Goal: Task Accomplishment & Management: Complete application form

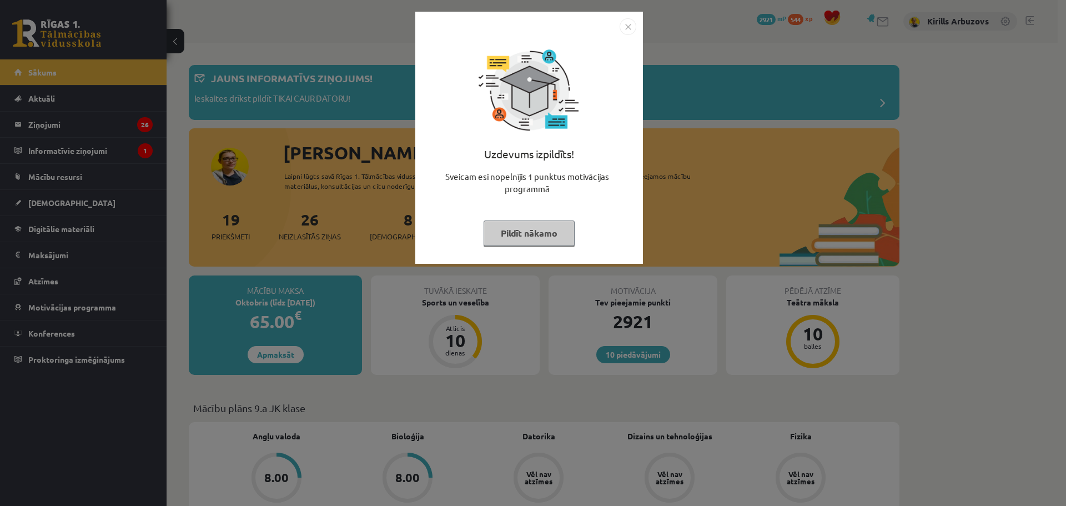
click at [518, 227] on button "Pildīt nākamo" at bounding box center [528, 233] width 91 height 26
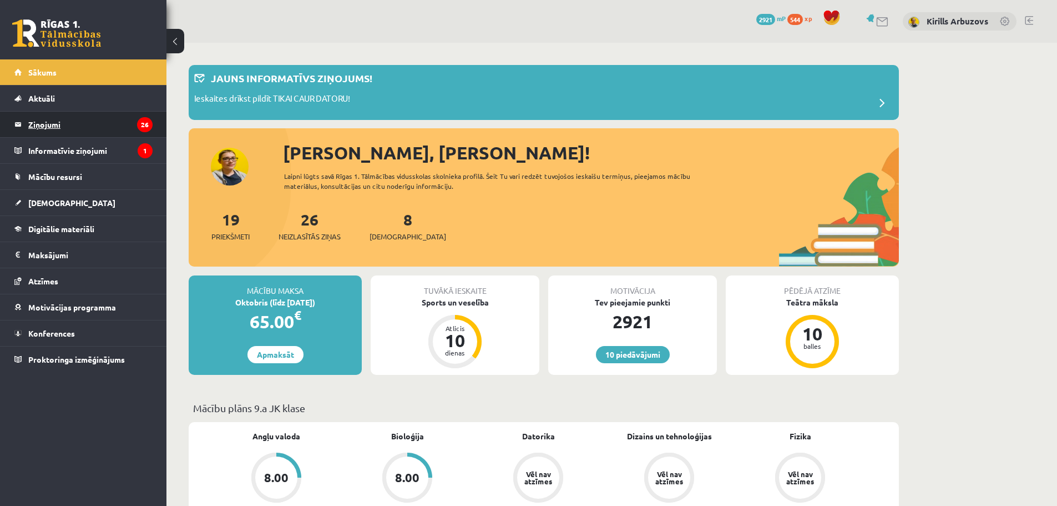
click at [82, 122] on legend "Ziņojumi 26" at bounding box center [90, 125] width 124 height 26
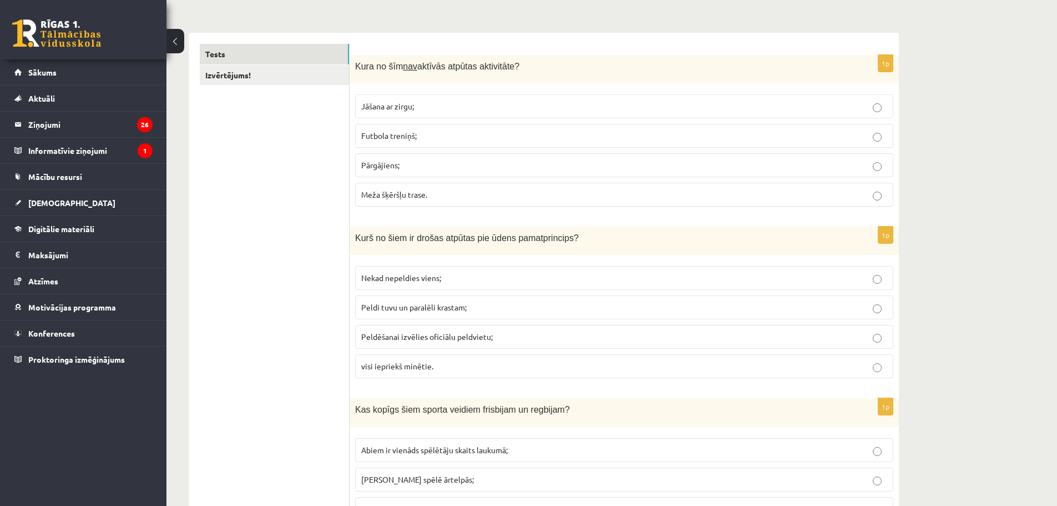
scroll to position [167, 0]
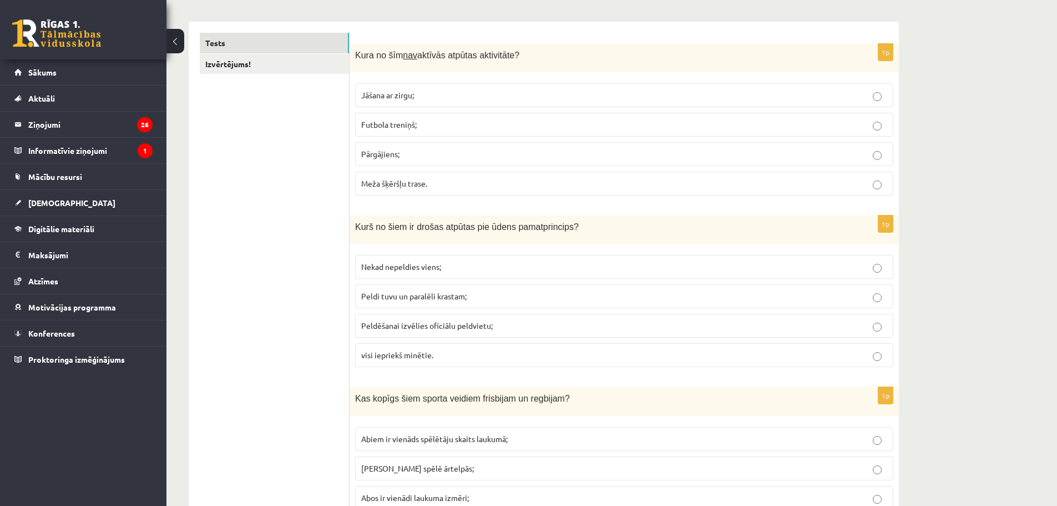
click at [400, 189] on p "Meža šķēršļu trase." at bounding box center [624, 184] width 526 height 12
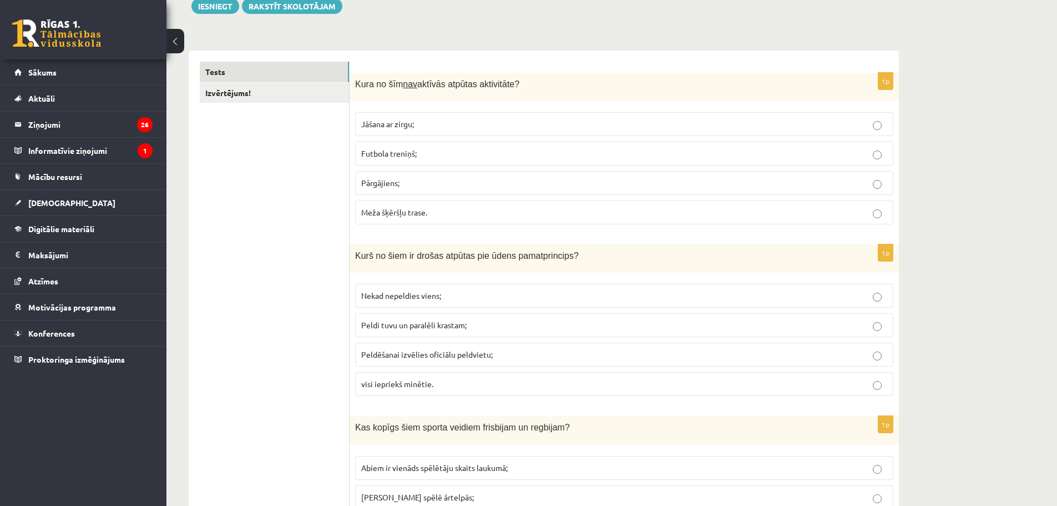
scroll to position [111, 0]
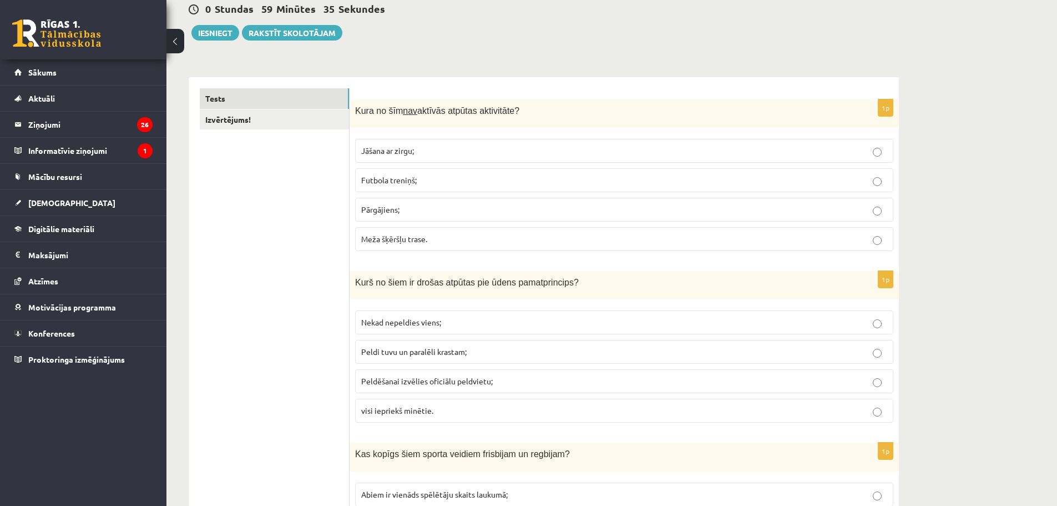
click at [462, 385] on span "Peldēšanai izvēlies oficiālu peldvietu;" at bounding box center [427, 381] width 132 height 10
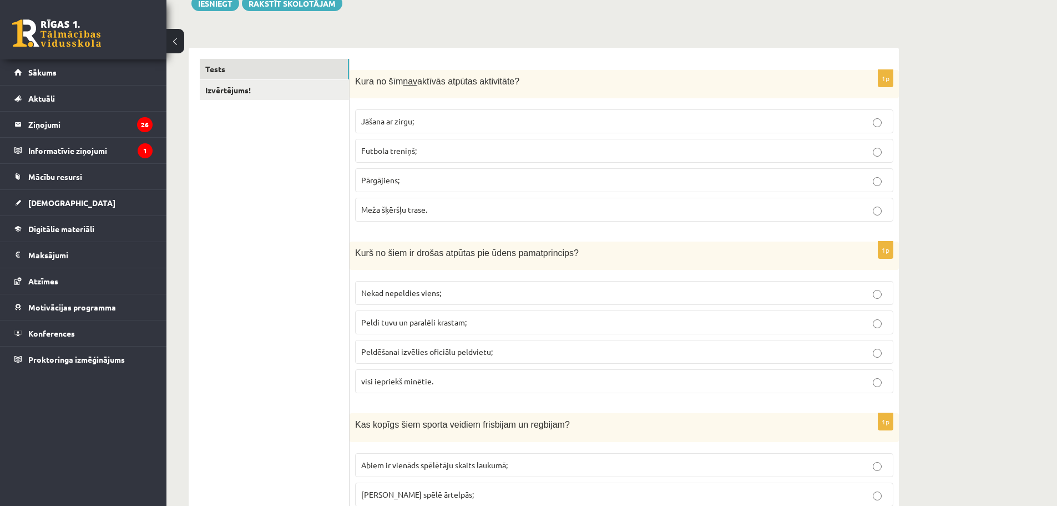
scroll to position [167, 0]
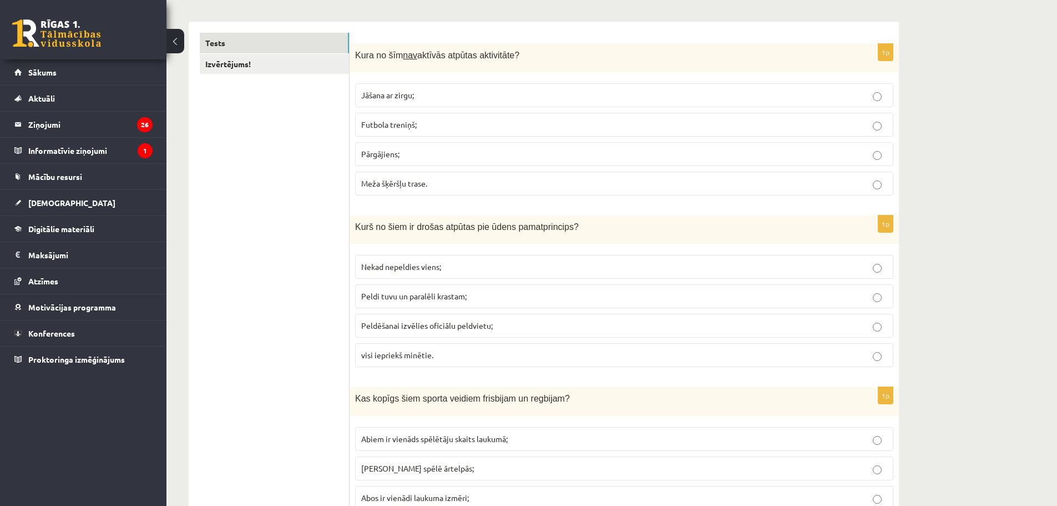
click at [364, 305] on label "Peldi tuvu un paralēli krastam;" at bounding box center [624, 296] width 538 height 24
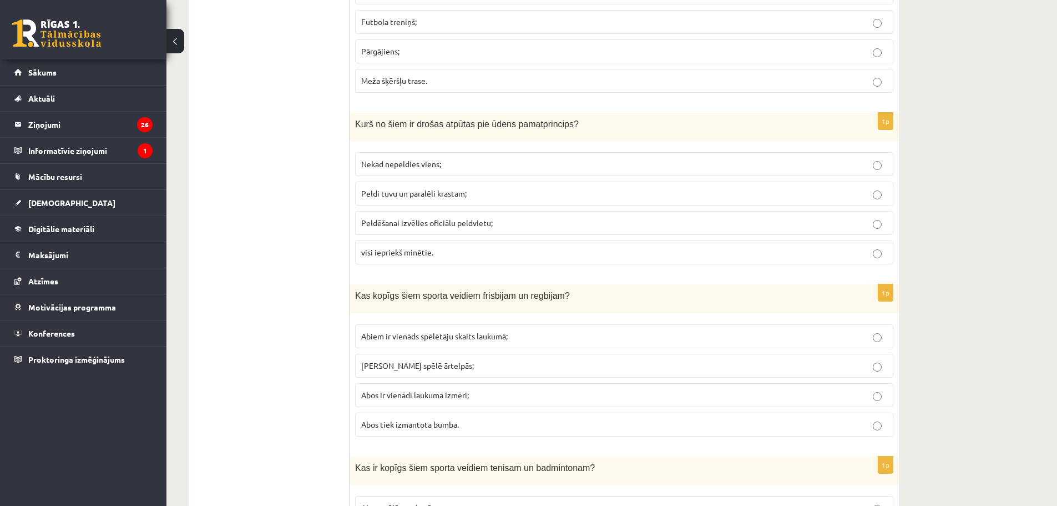
scroll to position [278, 0]
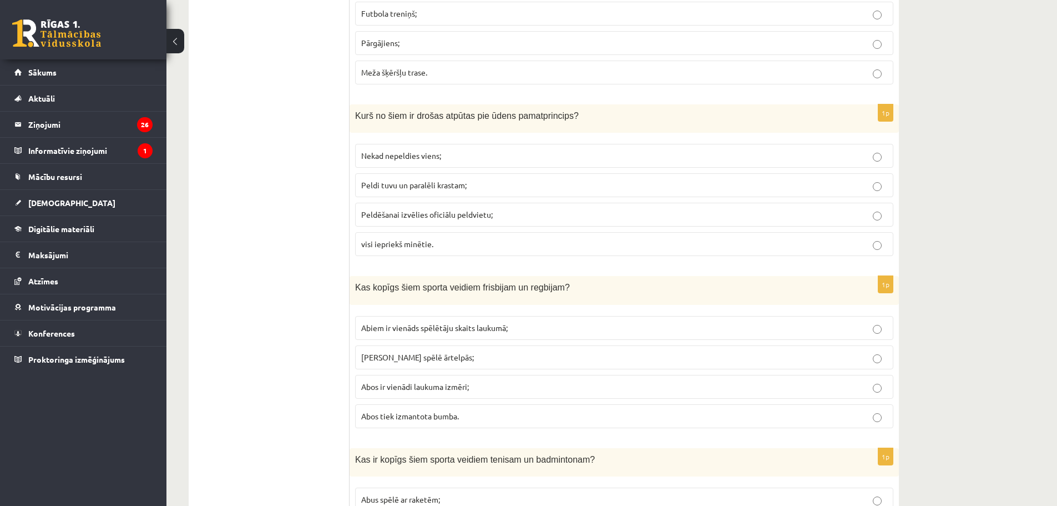
click at [412, 358] on span "Abus spēlē ārtelpās;" at bounding box center [417, 357] width 113 height 10
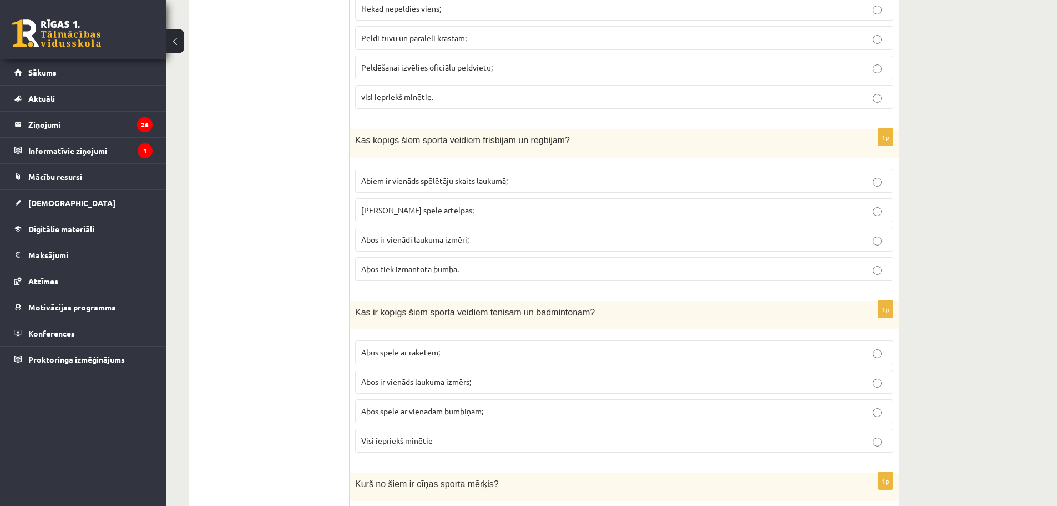
scroll to position [444, 0]
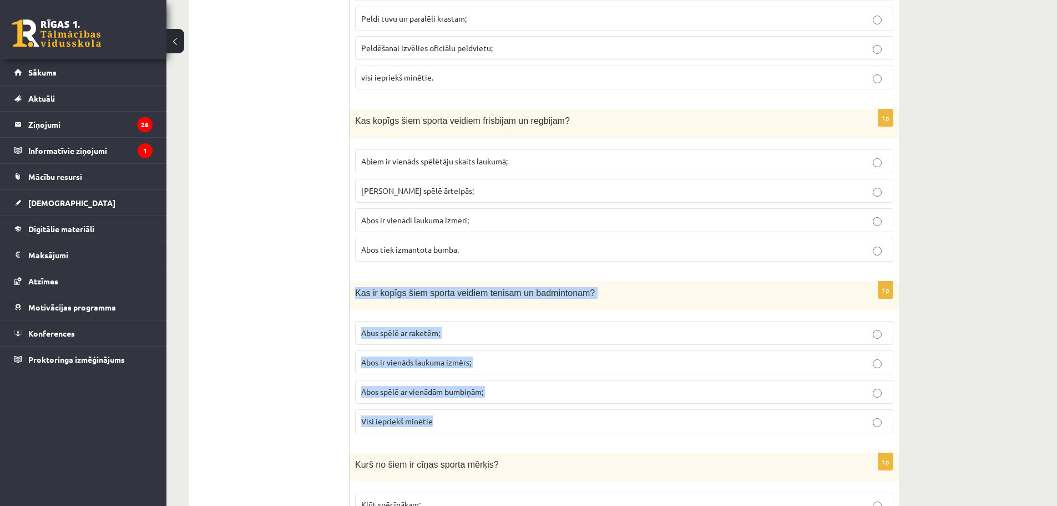
drag, startPoint x: 355, startPoint y: 292, endPoint x: 468, endPoint y: 425, distance: 173.6
click at [468, 425] on div "1p Kas ir kopīgs šiem sporta veidiem tenisam un badmintonam? Abus spēlē ar rake…" at bounding box center [624, 361] width 549 height 160
copy div "Kas ir kopīgs šiem sporta veidiem tenisam un badmintonam? Abus spēlē ar raketēm…"
click at [396, 330] on span "Abus spēlē ar raketēm;" at bounding box center [400, 332] width 79 height 10
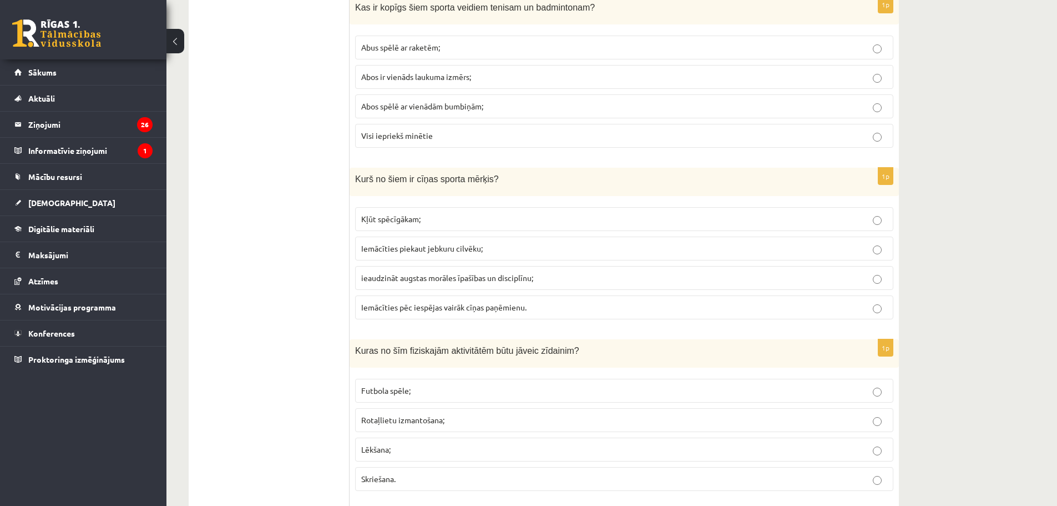
scroll to position [777, 0]
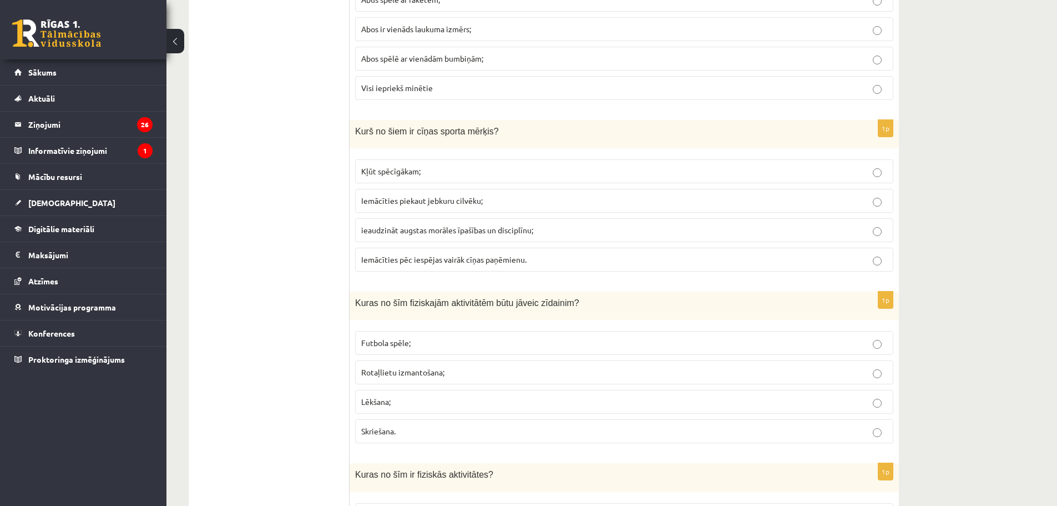
click at [448, 229] on span "ieaudzināt augstas morāles īpašības un disciplīnu;" at bounding box center [447, 230] width 172 height 10
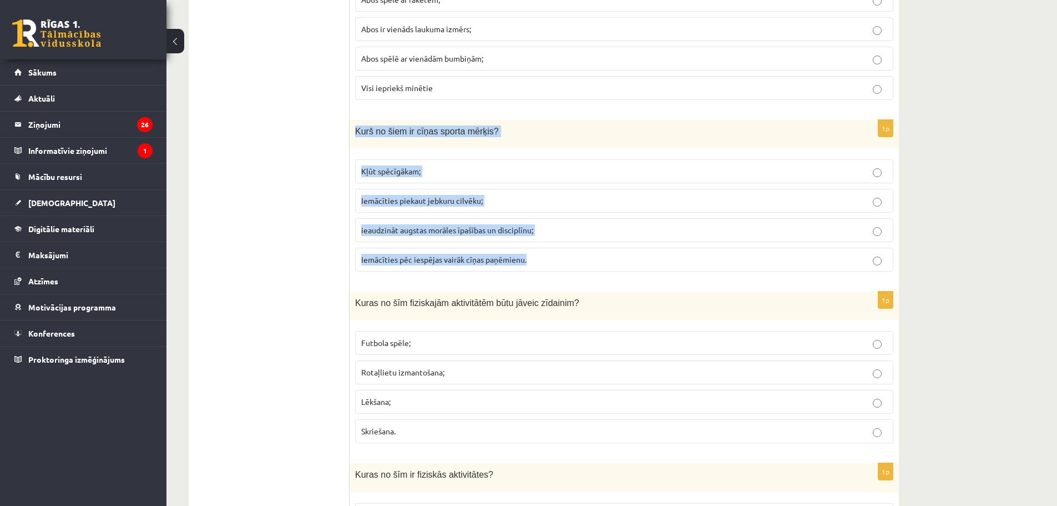
drag, startPoint x: 357, startPoint y: 130, endPoint x: 551, endPoint y: 251, distance: 229.1
click at [551, 251] on div "1p Kurš no šiem ir cīņas sporta mērķis? Kļūt spēcīgākam; Iemācīties piekaut jeb…" at bounding box center [624, 200] width 549 height 160
copy div "Kurš no šiem ir cīņas sporta mērķis? Kļūt spēcīgākam; Iemācīties piekaut jebkur…"
click at [468, 236] on p "ieaudzināt augstas morāles īpašības un disciplīnu;" at bounding box center [624, 230] width 526 height 12
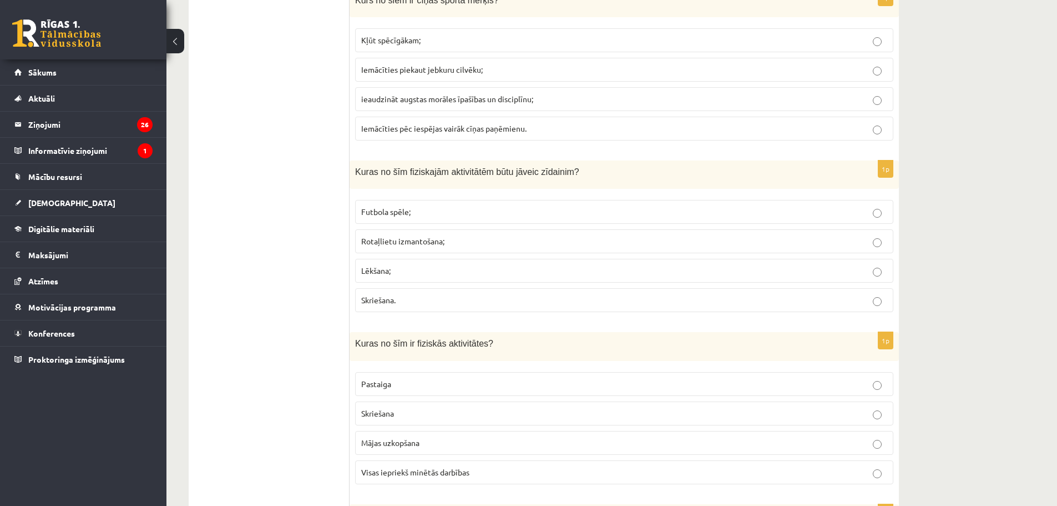
scroll to position [944, 0]
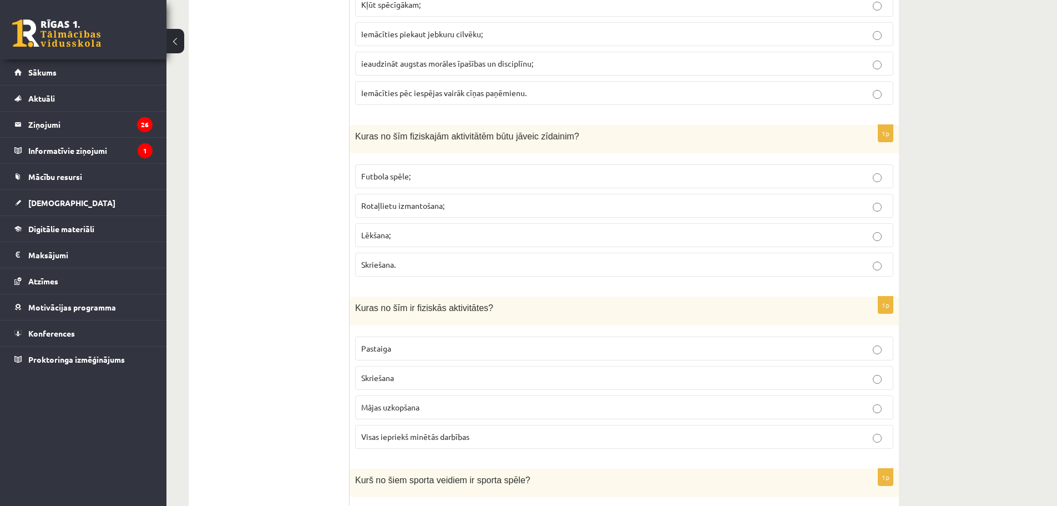
click at [485, 214] on label "Rotaļlietu izmantošana;" at bounding box center [624, 206] width 538 height 24
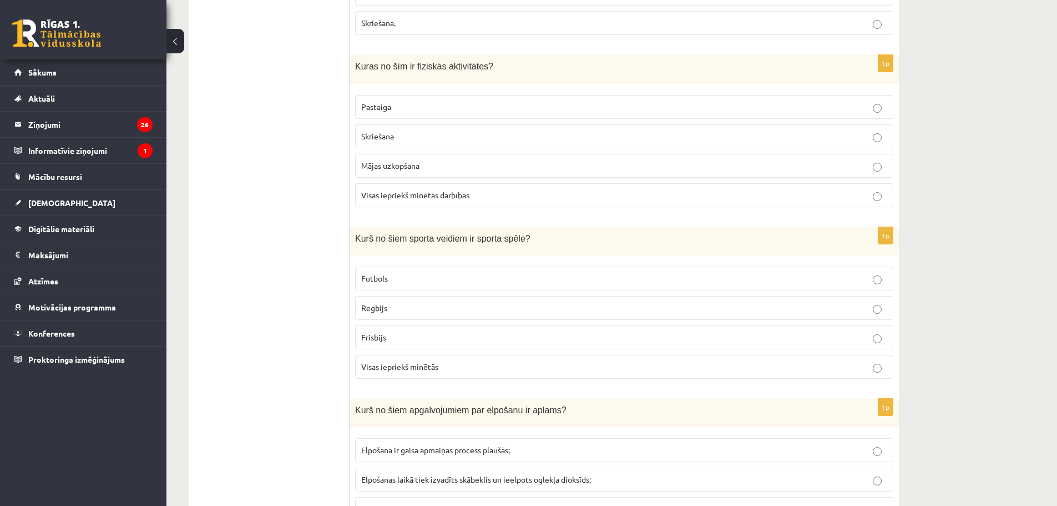
scroll to position [1166, 0]
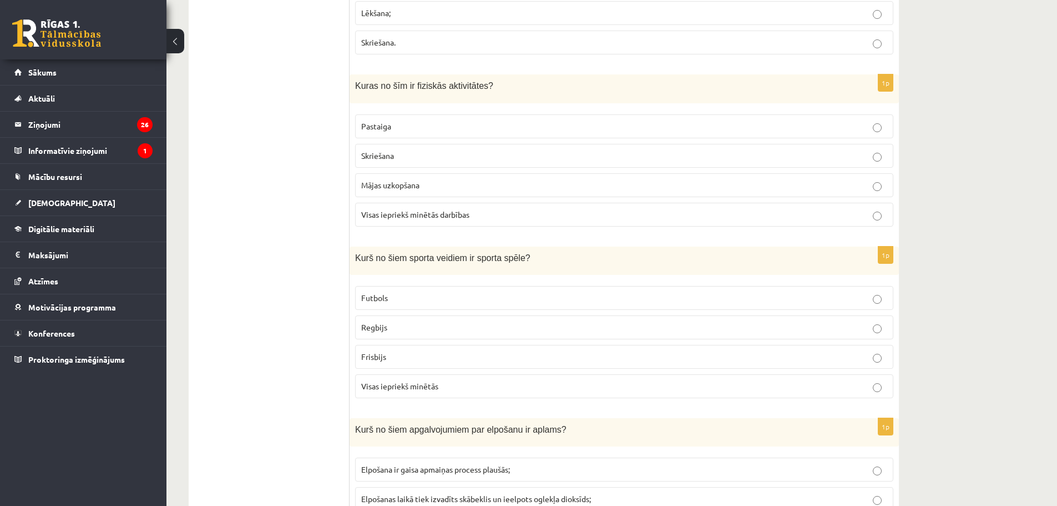
click at [408, 165] on label "Skriešana" at bounding box center [624, 156] width 538 height 24
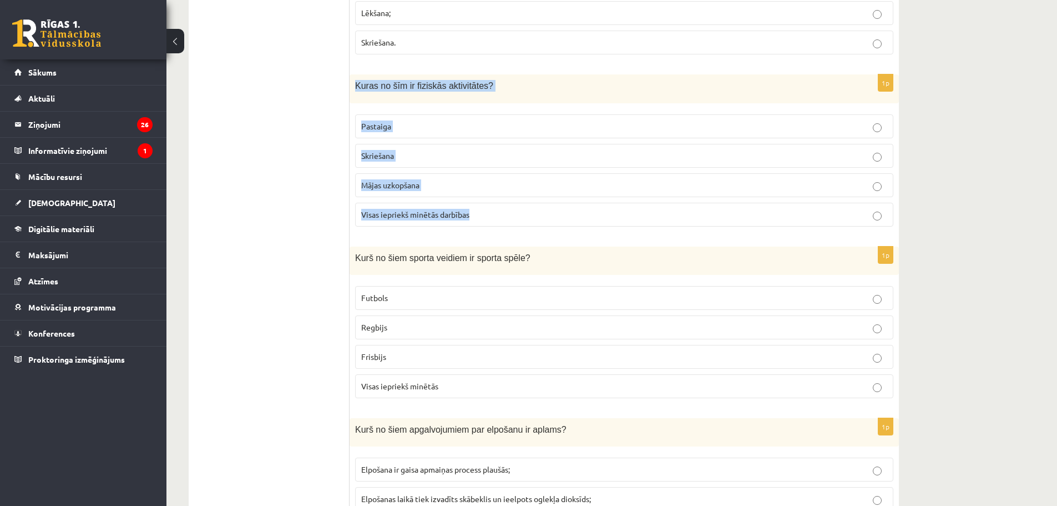
drag, startPoint x: 356, startPoint y: 85, endPoint x: 506, endPoint y: 220, distance: 201.2
click at [506, 220] on div "1p Kuras no šīm ir fiziskās aktivitātes? Pastaiga Skriešana Mājas uzkopšana Vis…" at bounding box center [624, 154] width 549 height 160
copy div "Kuras no šīm ir fiziskās aktivitātes? Pastaiga Skriešana Mājas uzkopšana Visas …"
click at [385, 216] on span "Visas iepriekš minētās darbības" at bounding box center [415, 214] width 108 height 10
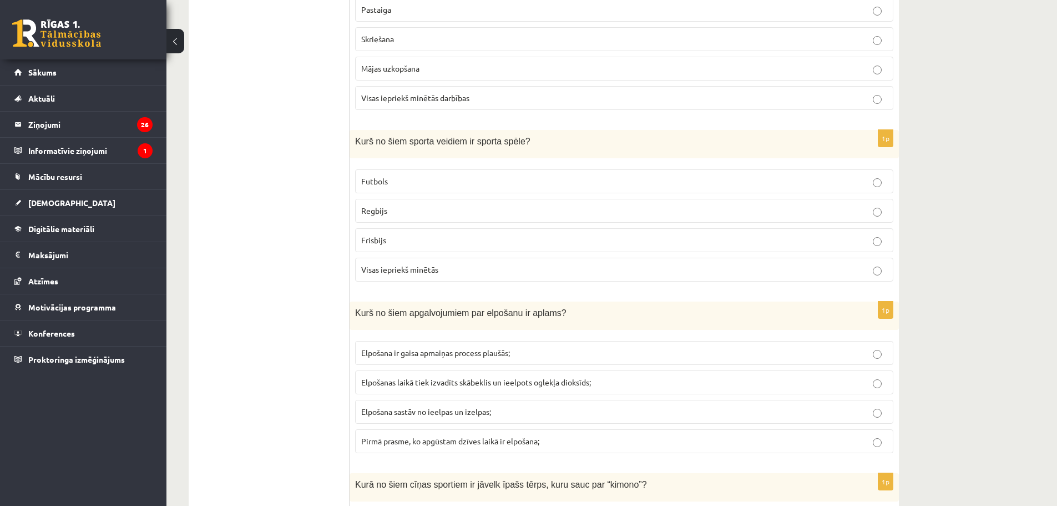
scroll to position [1302, 0]
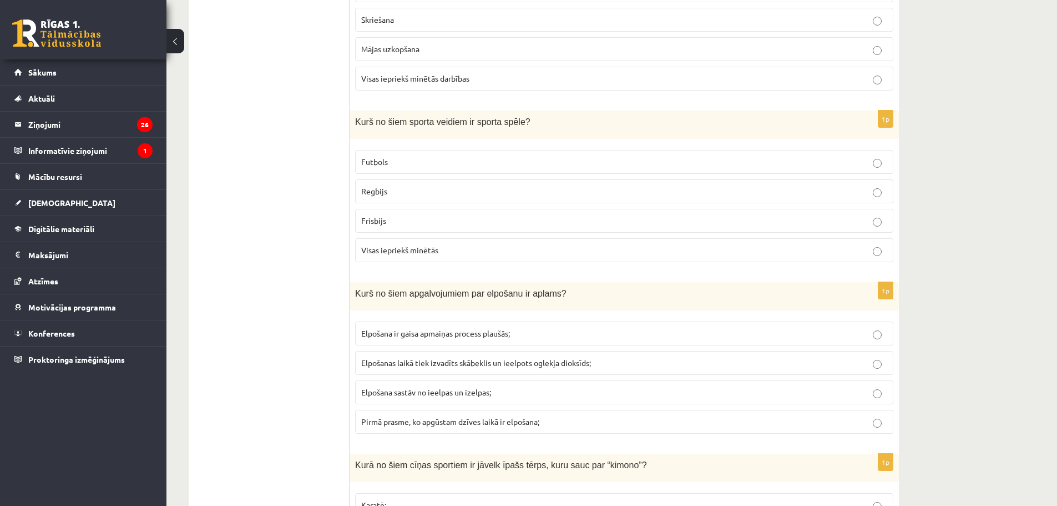
click at [415, 256] on p "Visas iepriekš minētās" at bounding box center [624, 250] width 526 height 12
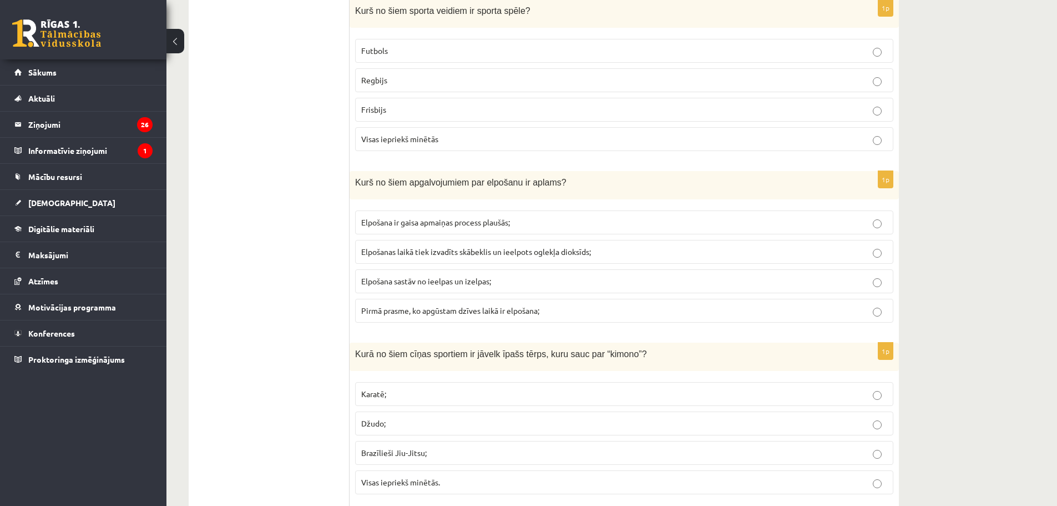
scroll to position [1468, 0]
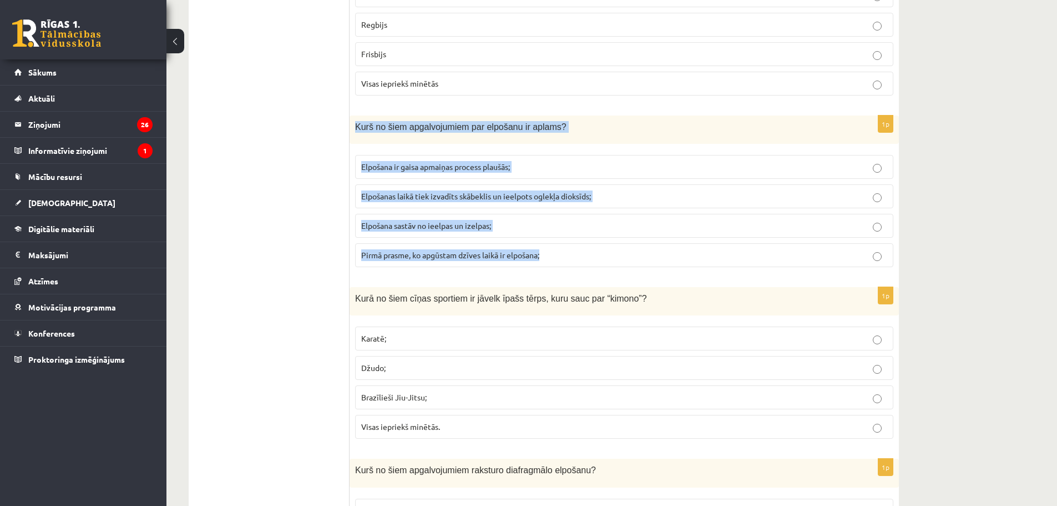
drag, startPoint x: 355, startPoint y: 129, endPoint x: 592, endPoint y: 241, distance: 262.7
click at [592, 241] on div "1p Kurš no šiem apgalvojumiem par elpošanu ir aplams? Elpošana ir gaisa apmaiņa…" at bounding box center [624, 195] width 549 height 160
copy div "Kurš no šiem apgalvojumiem par elpošanu ir aplams? Elpošana ir gaisa apmaiņas p…"
click at [395, 200] on span "Elpošanas laikā tiek izvadīts skābeklis un ieelpots oglekļa dioksīds;" at bounding box center [476, 196] width 230 height 10
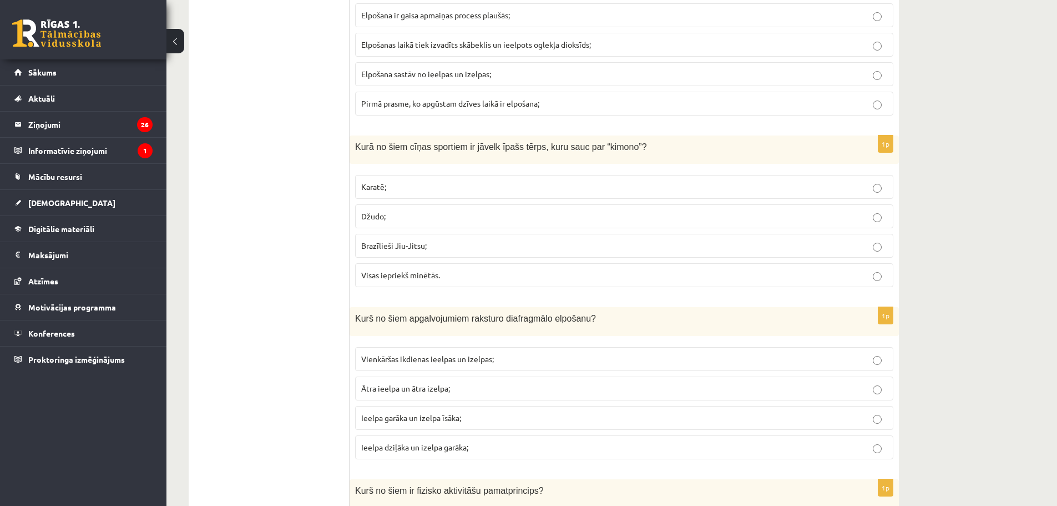
scroll to position [1690, 0]
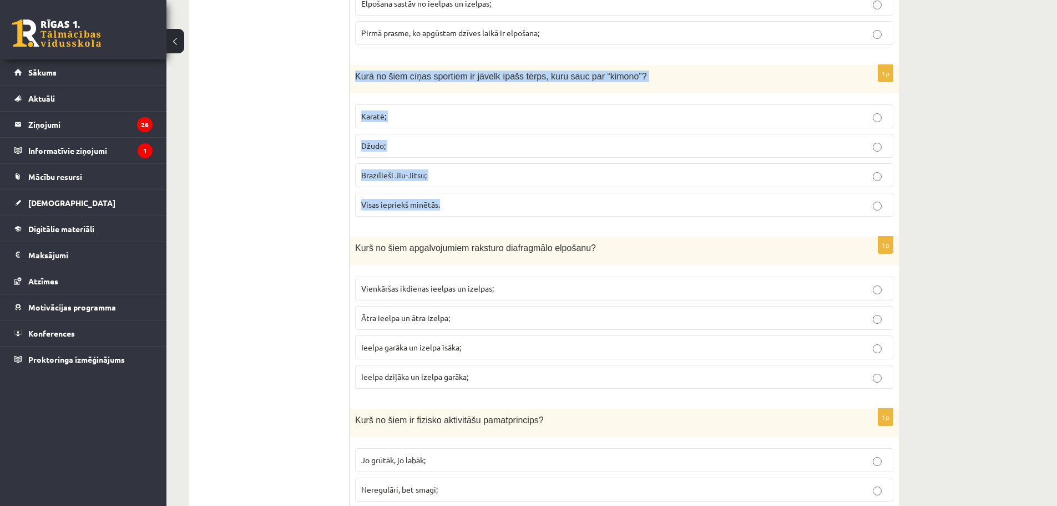
drag, startPoint x: 356, startPoint y: 77, endPoint x: 473, endPoint y: 211, distance: 177.8
click at [473, 211] on div "1p Kurā no šiem cīņas sportiem ir jāvelk īpašs tērps, kuru sauc par “kimono”? K…" at bounding box center [624, 145] width 549 height 160
copy div "Kurā no šiem cīņas sportiem ir jāvelk īpašs tērps, kuru sauc par “kimono”? Kara…"
click at [428, 210] on p "Visas iepriekš minētās." at bounding box center [624, 205] width 526 height 12
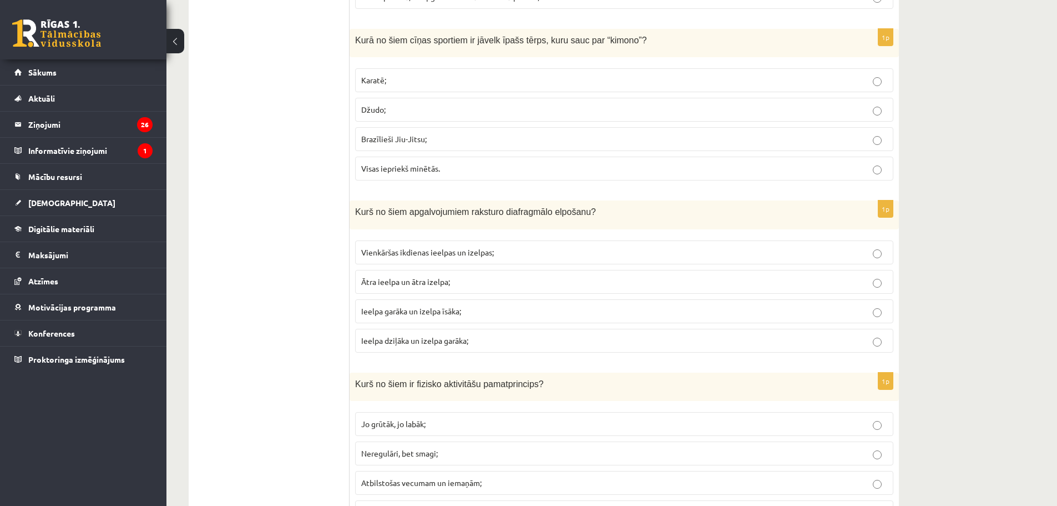
scroll to position [1746, 0]
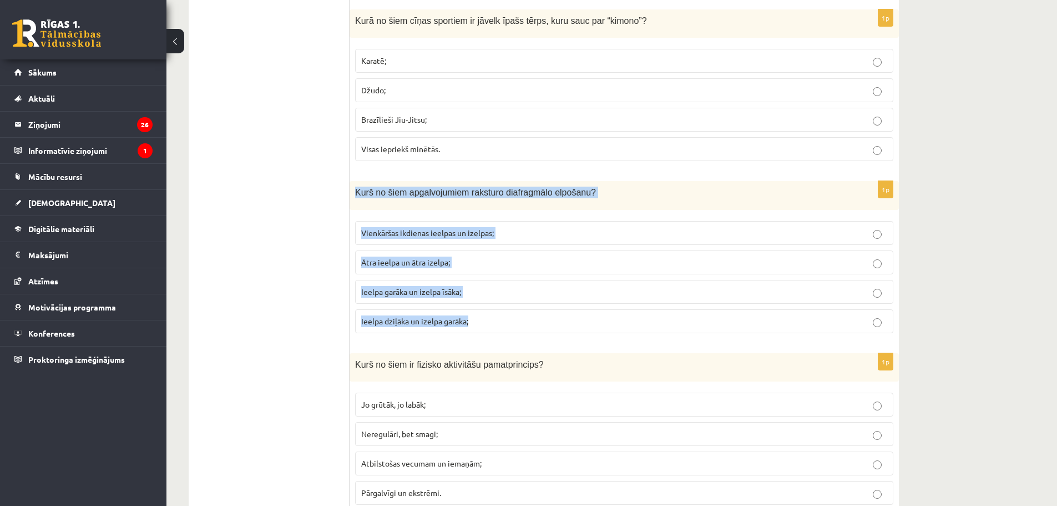
drag, startPoint x: 356, startPoint y: 193, endPoint x: 478, endPoint y: 320, distance: 177.0
click at [478, 320] on div "1p Kurš no šiem apgalvojumiem raksturo diafragmālo elpošanu? Vienkāršas ikdiena…" at bounding box center [624, 261] width 549 height 160
copy div "Kurš no šiem apgalvojumiem raksturo diafragmālo elpošanu? Vienkāršas ikdienas i…"
click at [430, 322] on span "Ieelpa dziļāka un izelpa garāka;" at bounding box center [414, 321] width 107 height 10
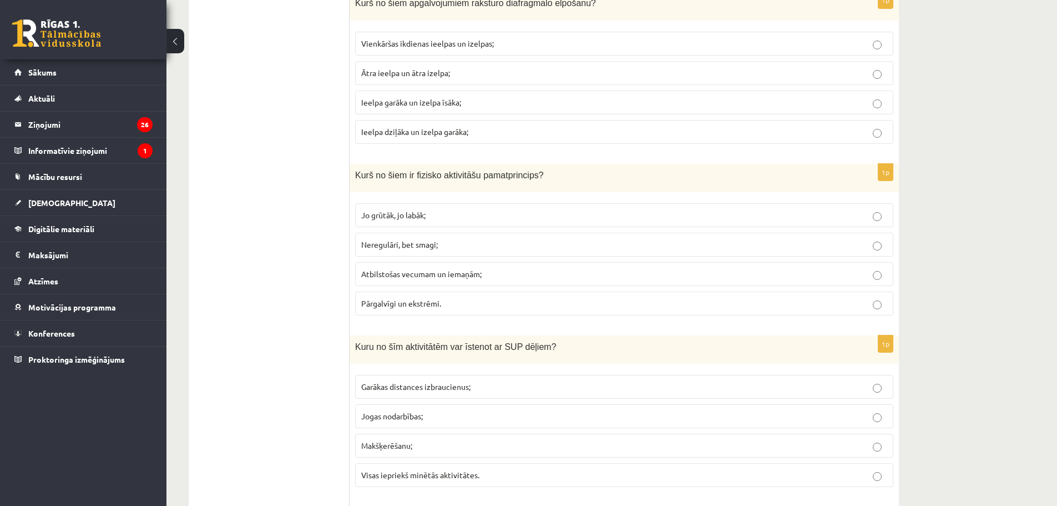
scroll to position [1968, 0]
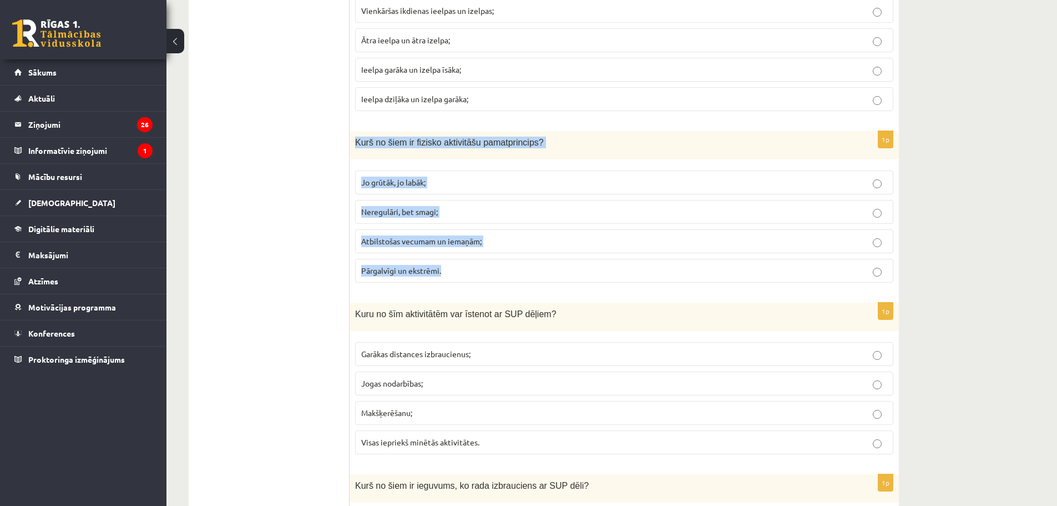
drag, startPoint x: 354, startPoint y: 142, endPoint x: 476, endPoint y: 270, distance: 177.5
click at [476, 270] on div "1p Kurš no šiem ir fizisko aktivitāšu pamatprincips? Jo grūtāk, jo labāk; Nereg…" at bounding box center [624, 211] width 549 height 160
click at [431, 239] on span "Atbilstošas vecumam un iemaņām;" at bounding box center [421, 241] width 120 height 10
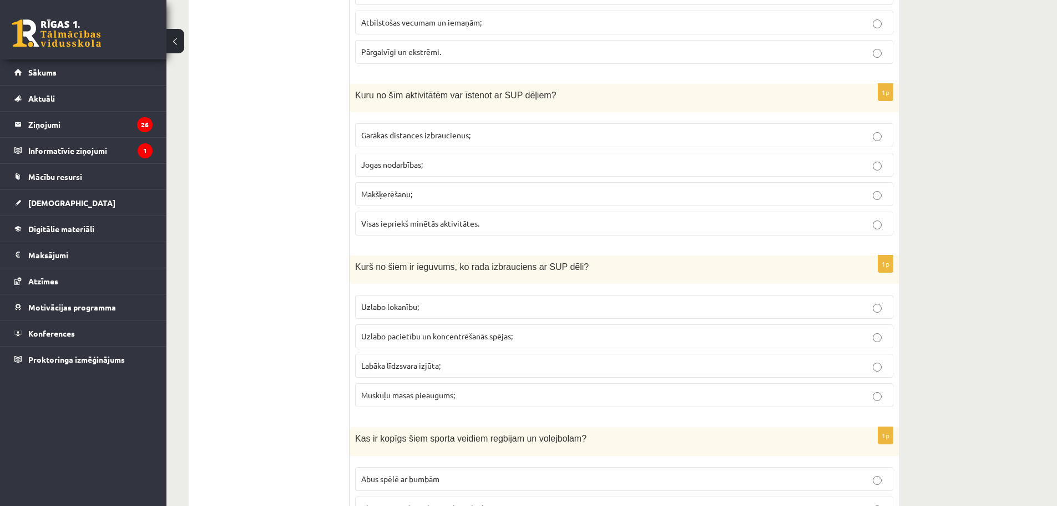
scroll to position [2190, 0]
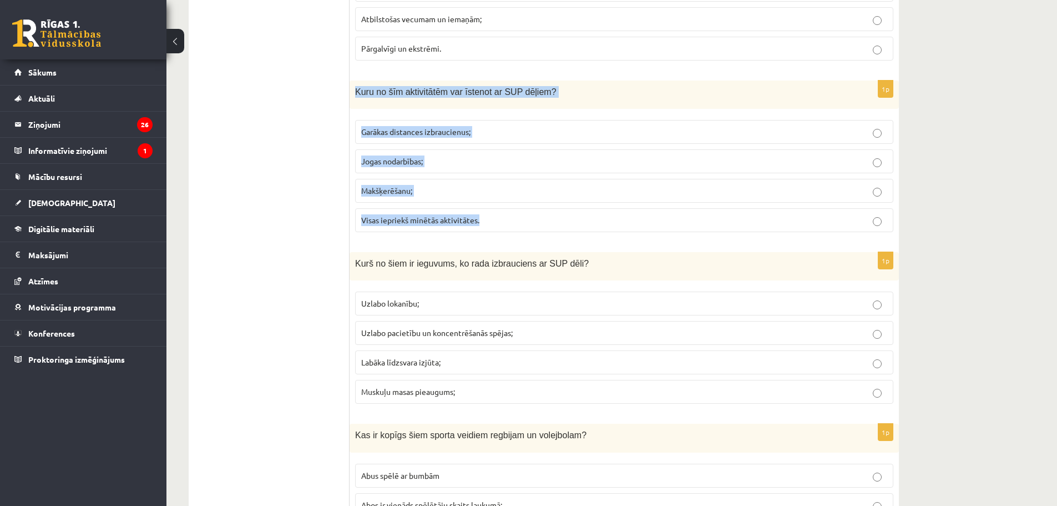
drag, startPoint x: 355, startPoint y: 93, endPoint x: 532, endPoint y: 220, distance: 217.9
click at [532, 220] on div "1p Kuru no šīm aktivitātēm var īstenot ar SUP dēļiem? Garākas distances izbrauc…" at bounding box center [624, 160] width 549 height 160
copy div "Kuru no šīm aktivitātēm var īstenot ar SUP dēļiem? Garākas distances izbraucien…"
click at [487, 215] on p "Visas iepriekš minētās aktivitātes." at bounding box center [624, 220] width 526 height 12
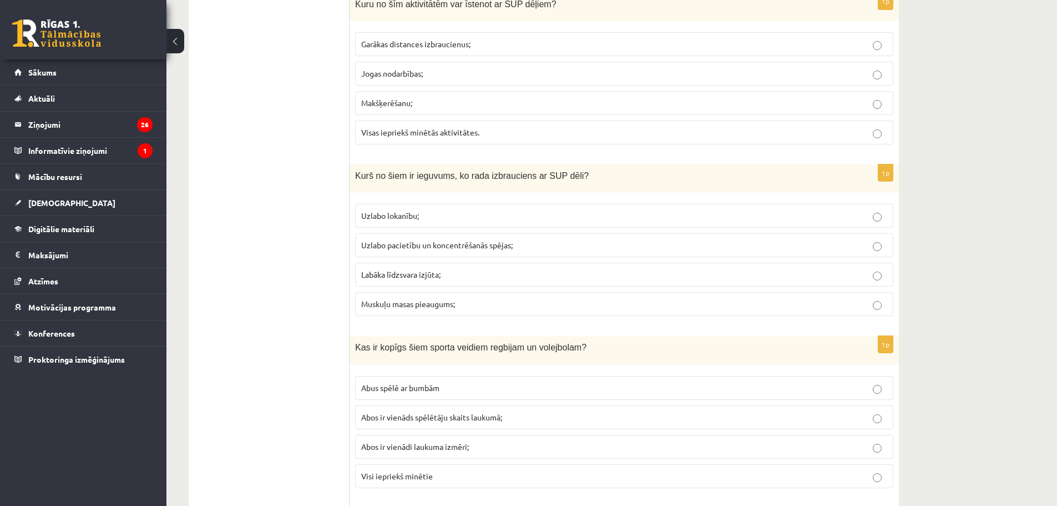
scroll to position [2301, 0]
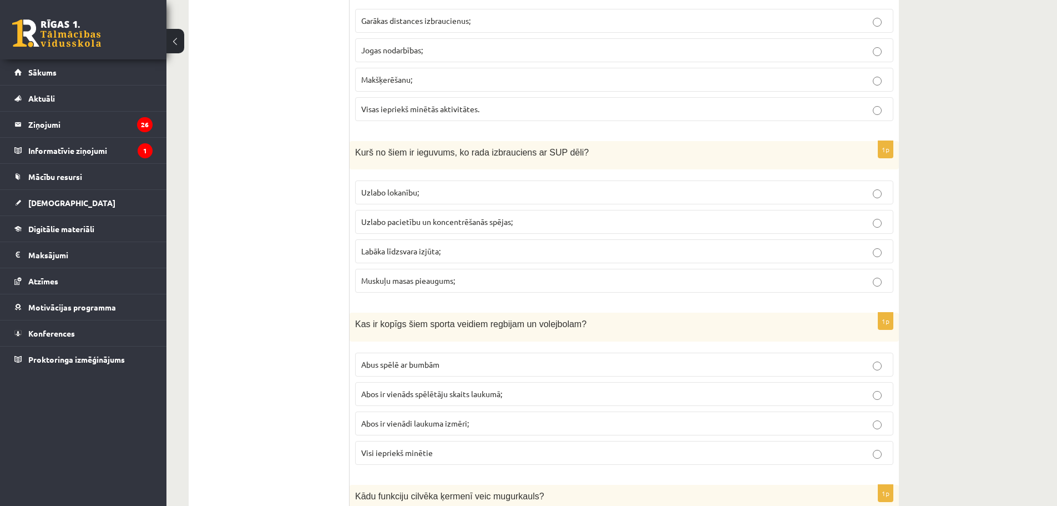
click at [453, 221] on span "Uzlabo pacietību un koncentrēšanās spējas;" at bounding box center [437, 221] width 152 height 10
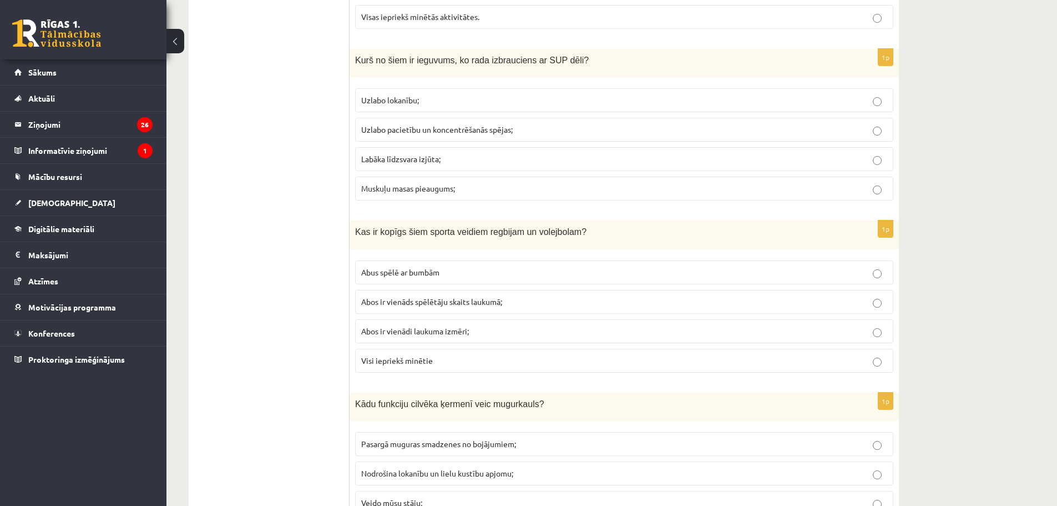
scroll to position [2412, 0]
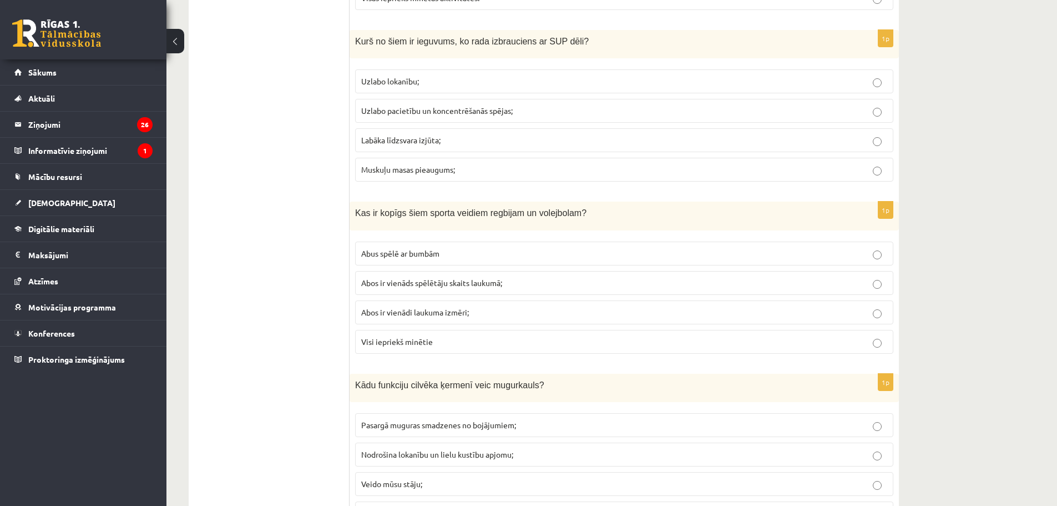
click at [408, 260] on label "Abus spēlē ar bumbām" at bounding box center [624, 253] width 538 height 24
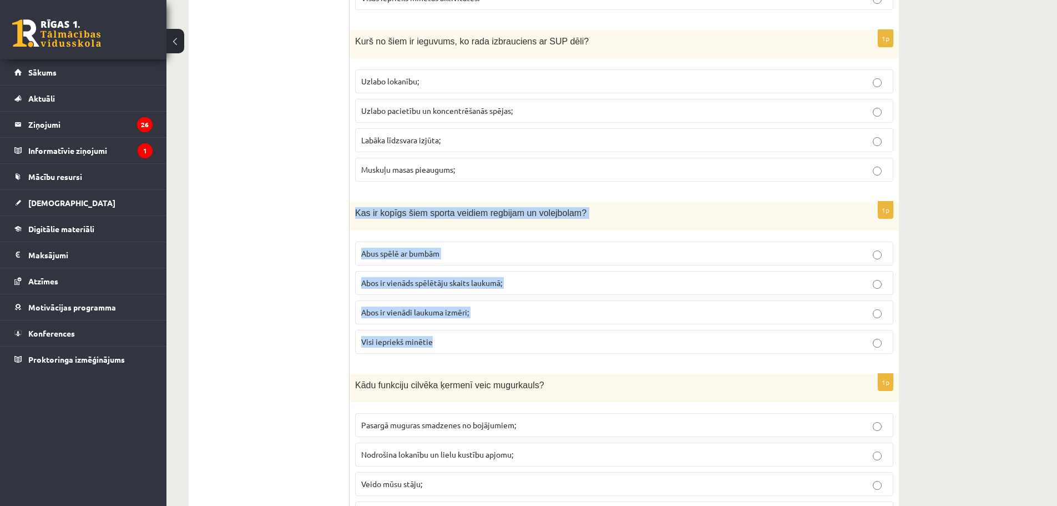
drag, startPoint x: 382, startPoint y: 241, endPoint x: 456, endPoint y: 352, distance: 132.5
click at [456, 352] on div "1p Kas ir kopīgs šiem sporta veidiem regbijam un volejbolam? Abus spēlē ar bumb…" at bounding box center [624, 281] width 549 height 160
copy div "Kas ir kopīgs šiem sporta veidiem regbijam un volejbolam? Abus spēlē ar bumbām …"
click at [478, 249] on p "Abus spēlē ar bumbām" at bounding box center [624, 254] width 526 height 12
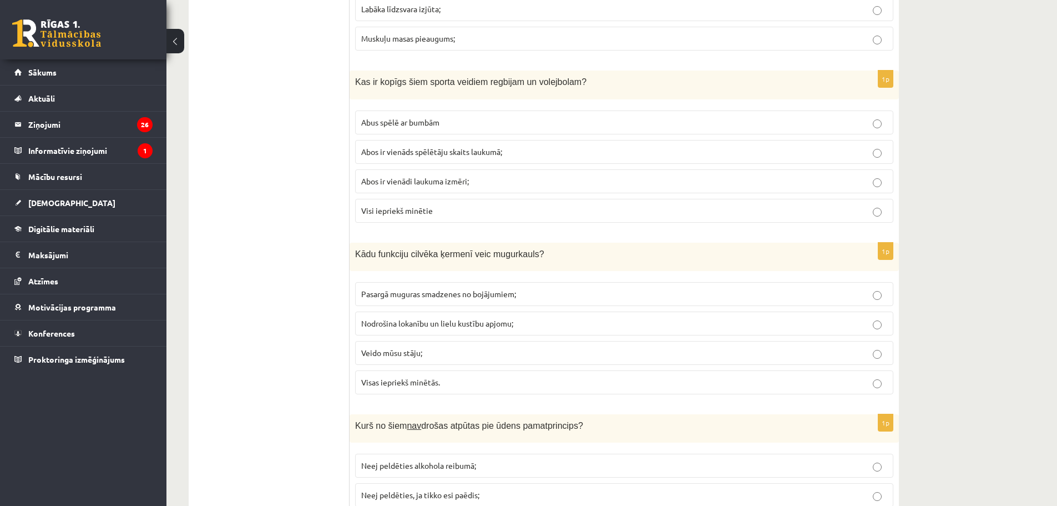
scroll to position [2578, 0]
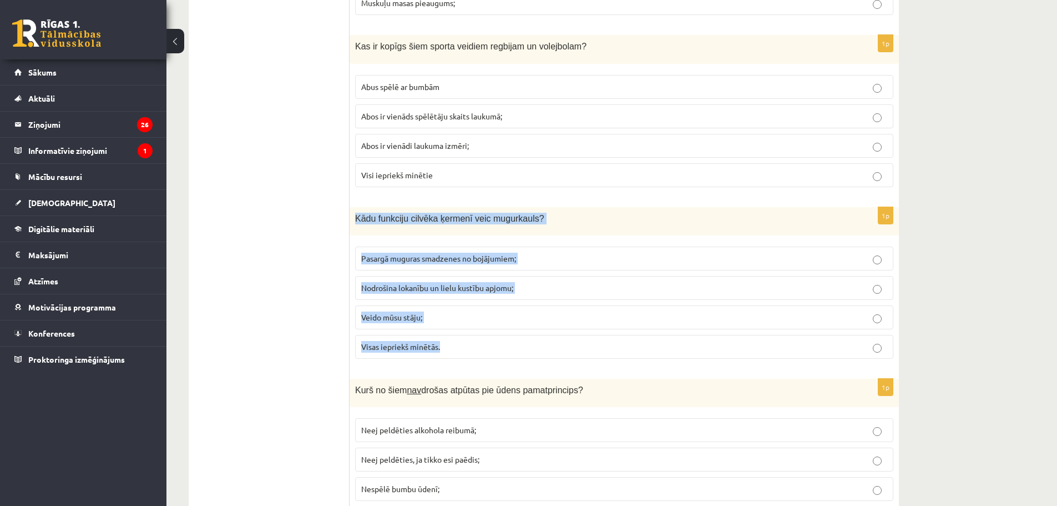
drag, startPoint x: 355, startPoint y: 216, endPoint x: 487, endPoint y: 335, distance: 177.2
click at [488, 335] on div "1p Kādu funkciju cilvēka ķermenī veic mugurkauls? Pasargā muguras smadzenes no …" at bounding box center [624, 287] width 549 height 160
copy div "Kādu funkciju cilvēka ķermenī veic mugurkauls? Pasargā muguras smadzenes no boj…"
click at [415, 352] on p "Visas iepriekš minētās." at bounding box center [624, 347] width 526 height 12
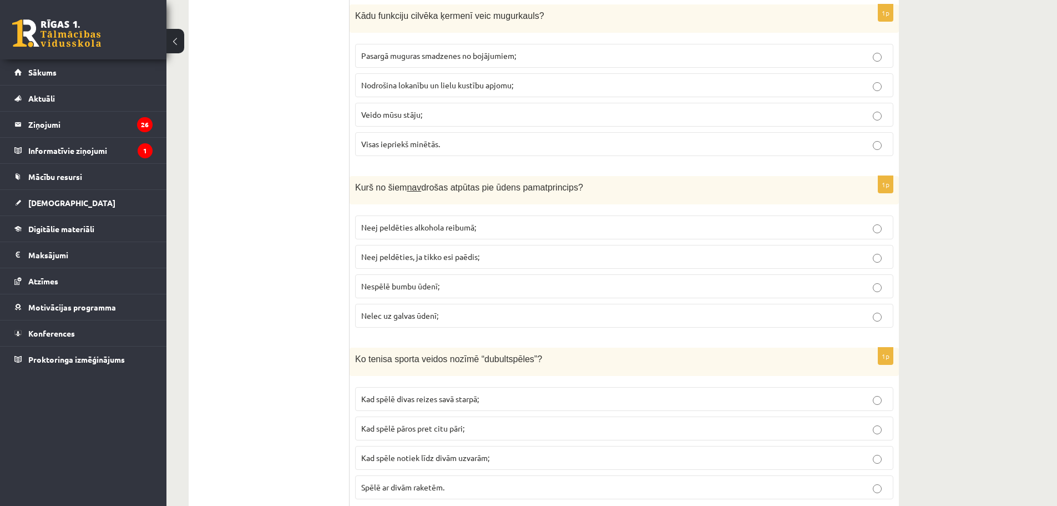
scroll to position [2800, 0]
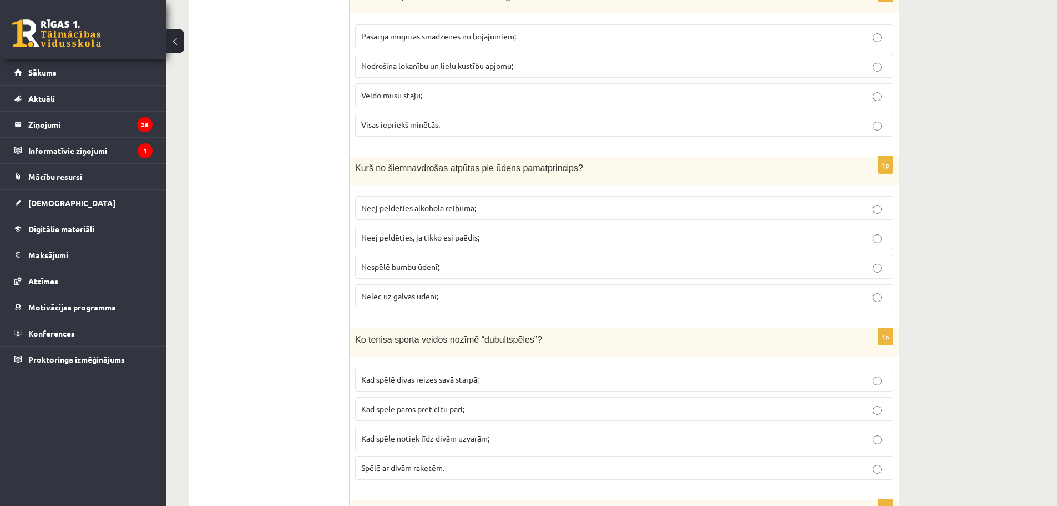
click at [461, 209] on span "Neej peldēties alkohola reibumā;" at bounding box center [418, 208] width 115 height 10
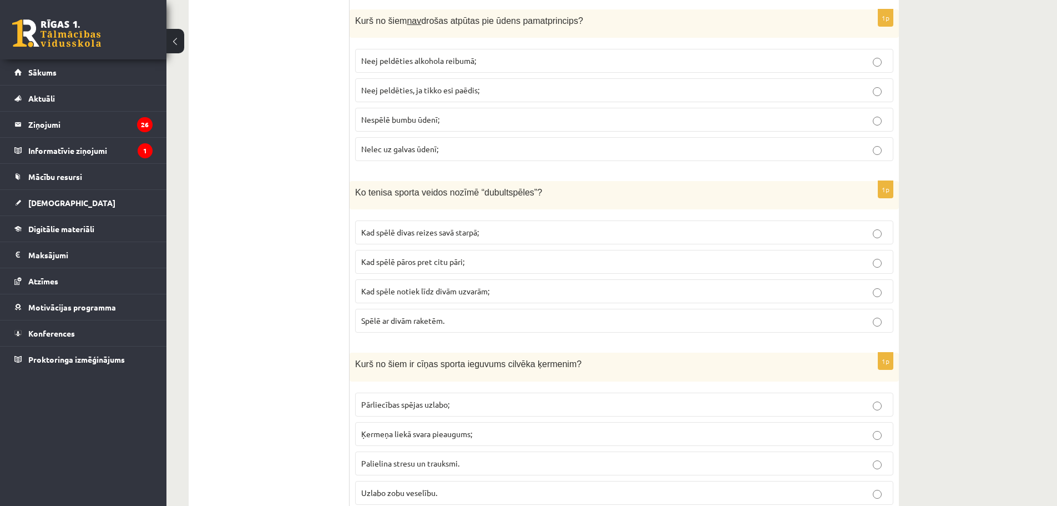
scroll to position [2967, 0]
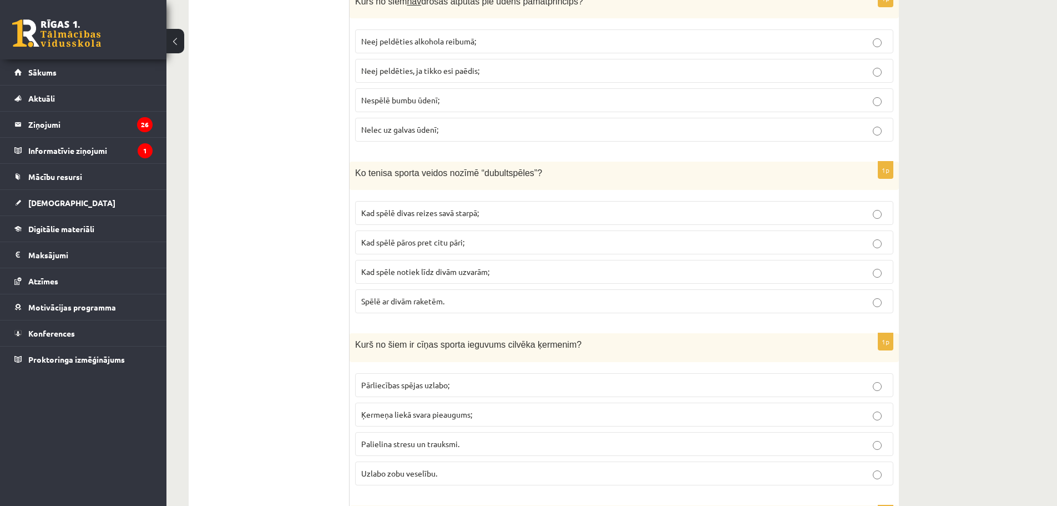
click at [400, 243] on span "Kad spēlē pāros pret citu pāri;" at bounding box center [412, 242] width 103 height 10
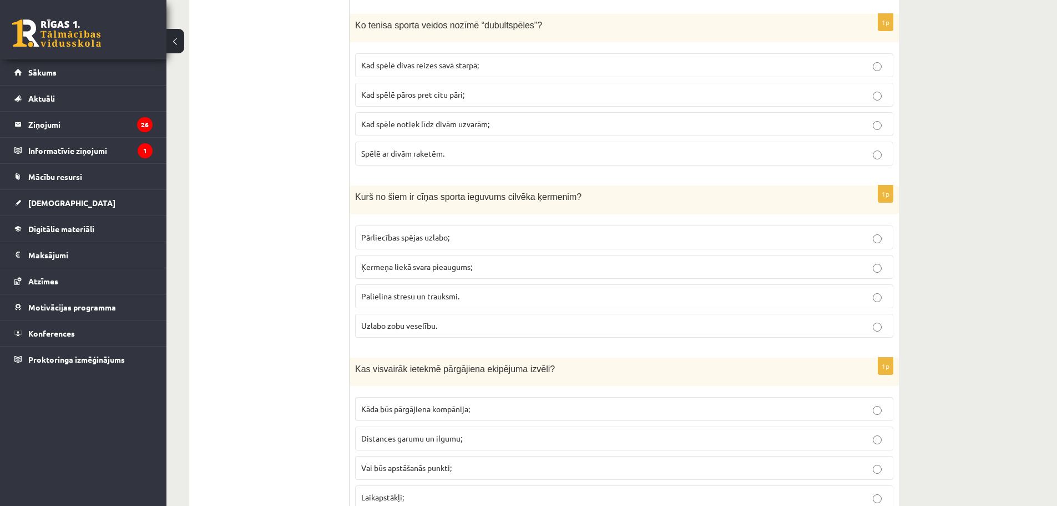
scroll to position [3133, 0]
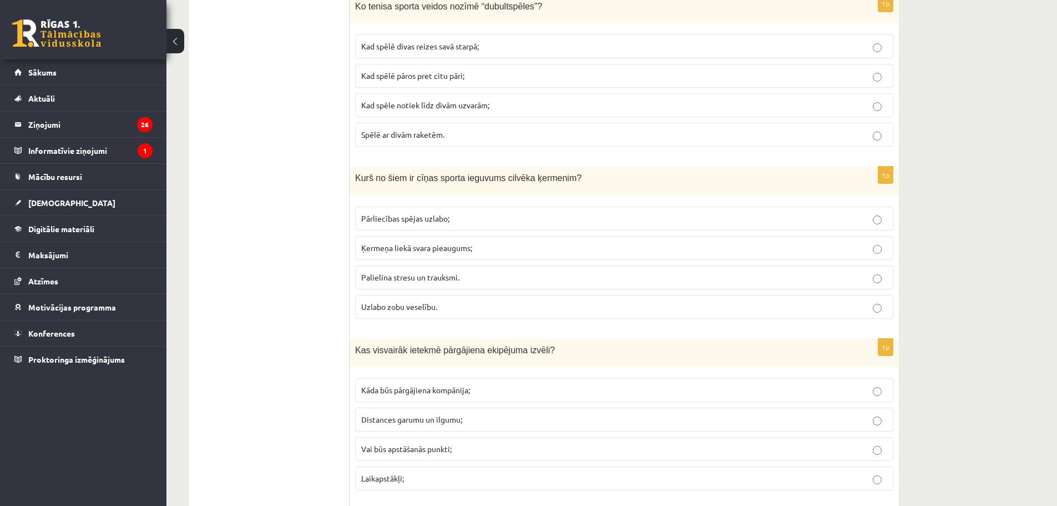
click at [460, 250] on span "Ķermeņa liekā svara pieaugums;" at bounding box center [416, 248] width 111 height 10
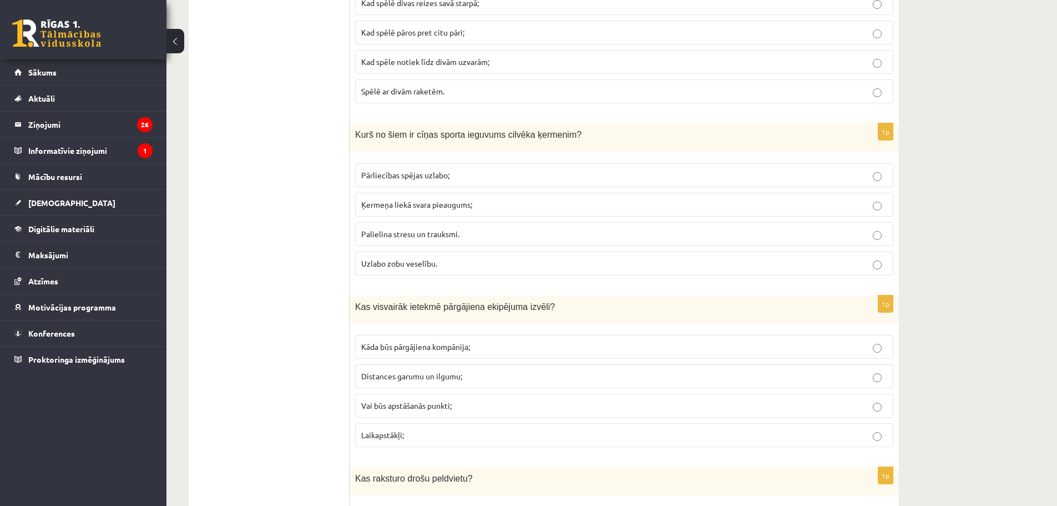
scroll to position [3244, 0]
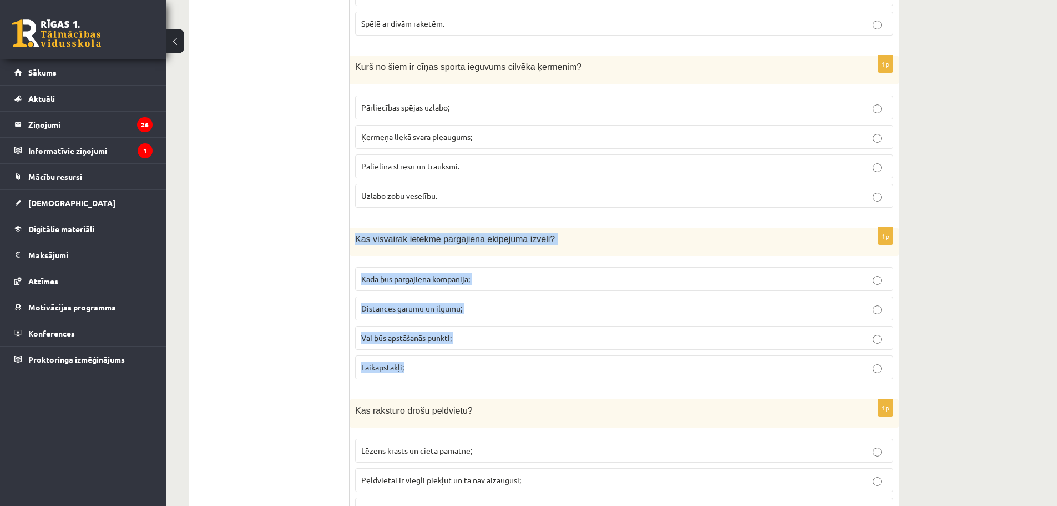
drag, startPoint x: 355, startPoint y: 240, endPoint x: 421, endPoint y: 354, distance: 131.3
click at [421, 354] on div "1p Kas visvairāk ietekmē pārgājiena ekipējuma izvēli? Kāda būs pārgājiena kompā…" at bounding box center [624, 308] width 549 height 160
copy div "Kas visvairāk ietekmē pārgājiena ekipējuma izvēli? Kāda būs pārgājiena kompānij…"
click at [403, 318] on label "Distances garumu un ilgumu;" at bounding box center [624, 308] width 538 height 24
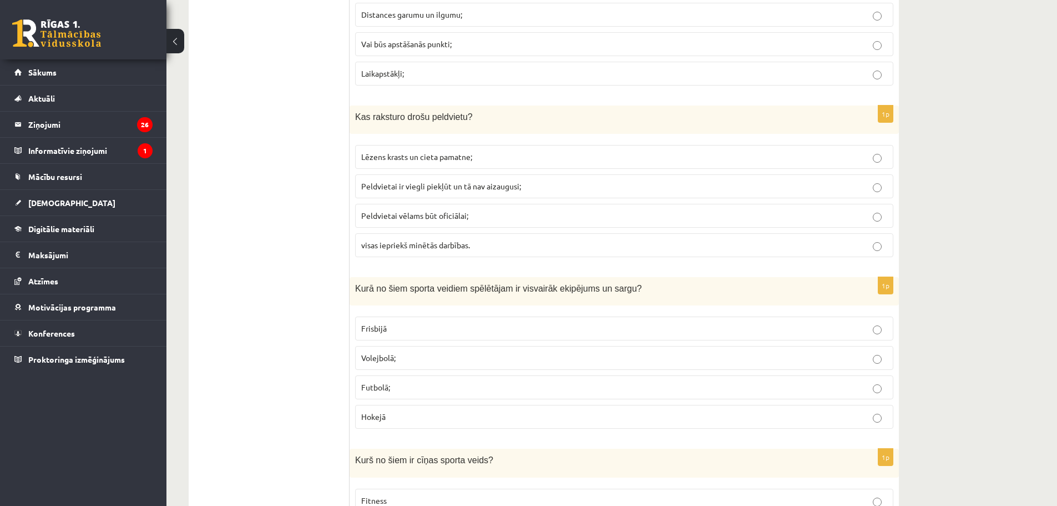
scroll to position [3522, 0]
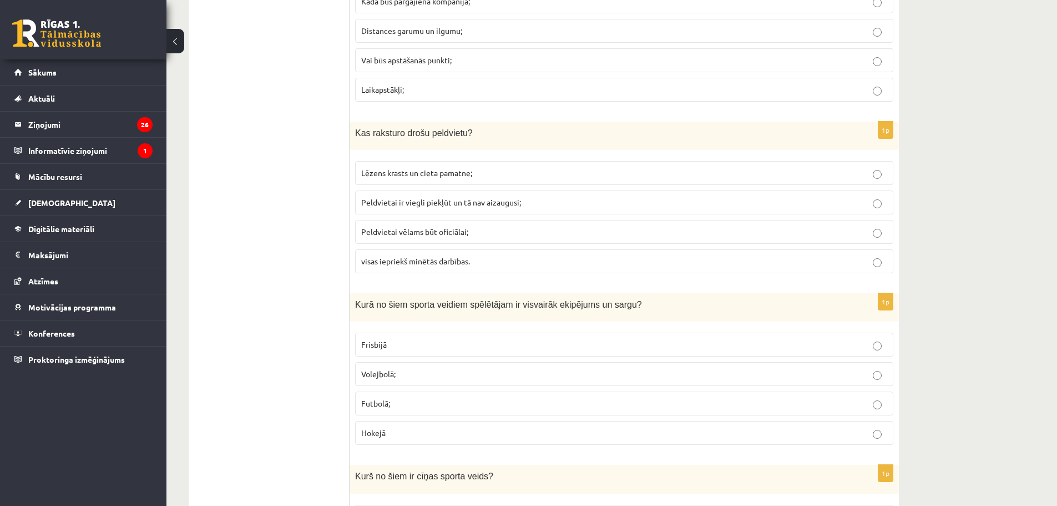
click at [394, 233] on span "Peldvietai vēlams būt oficiālai;" at bounding box center [414, 231] width 107 height 10
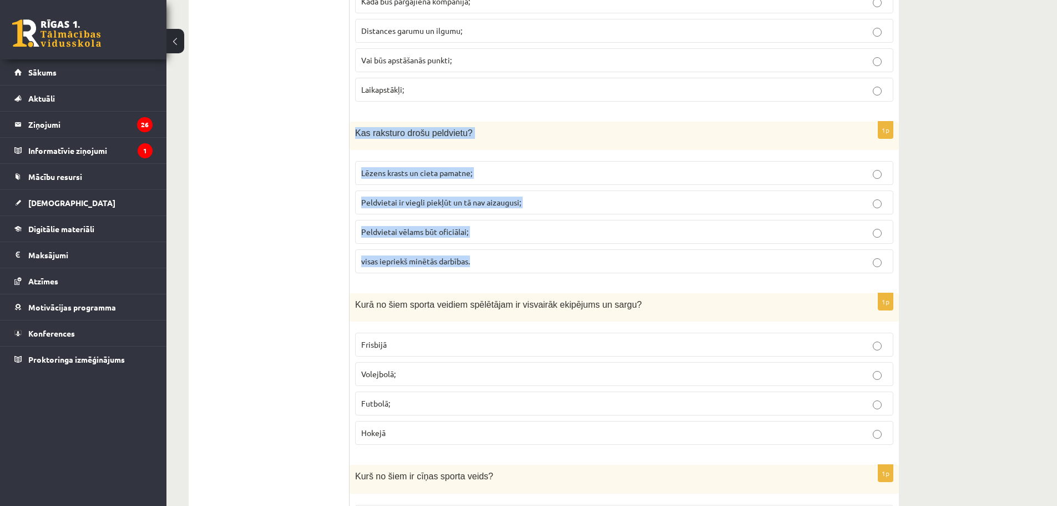
drag, startPoint x: 364, startPoint y: 138, endPoint x: 494, endPoint y: 259, distance: 177.5
click at [494, 259] on div "1p Kas raksturo drošu peldvietu? Lēzens krasts un cieta pamatne; Peldvietai ir …" at bounding box center [624, 202] width 549 height 160
click at [483, 262] on p "visas iepriekš minētās darbības." at bounding box center [624, 261] width 526 height 12
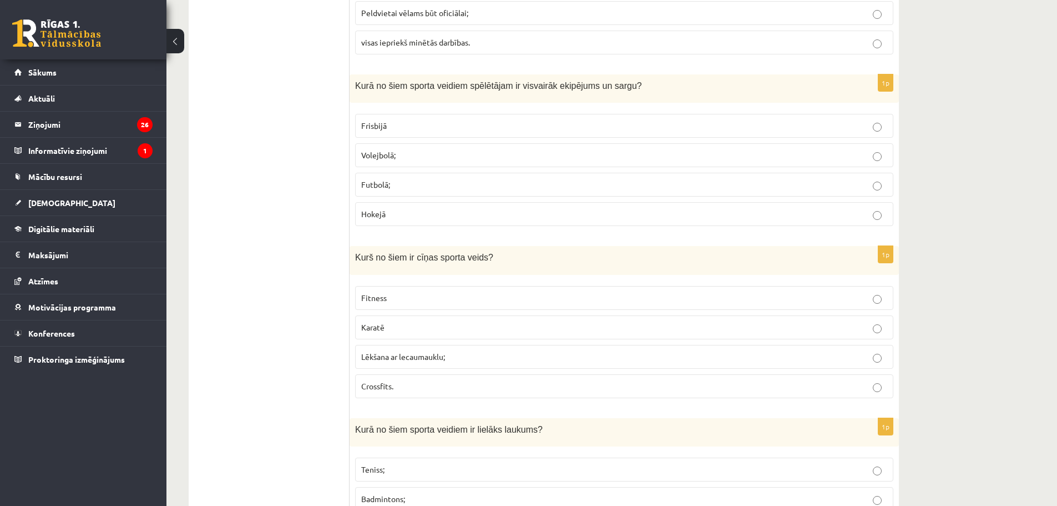
scroll to position [3744, 0]
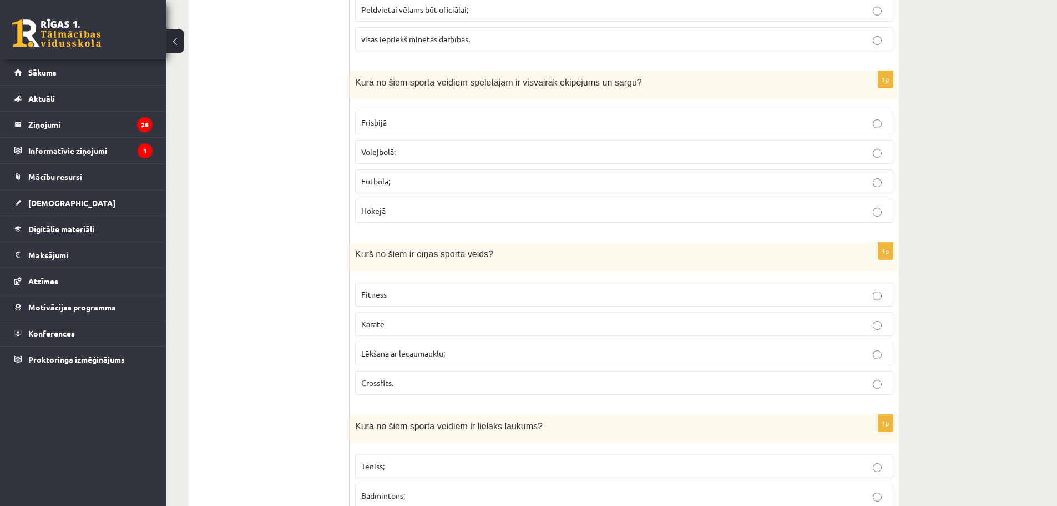
click at [394, 221] on label "Hokejā" at bounding box center [624, 211] width 538 height 24
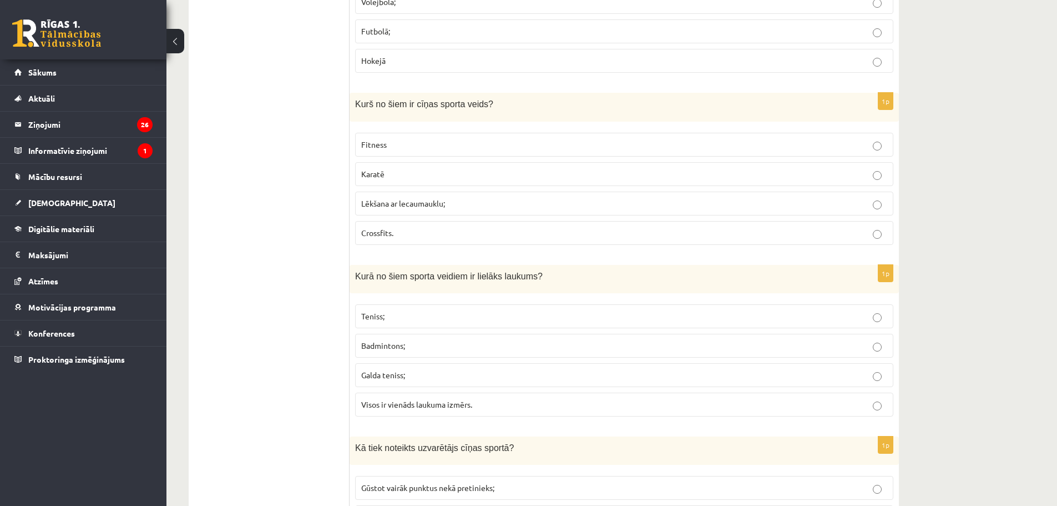
scroll to position [3910, 0]
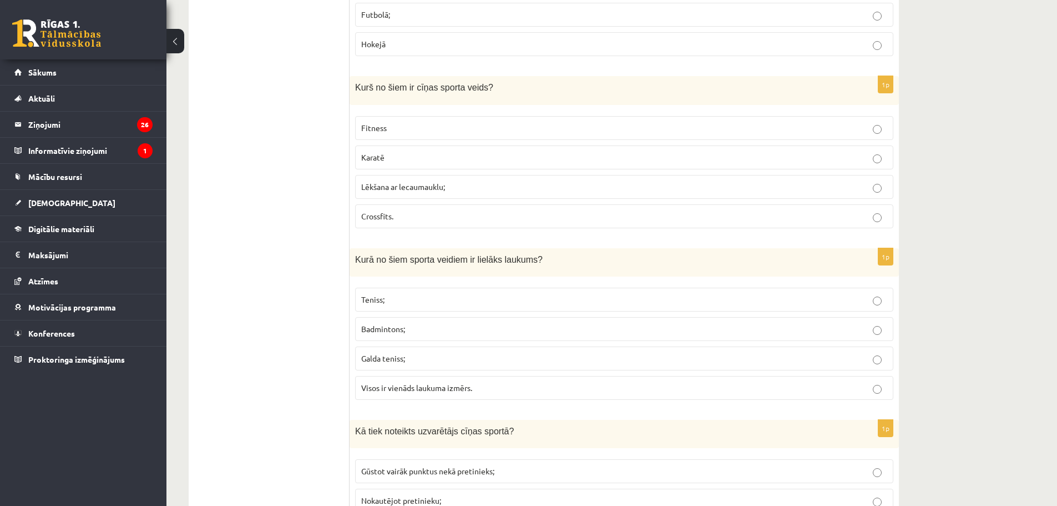
click at [373, 160] on span "Karatē" at bounding box center [372, 157] width 23 height 10
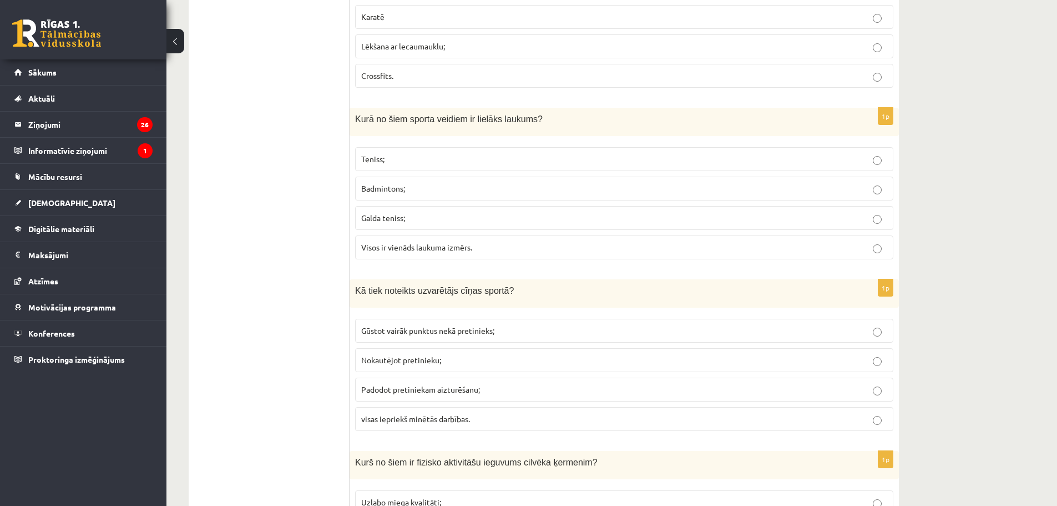
scroll to position [4077, 0]
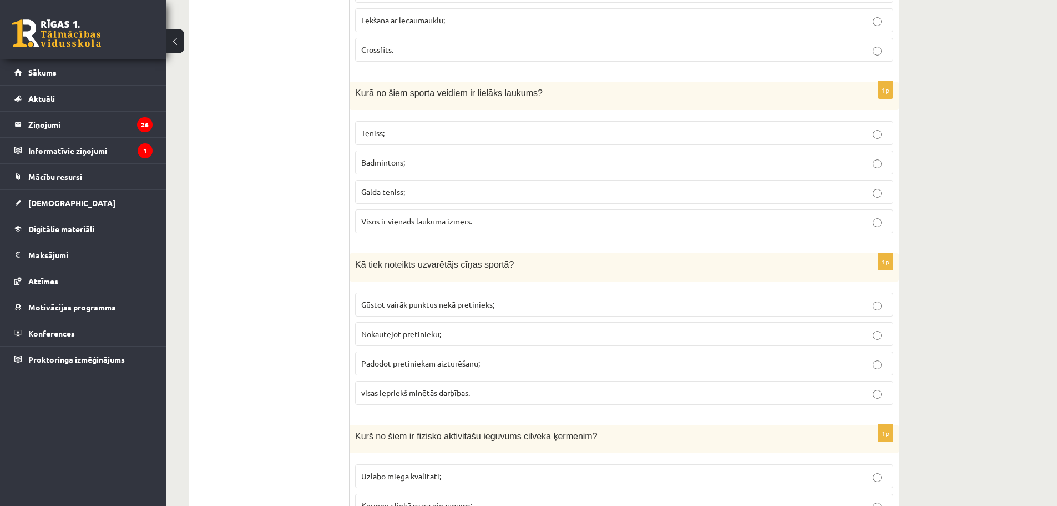
click at [386, 123] on label "Teniss;" at bounding box center [624, 133] width 538 height 24
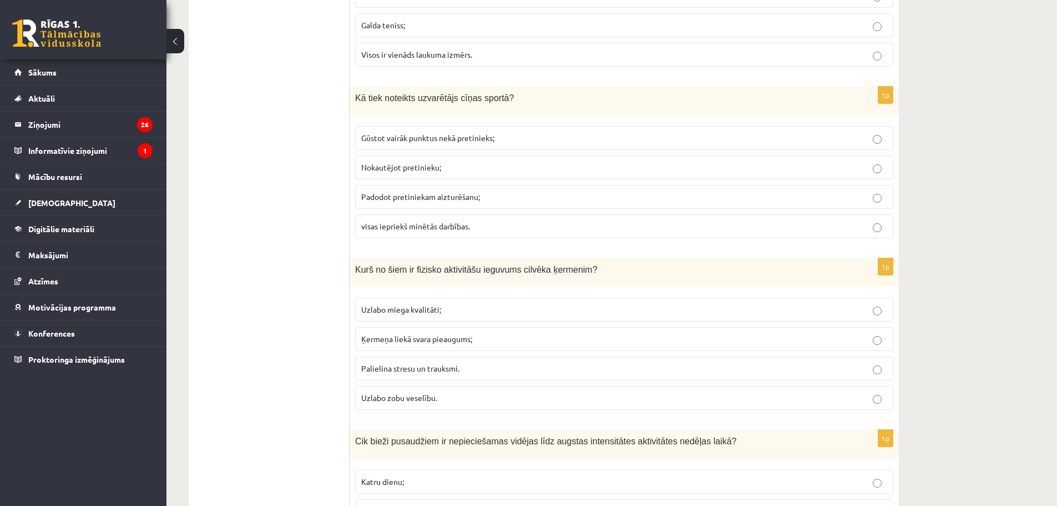
scroll to position [4132, 0]
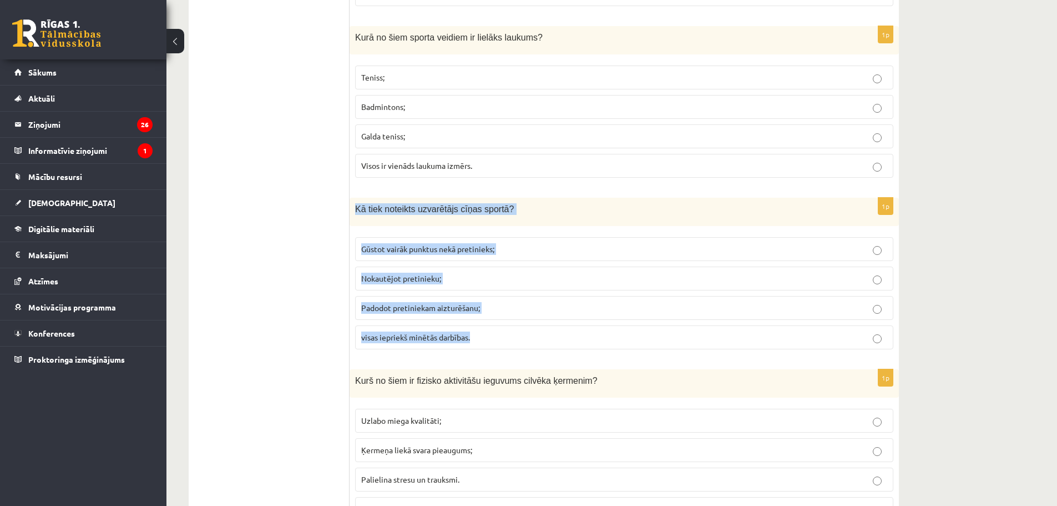
drag, startPoint x: 356, startPoint y: 207, endPoint x: 517, endPoint y: 335, distance: 205.9
click at [517, 335] on div "1p Kā tiek noteikts uzvarētājs cīņas sportā? Gūstot vairāk punktus nekā pretini…" at bounding box center [624, 278] width 549 height 160
click at [455, 341] on span "visas iepriekš minētās darbības." at bounding box center [415, 337] width 109 height 10
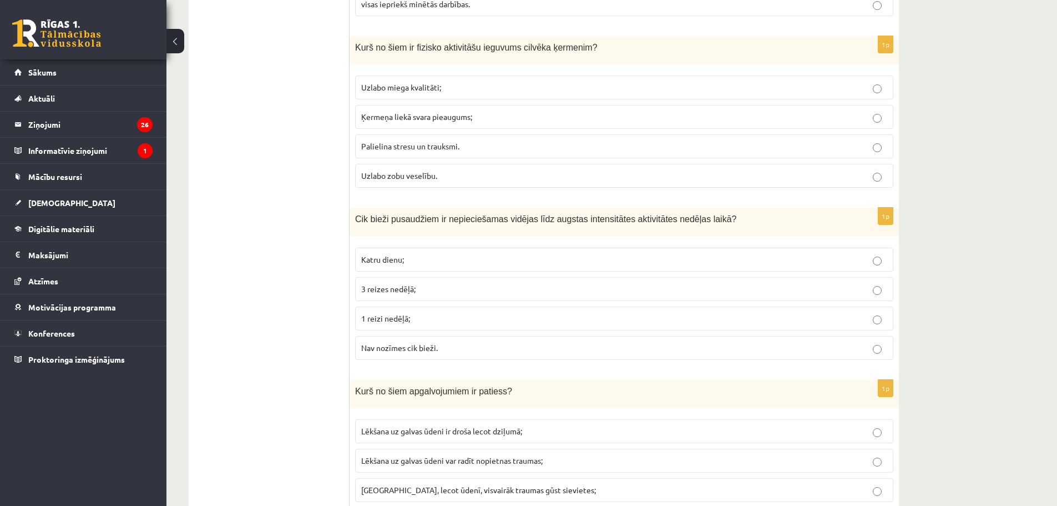
scroll to position [4410, 0]
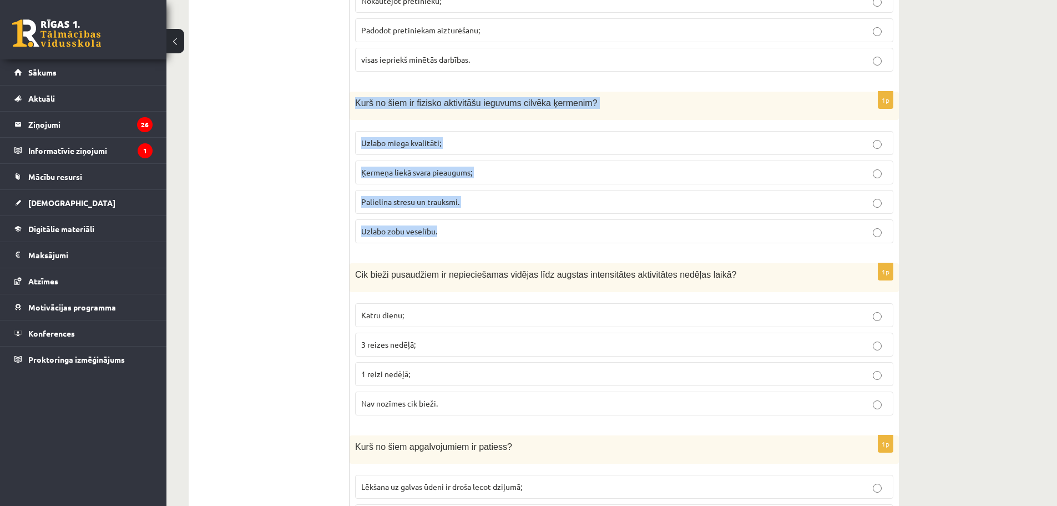
drag, startPoint x: 357, startPoint y: 105, endPoint x: 483, endPoint y: 219, distance: 169.8
click at [483, 219] on div "1p Kurš no šiem ir fizisko aktivitāšu ieguvums cilvēka ķermenim? Uzlabo miega k…" at bounding box center [624, 172] width 549 height 160
click at [400, 141] on span "Uzlabo miega kvalitāti;" at bounding box center [401, 143] width 80 height 10
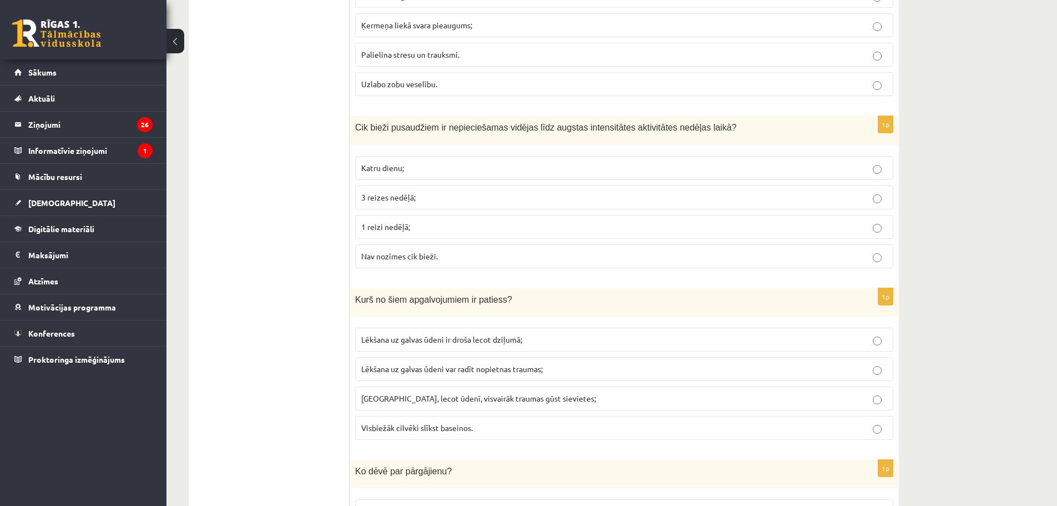
scroll to position [4576, 0]
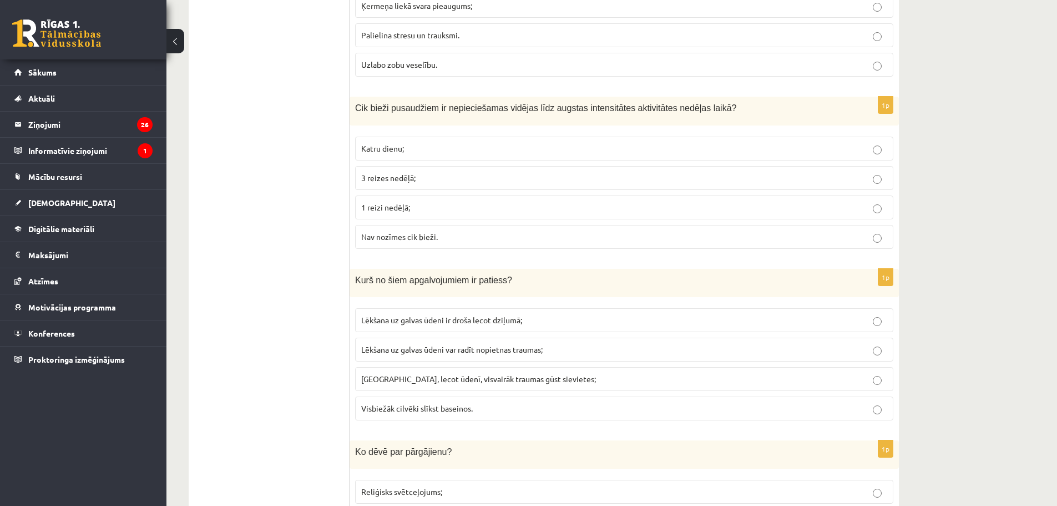
click at [426, 173] on p "3 reizes nedēļā;" at bounding box center [624, 178] width 526 height 12
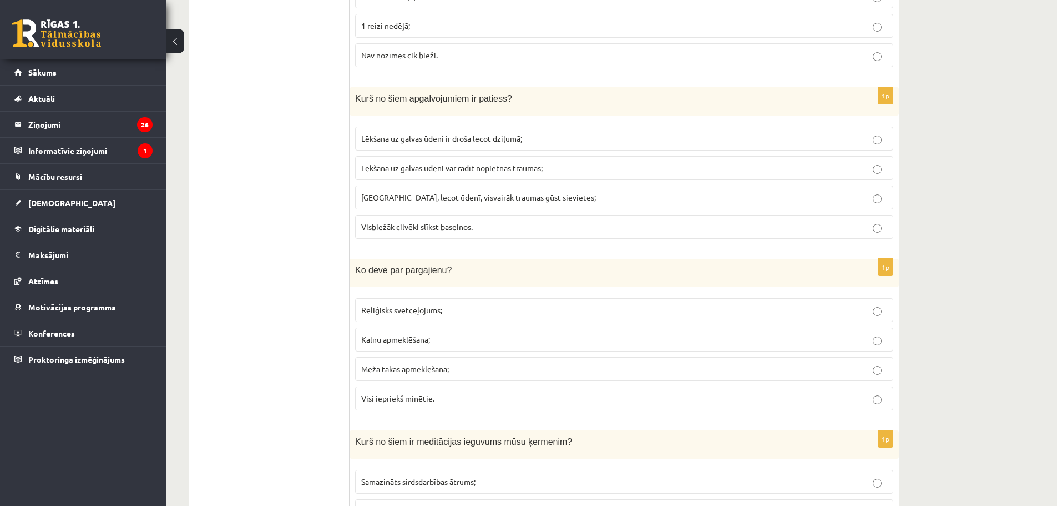
scroll to position [4710, 0]
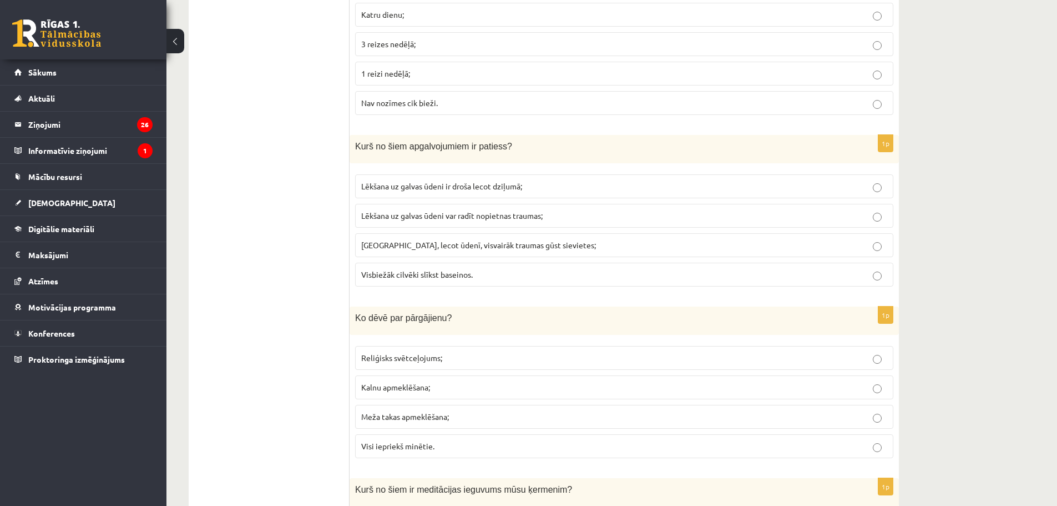
drag, startPoint x: 874, startPoint y: 442, endPoint x: 986, endPoint y: 151, distance: 311.7
drag, startPoint x: 859, startPoint y: 180, endPoint x: 1026, endPoint y: 111, distance: 181.2
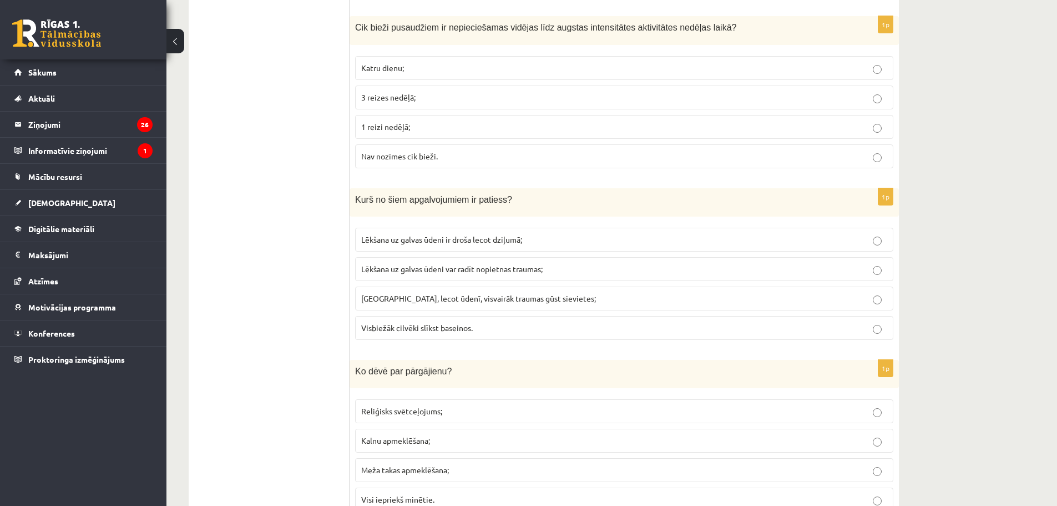
scroll to position [4599, 0]
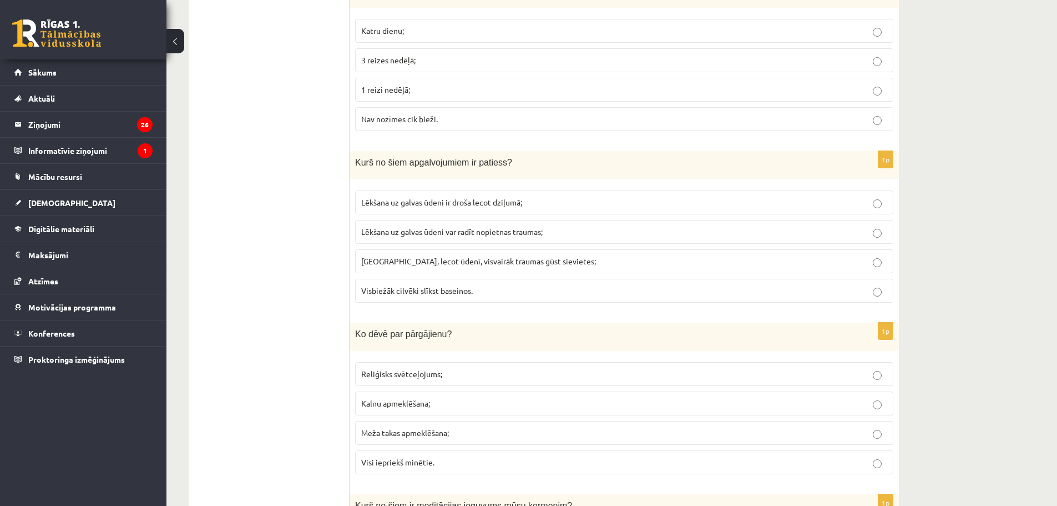
scroll to position [4700, 0]
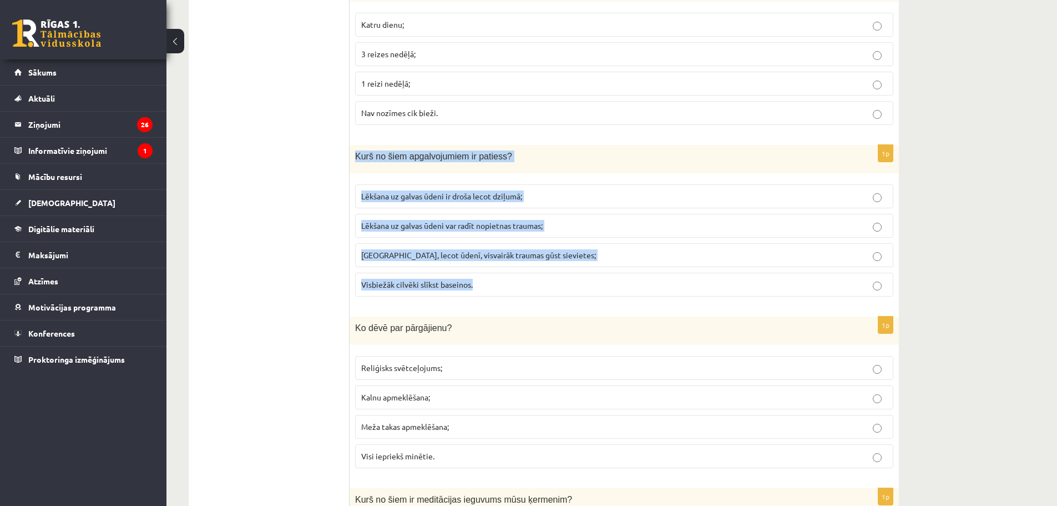
drag, startPoint x: 356, startPoint y: 157, endPoint x: 488, endPoint y: 296, distance: 192.4
click at [488, 296] on div "1p Kurš no šiem apgalvojumiem ir patiess? Lēkšana uz galvas ūdeni ir droša leco…" at bounding box center [624, 225] width 549 height 160
click at [462, 225] on span "Lēkšana uz galvas ūdeni var radīt nopietnas traumas;" at bounding box center [451, 225] width 181 height 10
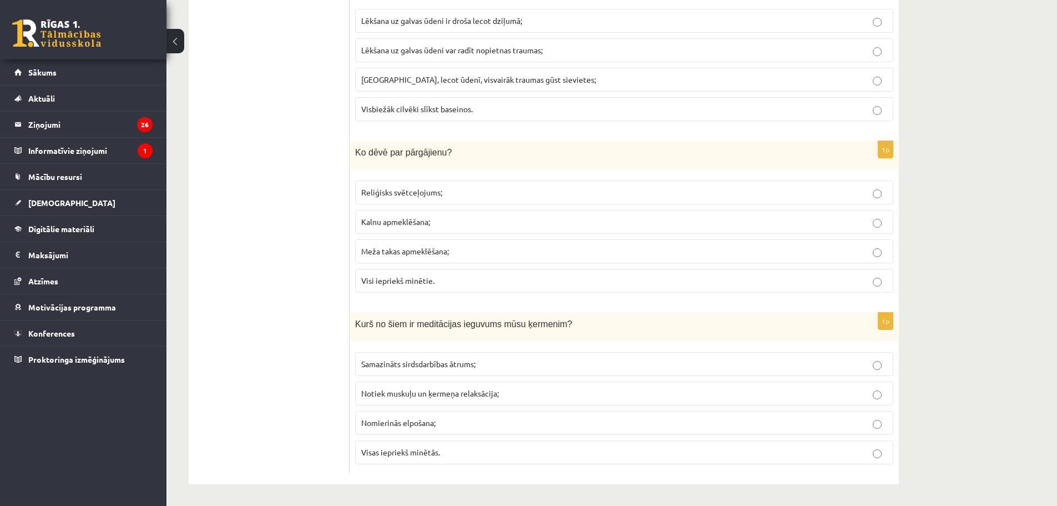
scroll to position [4876, 0]
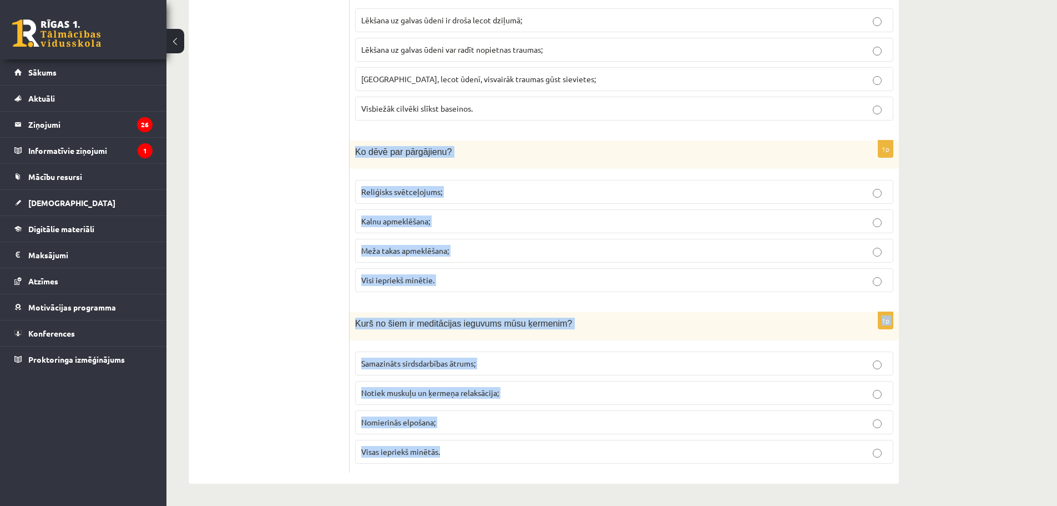
drag, startPoint x: 355, startPoint y: 153, endPoint x: 538, endPoint y: 463, distance: 360.3
click at [393, 451] on span "Visas iepriekš minētās." at bounding box center [400, 451] width 79 height 10
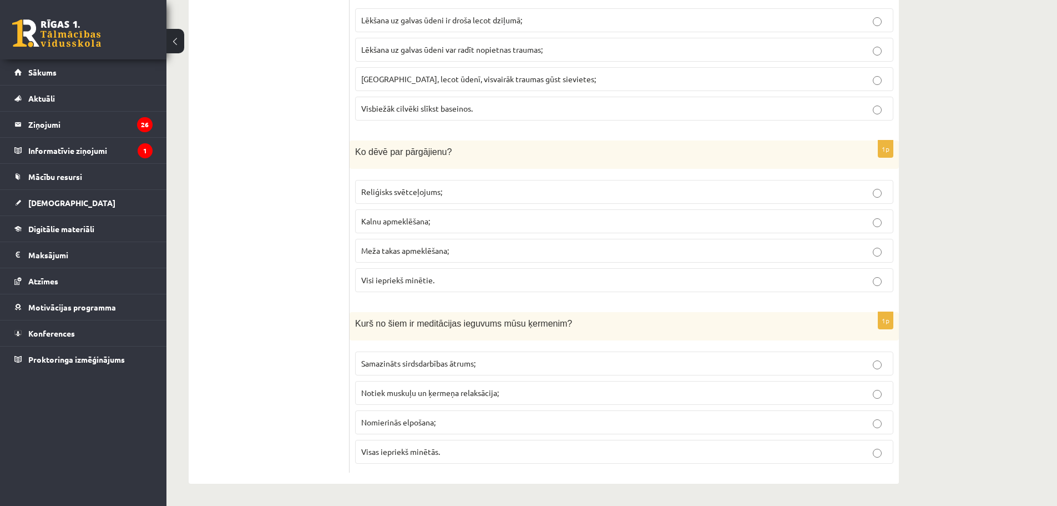
click at [404, 278] on span "Visi iepriekš minētie." at bounding box center [397, 280] width 73 height 10
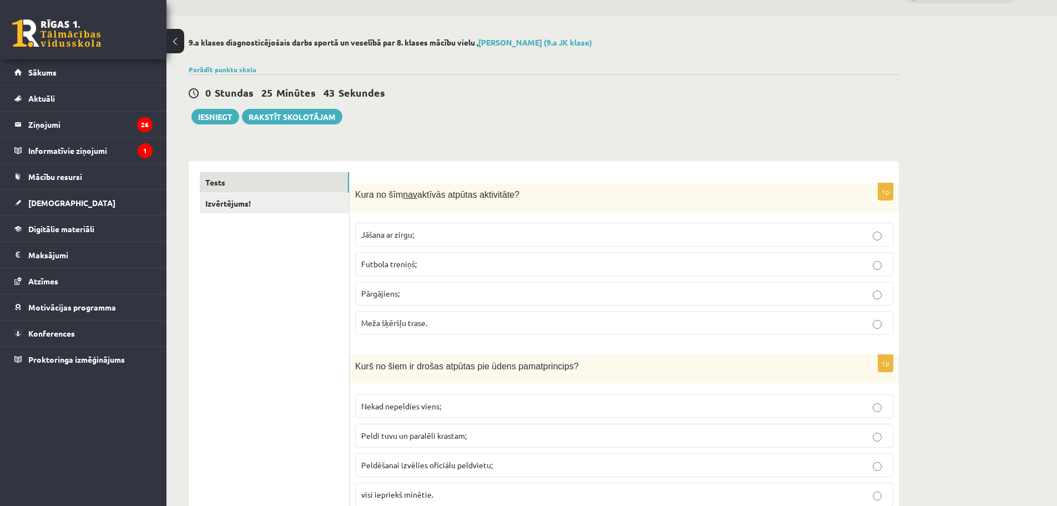
scroll to position [0, 0]
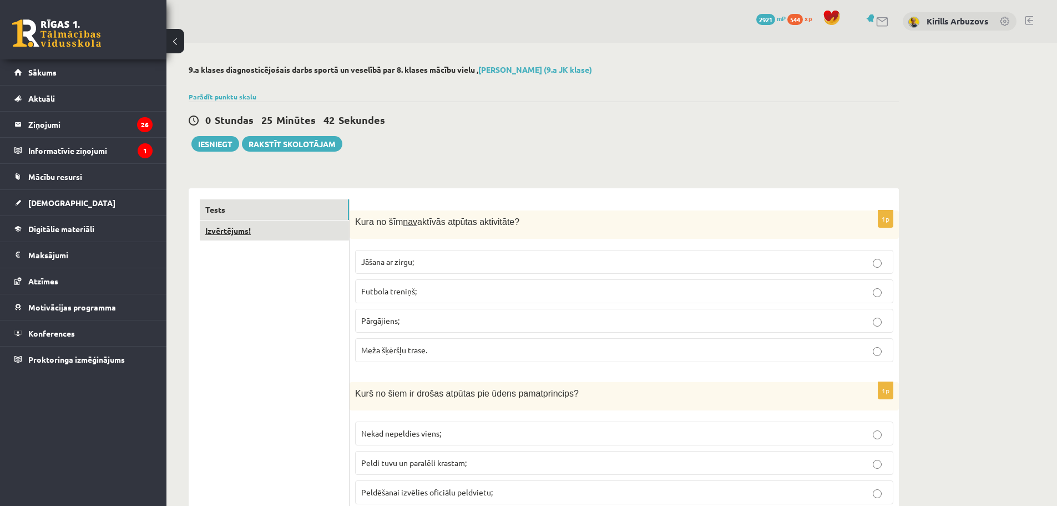
click at [251, 229] on link "Izvērtējums!" at bounding box center [274, 230] width 149 height 21
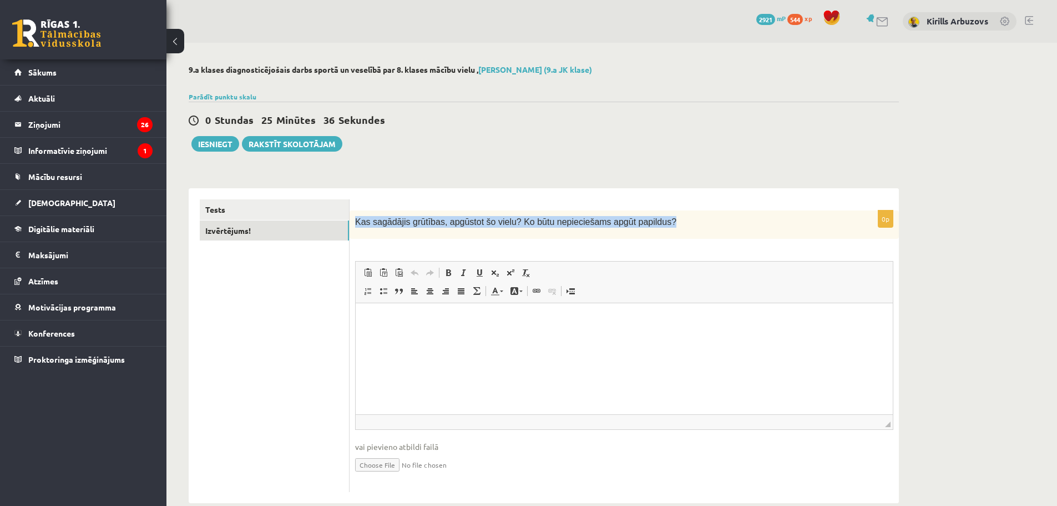
drag, startPoint x: 356, startPoint y: 223, endPoint x: 645, endPoint y: 239, distance: 290.2
click at [645, 239] on div "Kas sagādājis grūtības, apgūstot šo vielu? Ko būtu nepieciešams apgūt papildus?" at bounding box center [624, 224] width 549 height 28
click at [418, 312] on html at bounding box center [624, 320] width 537 height 34
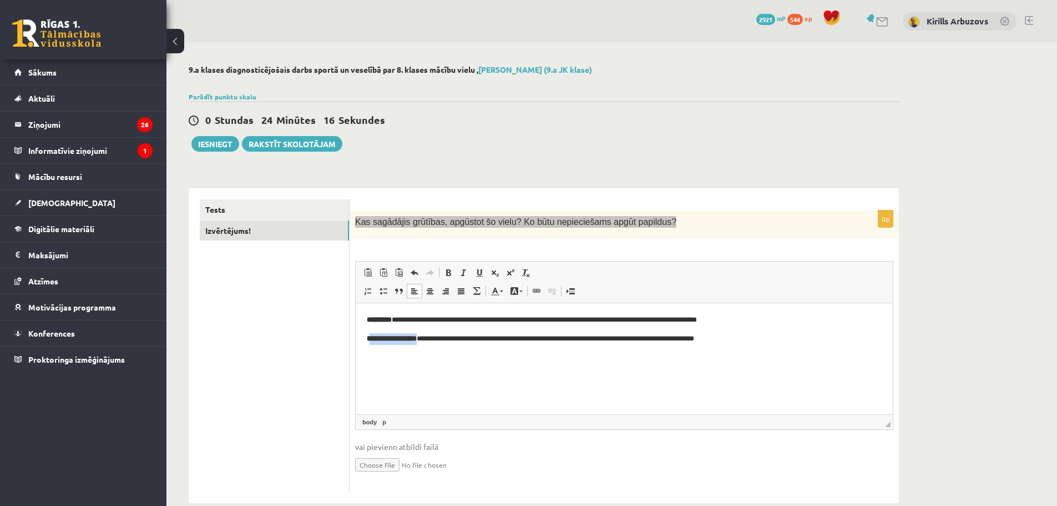
drag, startPoint x: 432, startPoint y: 340, endPoint x: 369, endPoint y: 339, distance: 62.7
click at [369, 339] on strong "**********" at bounding box center [392, 338] width 50 height 7
click at [366, 338] on html "**********" at bounding box center [624, 329] width 537 height 52
click at [367, 338] on strong "**********" at bounding box center [392, 338] width 50 height 7
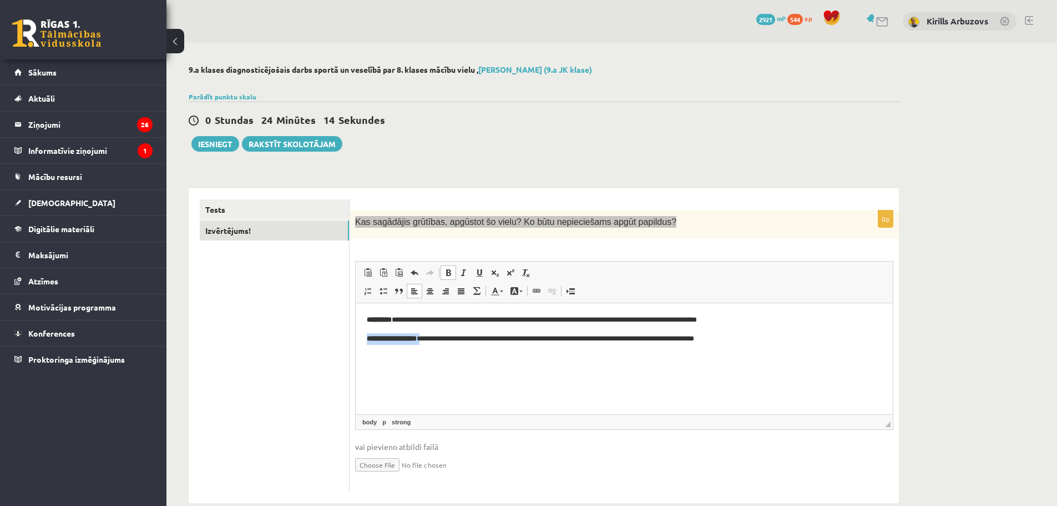
drag, startPoint x: 367, startPoint y: 338, endPoint x: 433, endPoint y: 342, distance: 66.2
click at [433, 342] on p "**********" at bounding box center [624, 339] width 515 height 12
click at [448, 271] on span at bounding box center [448, 272] width 9 height 9
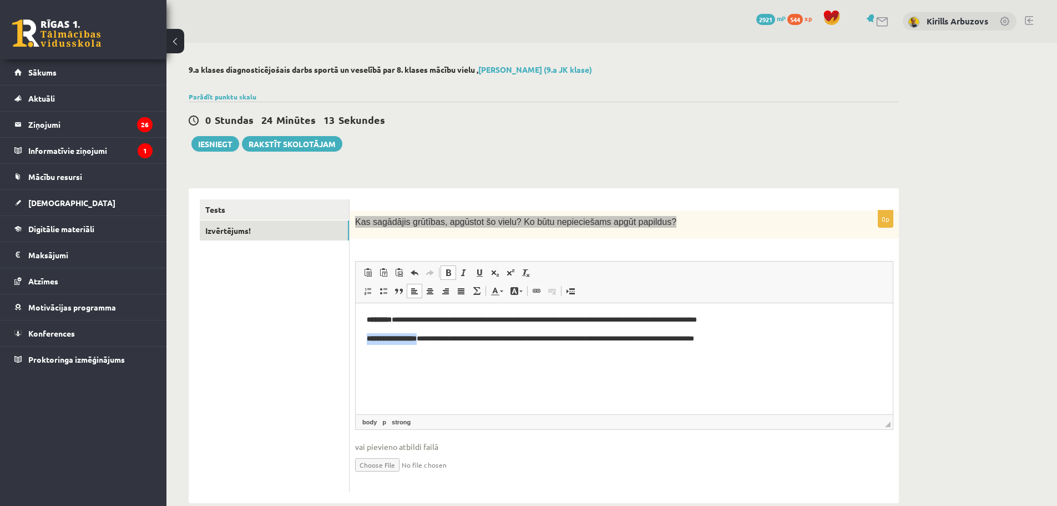
click at [448, 271] on span at bounding box center [448, 272] width 9 height 9
click at [437, 337] on p "**********" at bounding box center [624, 339] width 515 height 12
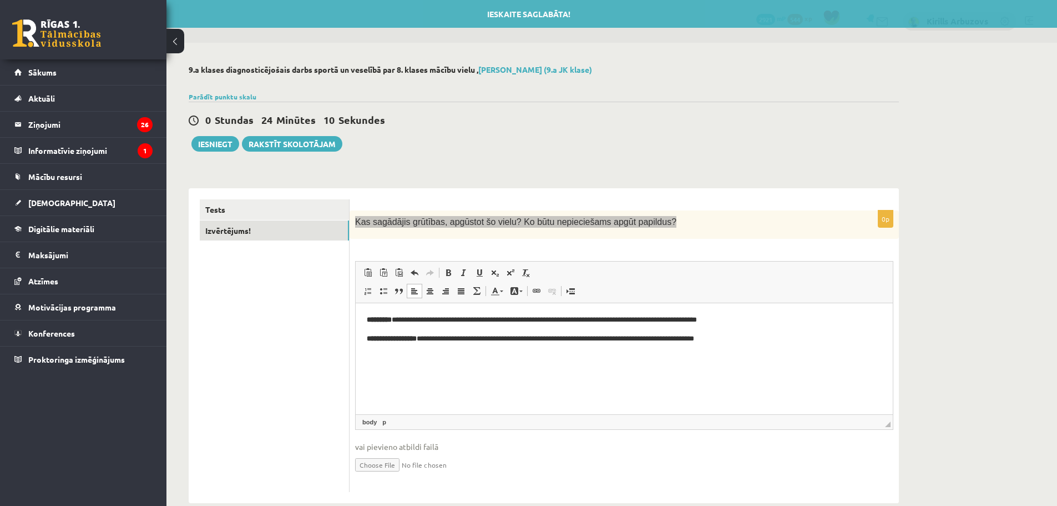
click at [401, 322] on p "**********" at bounding box center [624, 320] width 515 height 12
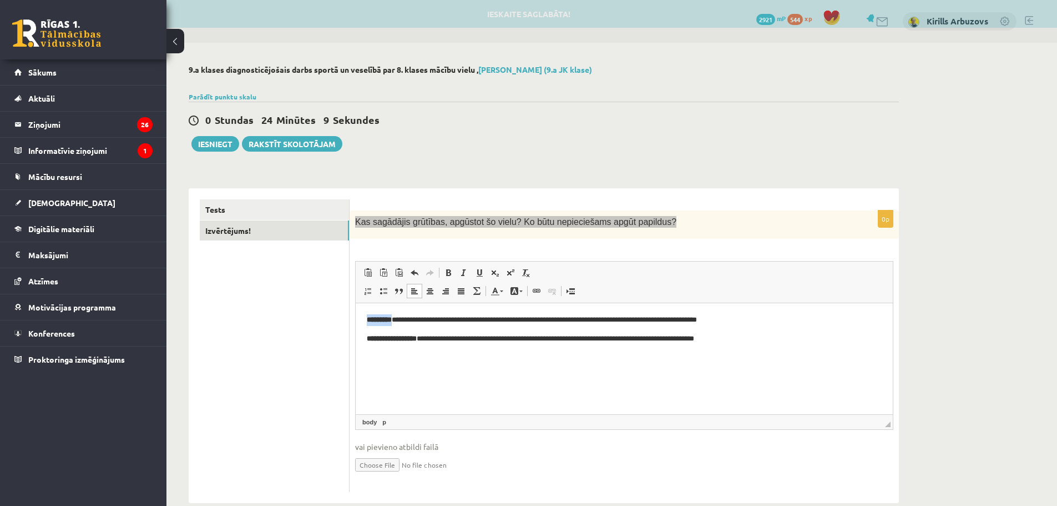
drag, startPoint x: 400, startPoint y: 322, endPoint x: 366, endPoint y: 318, distance: 33.5
click at [366, 318] on html "**********" at bounding box center [624, 329] width 537 height 52
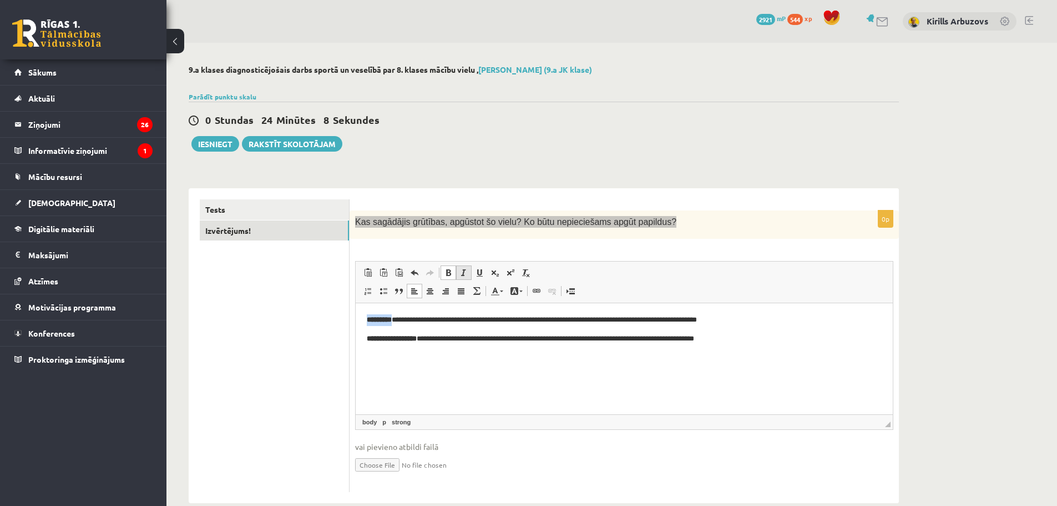
click at [462, 271] on span at bounding box center [464, 272] width 9 height 9
click at [444, 275] on span at bounding box center [448, 272] width 9 height 9
click at [448, 275] on span at bounding box center [448, 272] width 9 height 9
click at [459, 274] on link "Курсив Комбинация клавиш Ctrl+I" at bounding box center [464, 272] width 16 height 14
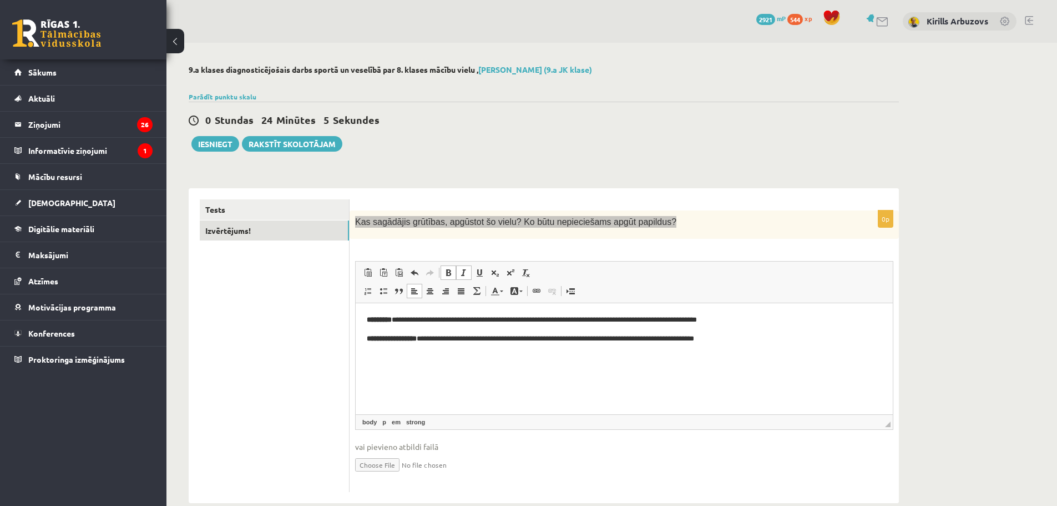
click at [463, 274] on span at bounding box center [464, 272] width 9 height 9
click at [472, 274] on span "Полужирный Комбинация клавиш Ctrl+B Курсив Комбинация клавиш Ctrl+I Подчеркнуты…" at bounding box center [488, 272] width 95 height 14
click at [473, 274] on link "Подчеркнутый Комбинация клавиш Ctrl+U" at bounding box center [480, 272] width 16 height 14
click at [461, 274] on span at bounding box center [464, 272] width 9 height 9
click at [450, 274] on span at bounding box center [448, 272] width 9 height 9
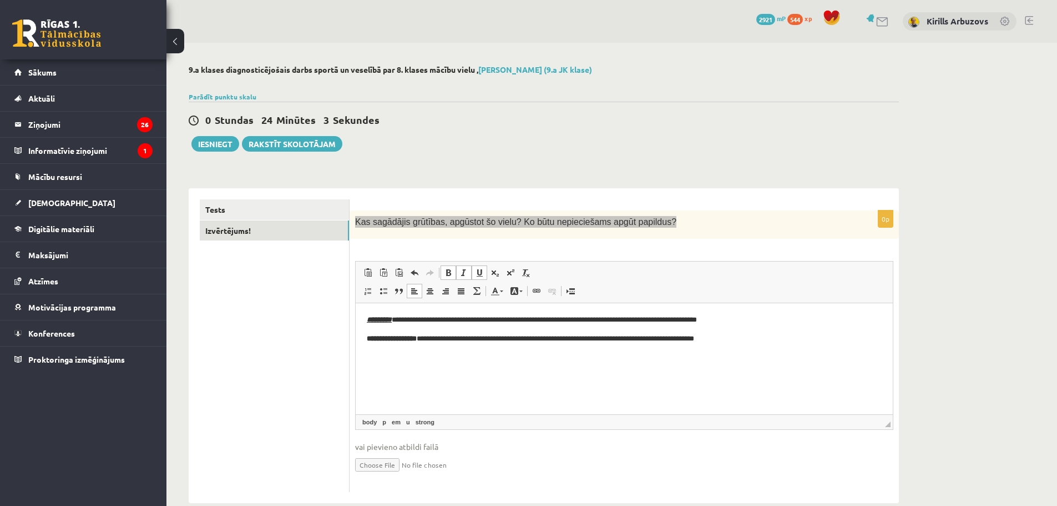
click at [483, 274] on span at bounding box center [479, 272] width 9 height 9
click at [454, 280] on link "Полужирный Комбинация клавиш Ctrl+B" at bounding box center [449, 272] width 16 height 14
click at [461, 274] on span at bounding box center [464, 272] width 9 height 9
click at [411, 355] on html "**********" at bounding box center [624, 329] width 537 height 52
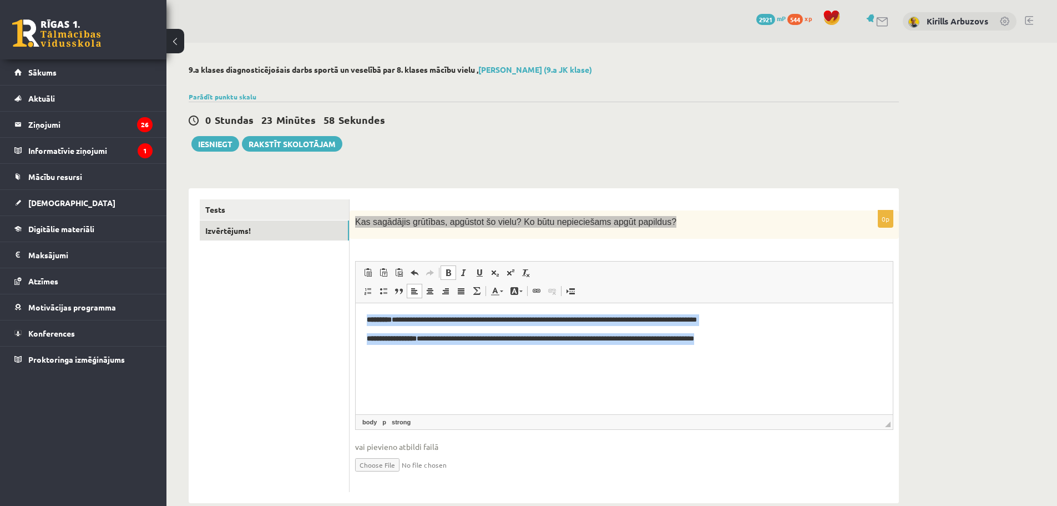
drag, startPoint x: 368, startPoint y: 320, endPoint x: 787, endPoint y: 348, distance: 420.0
click at [787, 348] on html "**********" at bounding box center [624, 329] width 537 height 52
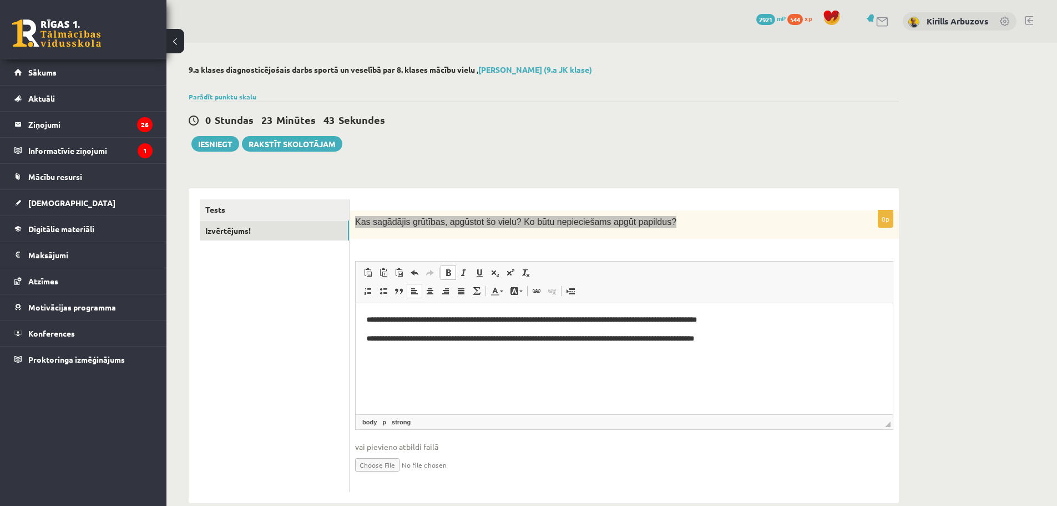
click at [443, 278] on link "Полужирный Комбинация клавиш Ctrl+B" at bounding box center [449, 272] width 16 height 14
click at [444, 276] on span at bounding box center [448, 272] width 9 height 9
click at [428, 307] on html "**********" at bounding box center [624, 329] width 537 height 52
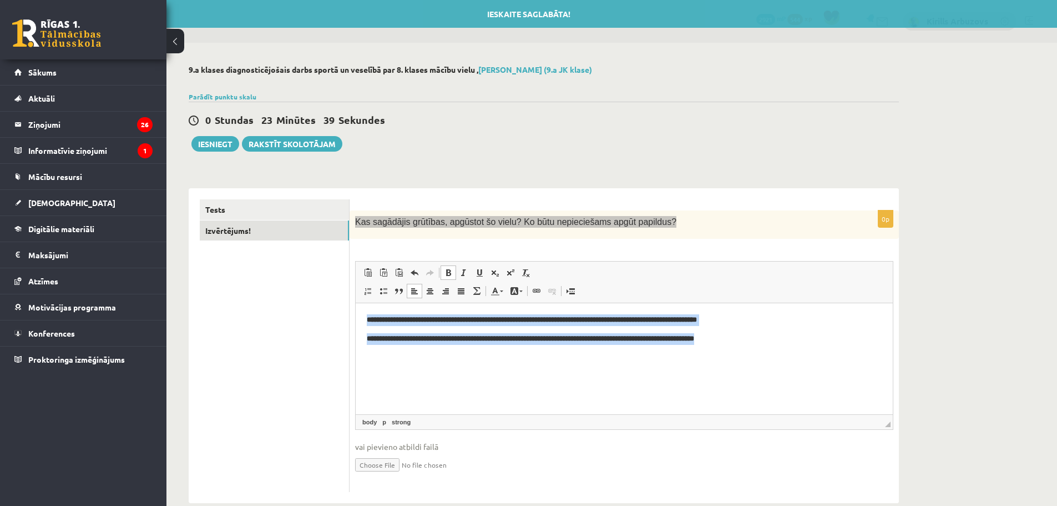
drag, startPoint x: 368, startPoint y: 318, endPoint x: 806, endPoint y: 366, distance: 440.5
click at [806, 355] on html "**********" at bounding box center [624, 329] width 537 height 52
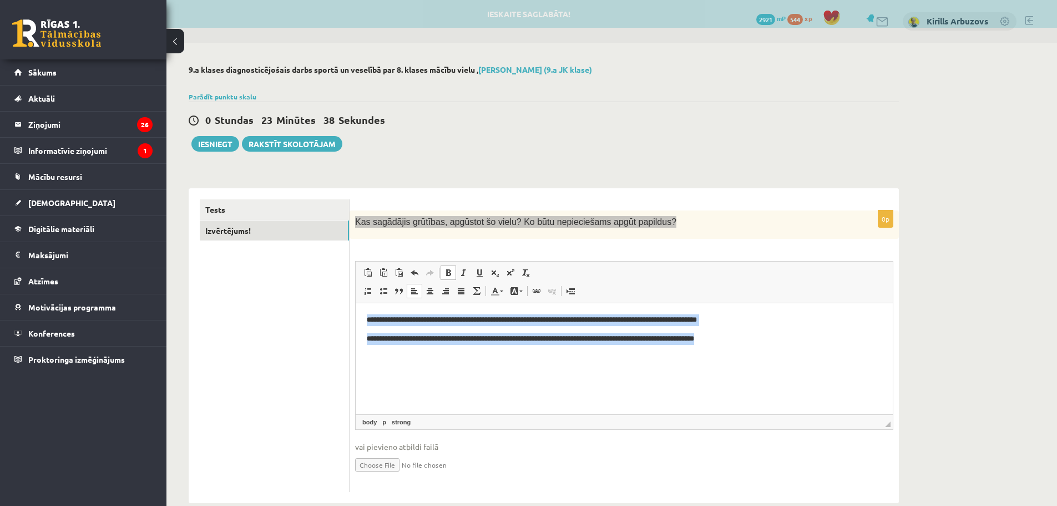
drag, startPoint x: 788, startPoint y: 360, endPoint x: 629, endPoint y: 306, distance: 167.6
click at [787, 355] on html "**********" at bounding box center [624, 329] width 537 height 52
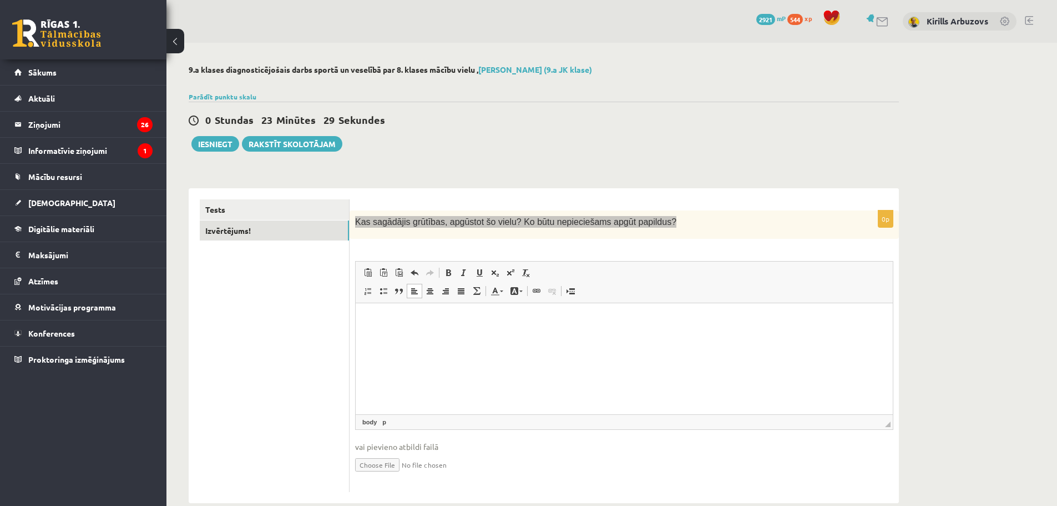
click at [493, 314] on html at bounding box center [624, 308] width 537 height 11
click at [492, 314] on html at bounding box center [624, 308] width 537 height 11
drag, startPoint x: 427, startPoint y: 322, endPoint x: 412, endPoint y: 315, distance: 16.4
click at [422, 314] on html at bounding box center [624, 308] width 537 height 11
click at [446, 221] on span "Kas sagādājis grūtības, apgūstot šo vielu? Ko būtu nepieciešams apgūt papildus?" at bounding box center [515, 221] width 321 height 9
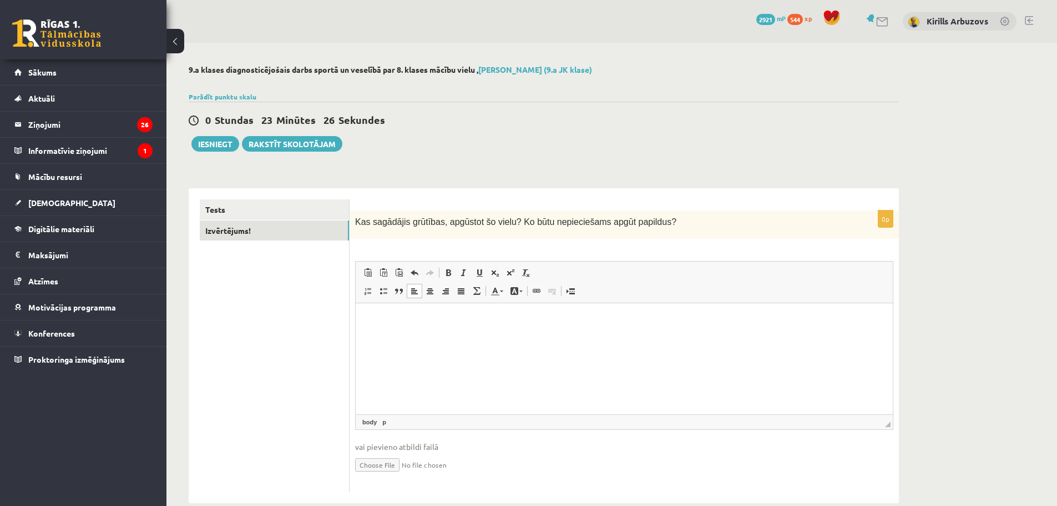
click at [387, 314] on html at bounding box center [624, 308] width 537 height 11
click at [377, 314] on html at bounding box center [624, 308] width 537 height 11
click at [371, 314] on html at bounding box center [624, 308] width 537 height 11
click at [374, 314] on html at bounding box center [624, 308] width 537 height 11
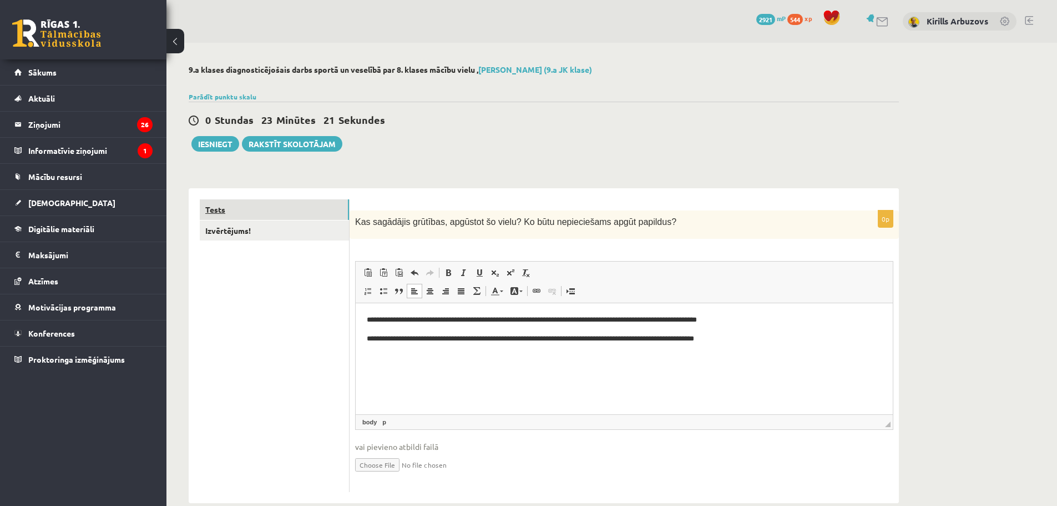
click at [254, 215] on link "Tests" at bounding box center [274, 209] width 149 height 21
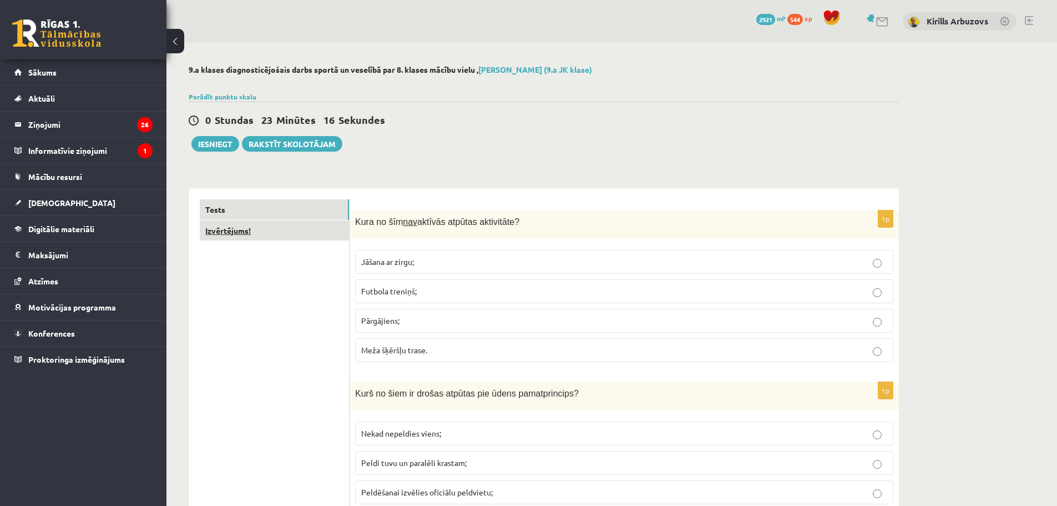
click at [278, 228] on link "Izvērtējums!" at bounding box center [274, 230] width 149 height 21
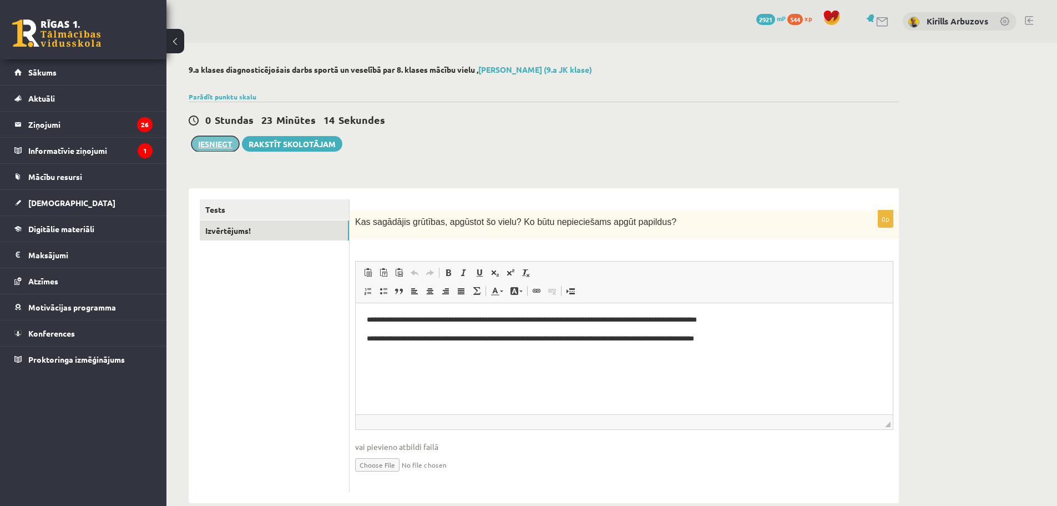
click at [218, 145] on button "Iesniegt" at bounding box center [215, 144] width 48 height 16
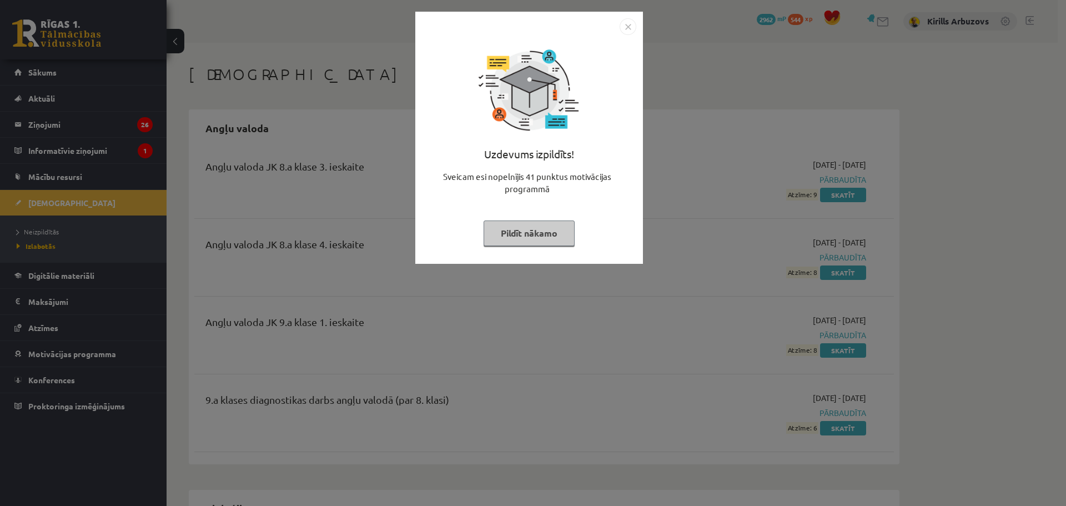
click at [534, 244] on button "Pildīt nākamo" at bounding box center [528, 233] width 91 height 26
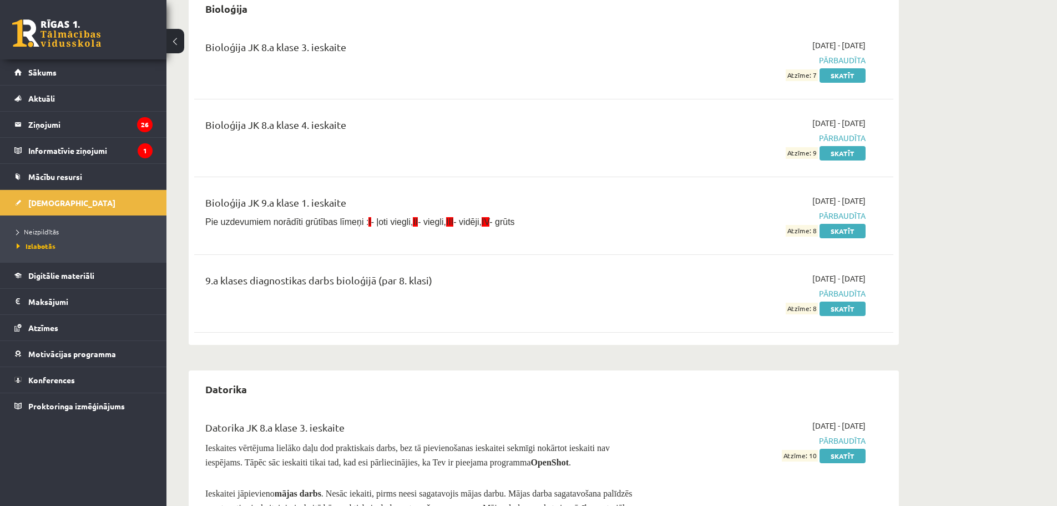
scroll to position [389, 0]
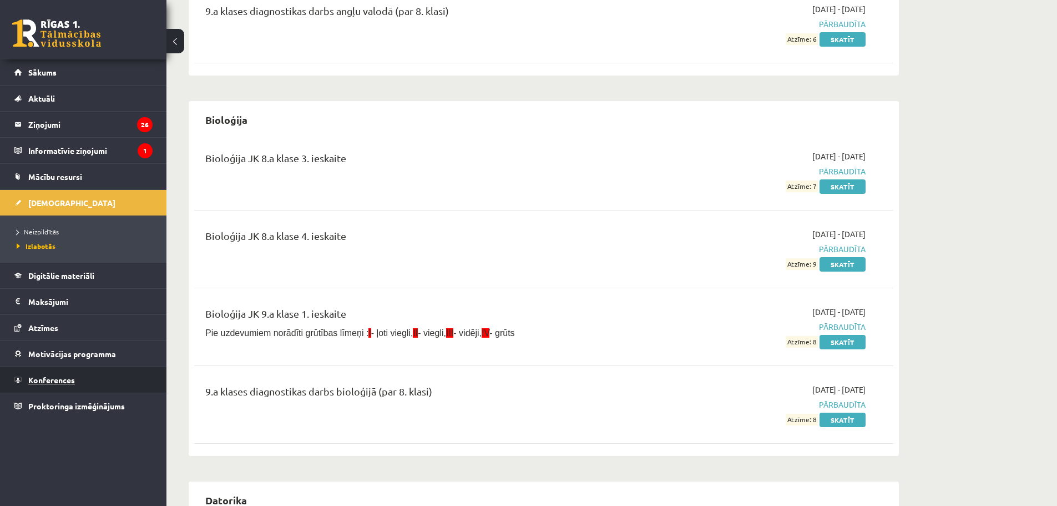
click at [81, 378] on link "Konferences" at bounding box center [83, 380] width 138 height 26
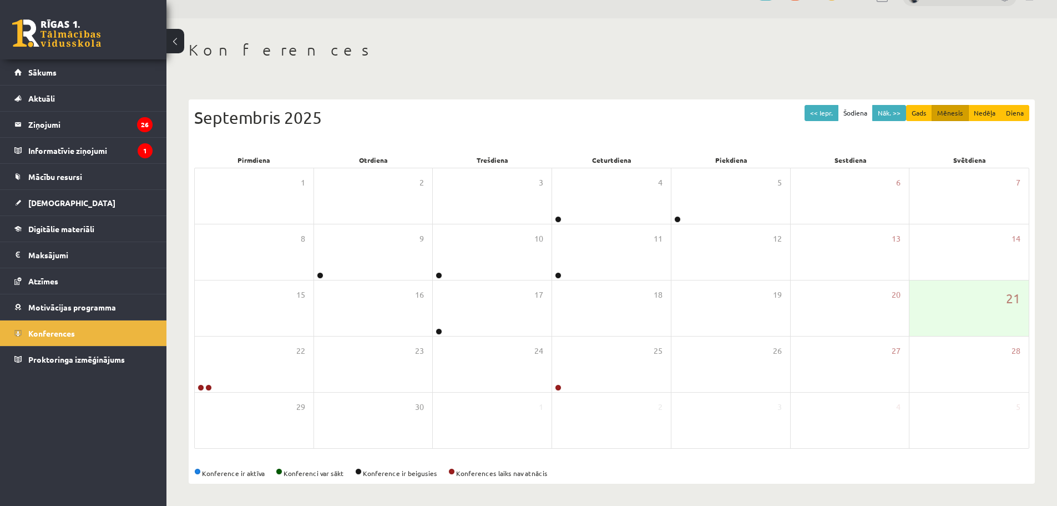
scroll to position [25, 0]
click at [51, 207] on link "[DEMOGRAPHIC_DATA]" at bounding box center [83, 203] width 138 height 26
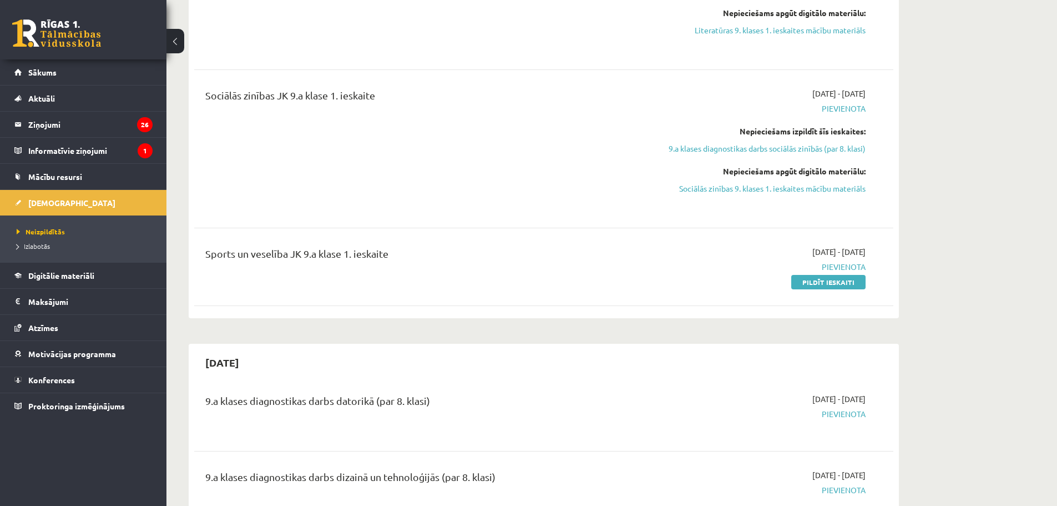
scroll to position [857, 0]
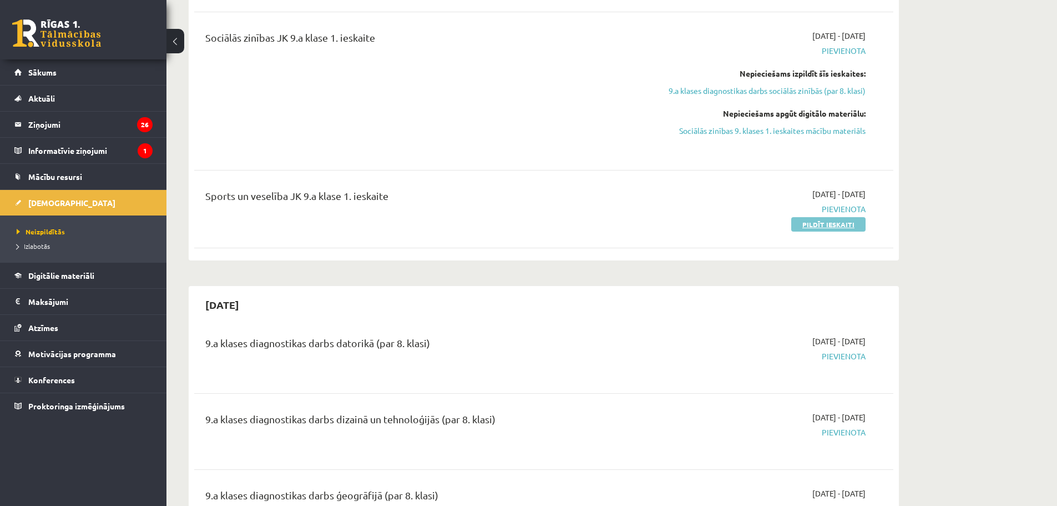
click at [804, 225] on link "Pildīt ieskaiti" at bounding box center [828, 224] width 74 height 14
drag, startPoint x: 808, startPoint y: 226, endPoint x: 475, endPoint y: 219, distance: 332.5
click at [808, 226] on link "Pildīt ieskaiti" at bounding box center [828, 224] width 74 height 14
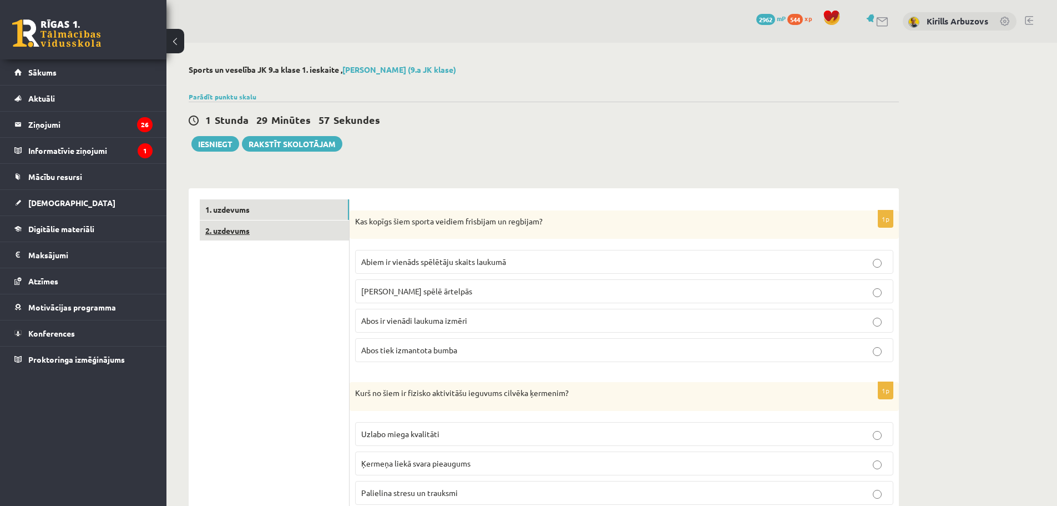
click at [261, 235] on link "2. uzdevums" at bounding box center [274, 230] width 149 height 21
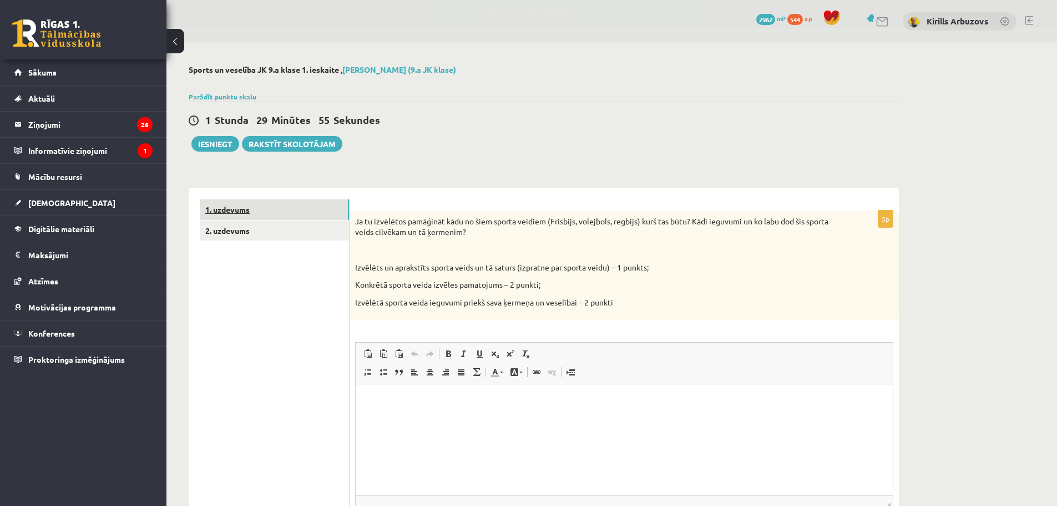
click at [274, 210] on link "1. uzdevums" at bounding box center [274, 209] width 149 height 21
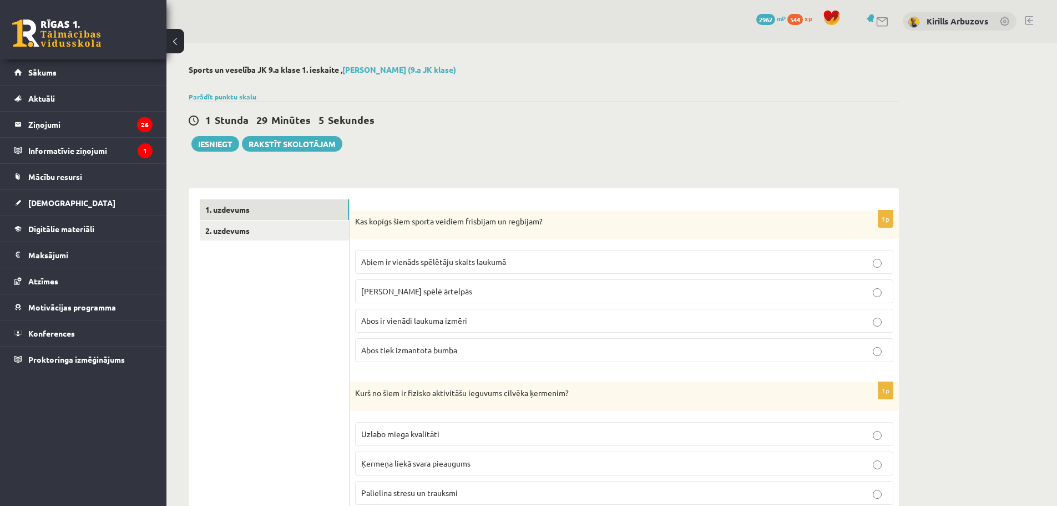
click at [443, 294] on p "Abus spēlē ārtelpās" at bounding box center [624, 291] width 526 height 12
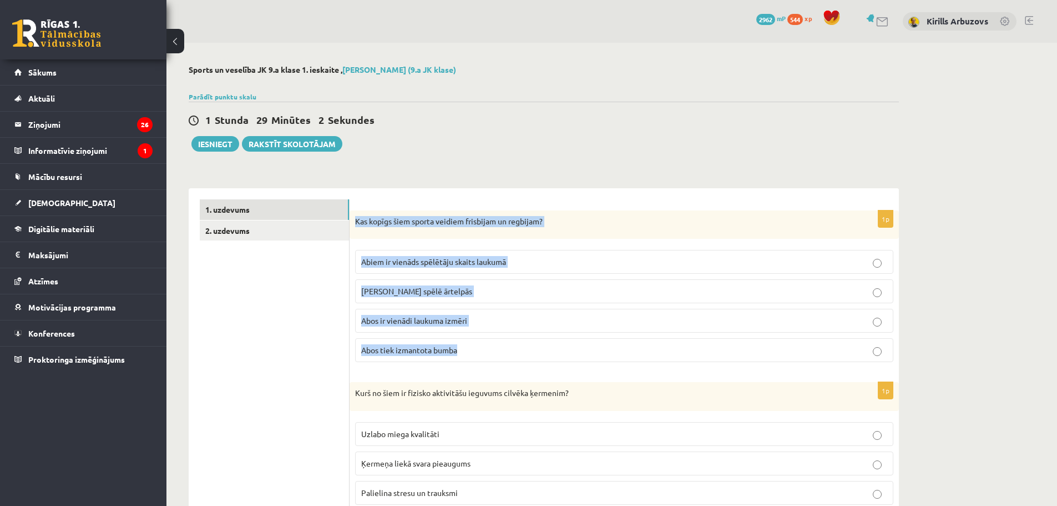
drag, startPoint x: 355, startPoint y: 220, endPoint x: 527, endPoint y: 337, distance: 207.8
click at [527, 337] on div "1p Kas kopīgs šiem sporta veidiem frisbijam un regbijam? Abiem ir vienāds spēlē…" at bounding box center [624, 290] width 549 height 161
copy div "Kas kopīgs šiem sporta veidiem frisbijam un regbijam? Abiem ir vienāds spēlētāj…"
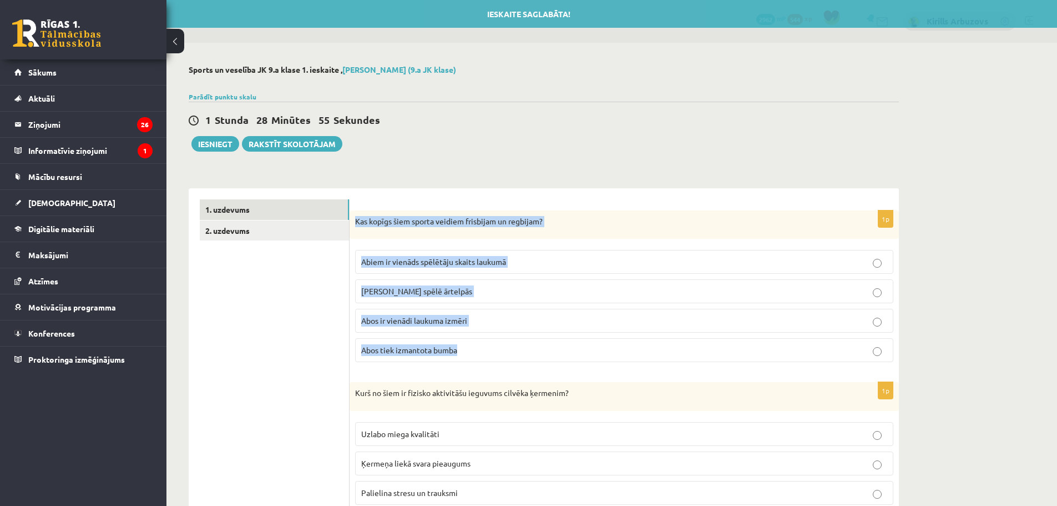
click at [499, 300] on label "Abus spēlē ārtelpās" at bounding box center [624, 291] width 538 height 24
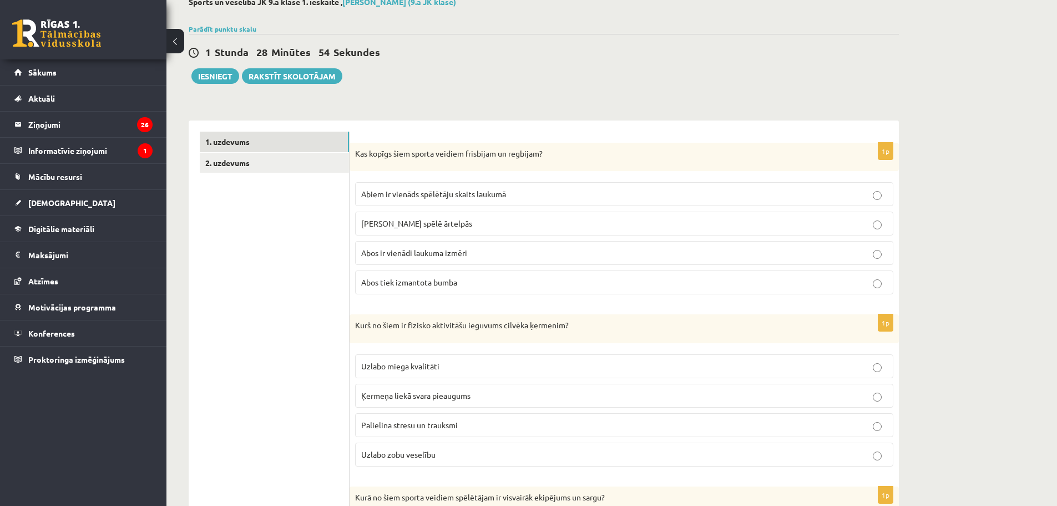
scroll to position [111, 0]
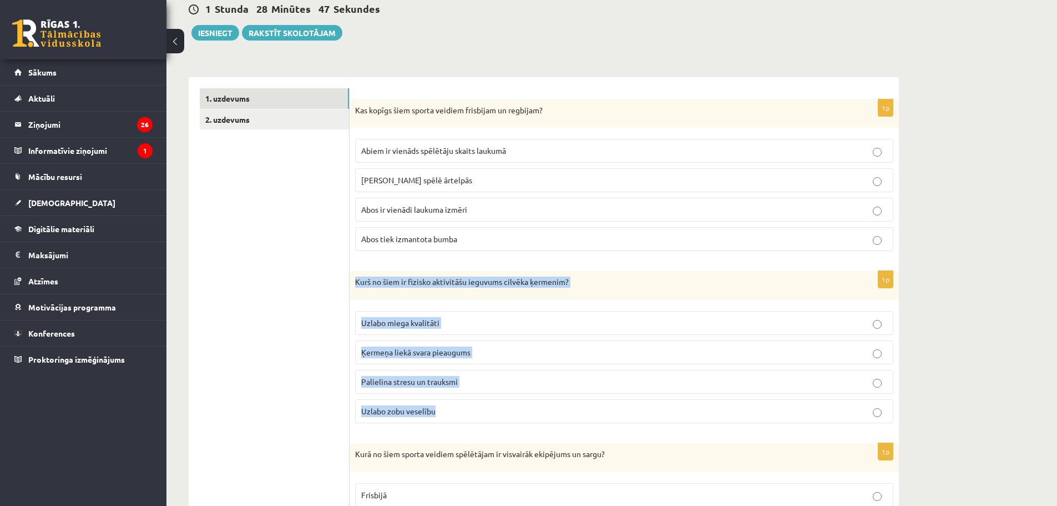
drag, startPoint x: 357, startPoint y: 283, endPoint x: 472, endPoint y: 407, distance: 169.7
click at [472, 407] on div "1p Kurš no šiem ir fizisko aktivitāšu ieguvums cilvēka ķermenim? Uzlabo miega k…" at bounding box center [624, 351] width 549 height 161
copy div "Kurš no šiem ir fizisko aktivitāšu ieguvums cilvēka ķermenim? Uzlabo miega kval…"
click at [385, 327] on p "Uzlabo miega kvalitāti" at bounding box center [624, 323] width 526 height 12
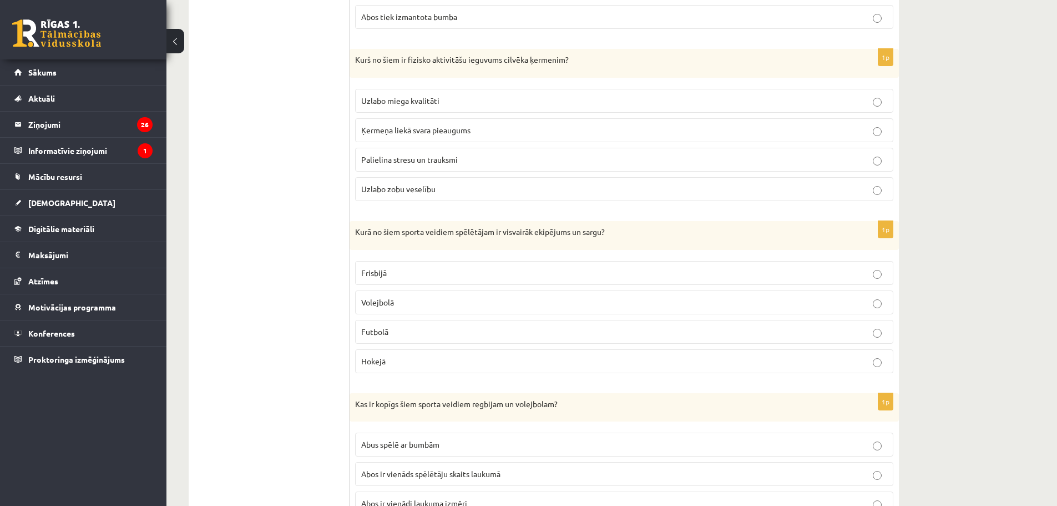
scroll to position [389, 0]
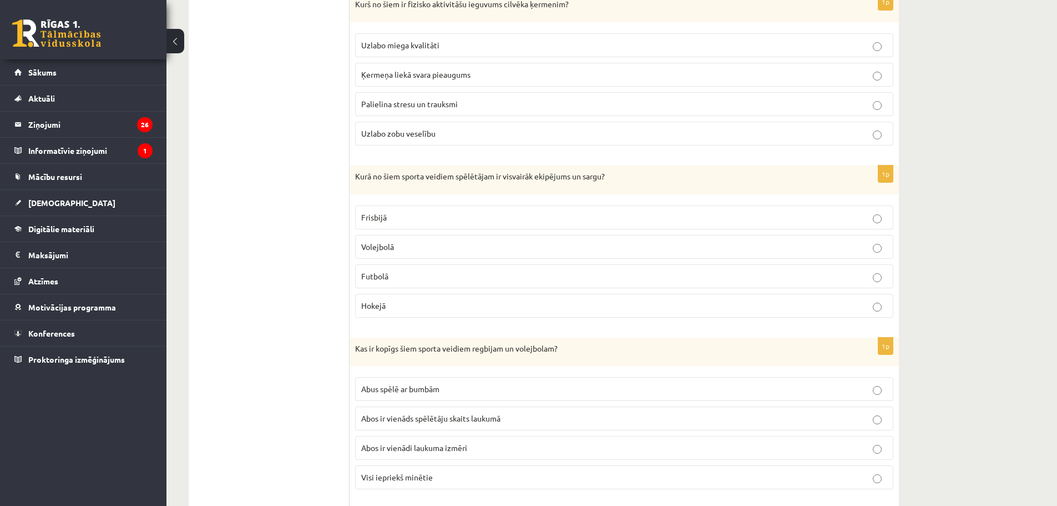
click at [396, 310] on p "Hokejā" at bounding box center [624, 306] width 526 height 12
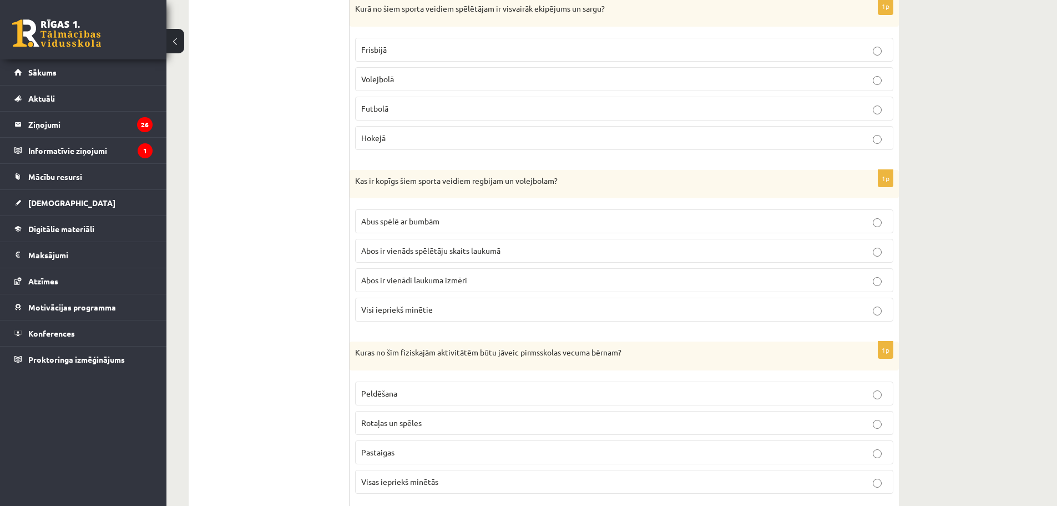
scroll to position [611, 0]
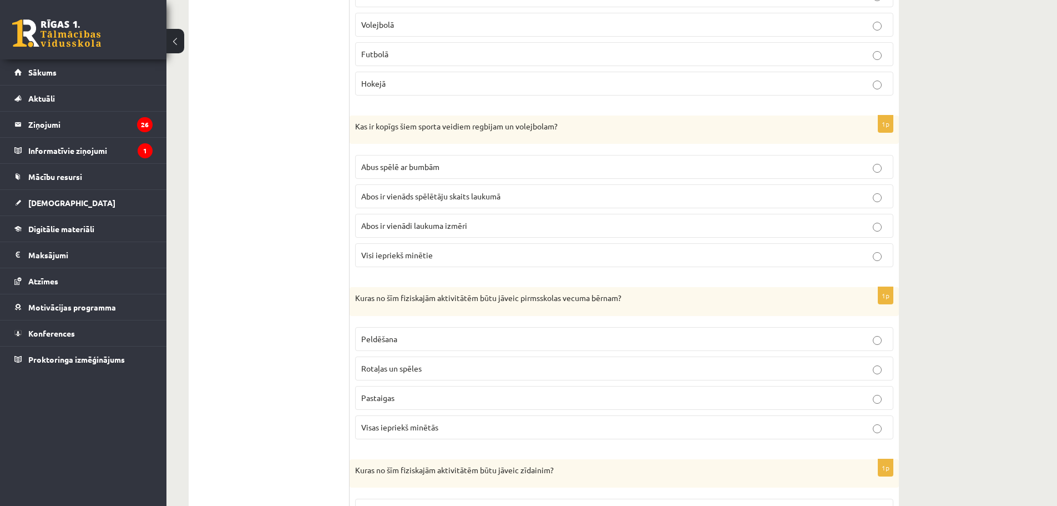
click at [443, 162] on p "Abus spēlē ar bumbām" at bounding box center [624, 167] width 526 height 12
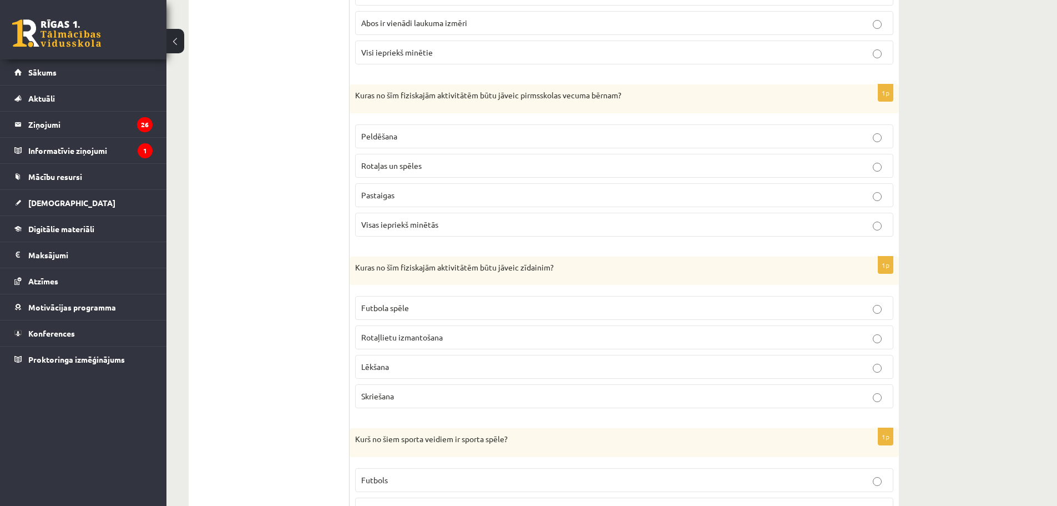
scroll to position [833, 0]
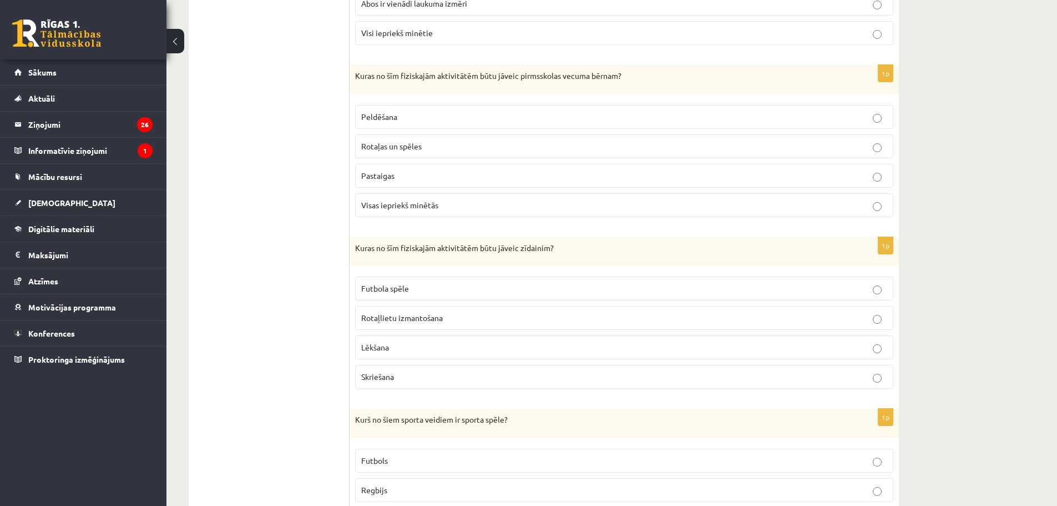
click at [426, 146] on p "Rotaļas un spēles" at bounding box center [624, 146] width 526 height 12
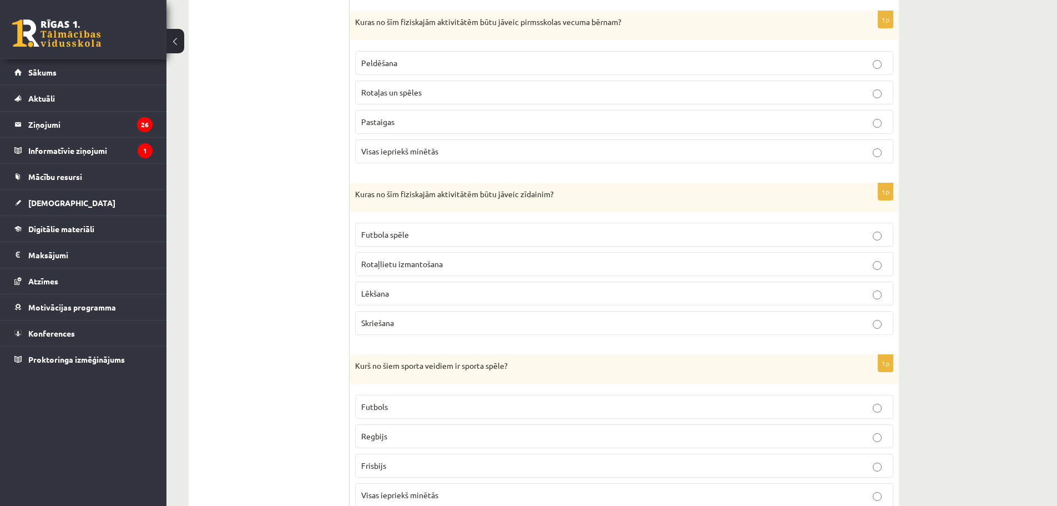
scroll to position [944, 0]
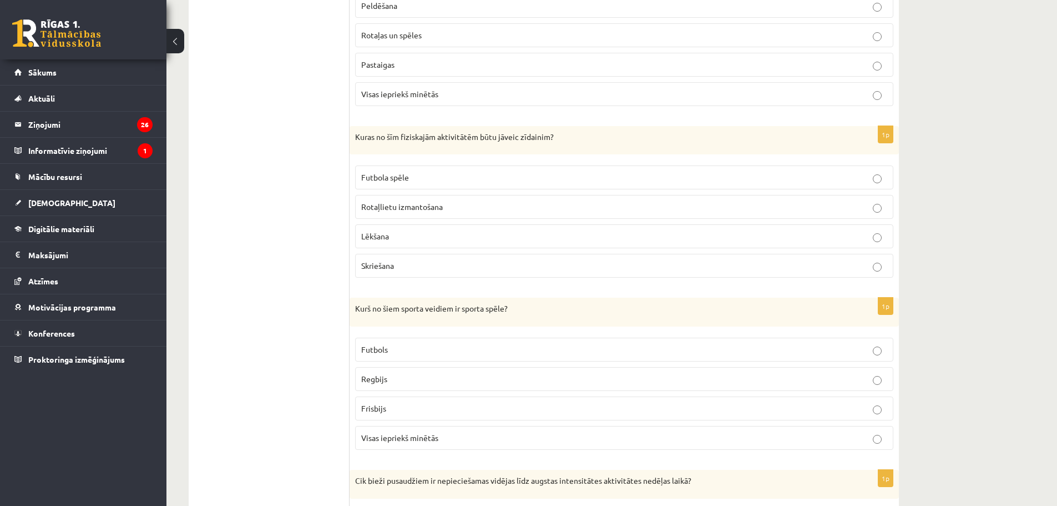
click at [422, 213] on p "Rotaļlietu izmantošana" at bounding box center [624, 207] width 526 height 12
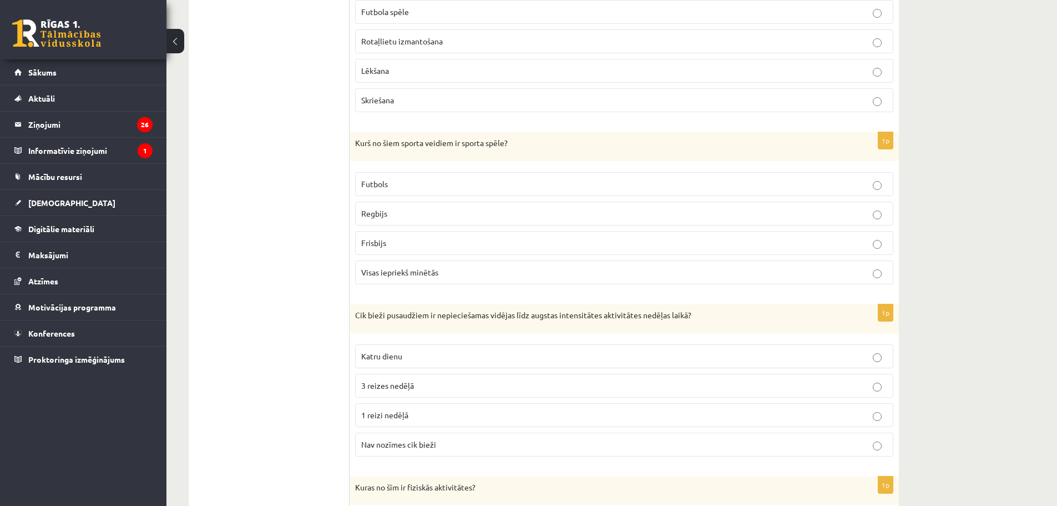
scroll to position [1110, 0]
click at [405, 280] on label "Visas iepriekš minētās" at bounding box center [624, 271] width 538 height 24
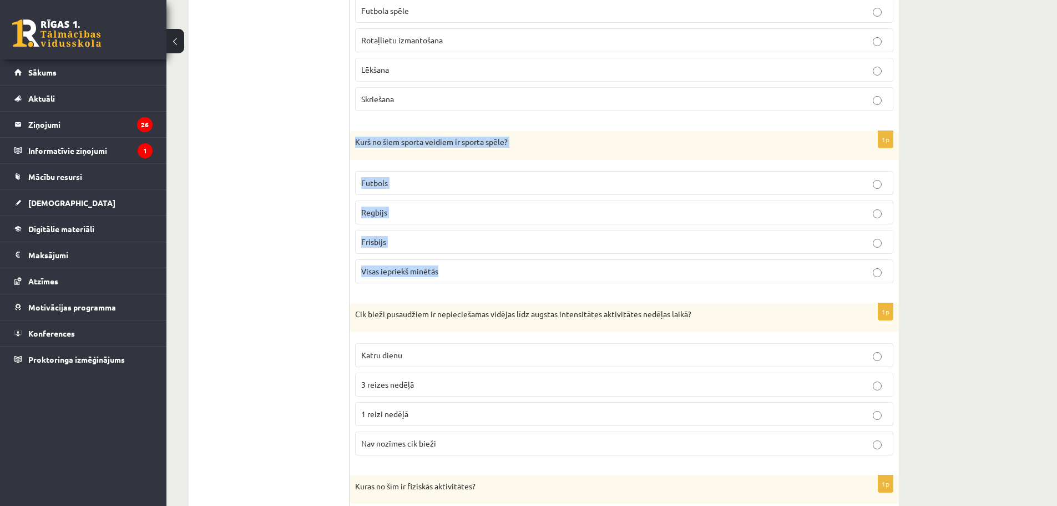
drag, startPoint x: 357, startPoint y: 142, endPoint x: 477, endPoint y: 264, distance: 171.5
click at [477, 264] on div "1p Kurš no šiem sporta veidiem ir sporta spēle? Futbols Regbijs Frisbijs Visas …" at bounding box center [624, 211] width 549 height 161
copy div "Kurš no šiem sporta veidiem ir sporta spēle? Futbols Regbijs Frisbijs Visas iep…"
click at [405, 272] on span "Visas iepriekš minētās" at bounding box center [399, 271] width 77 height 10
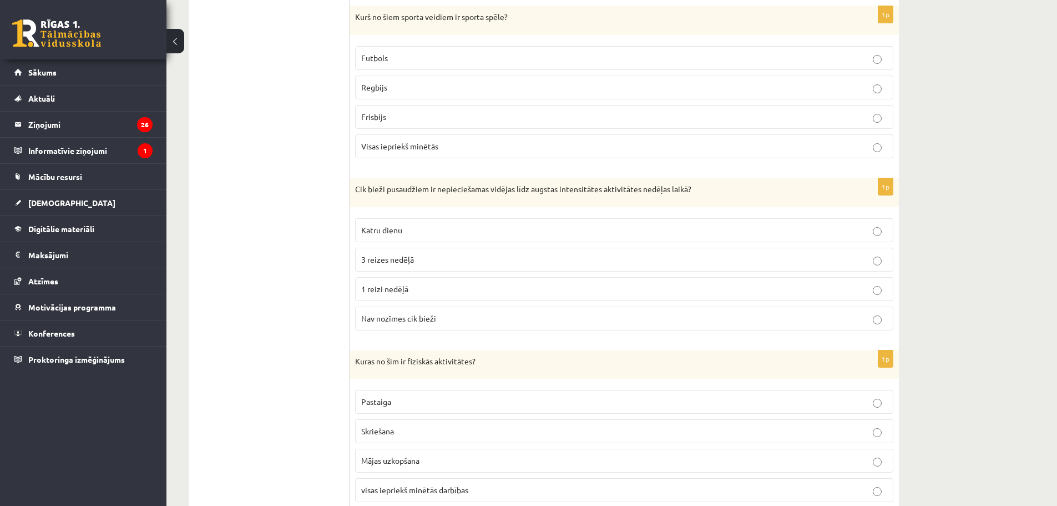
scroll to position [1277, 0]
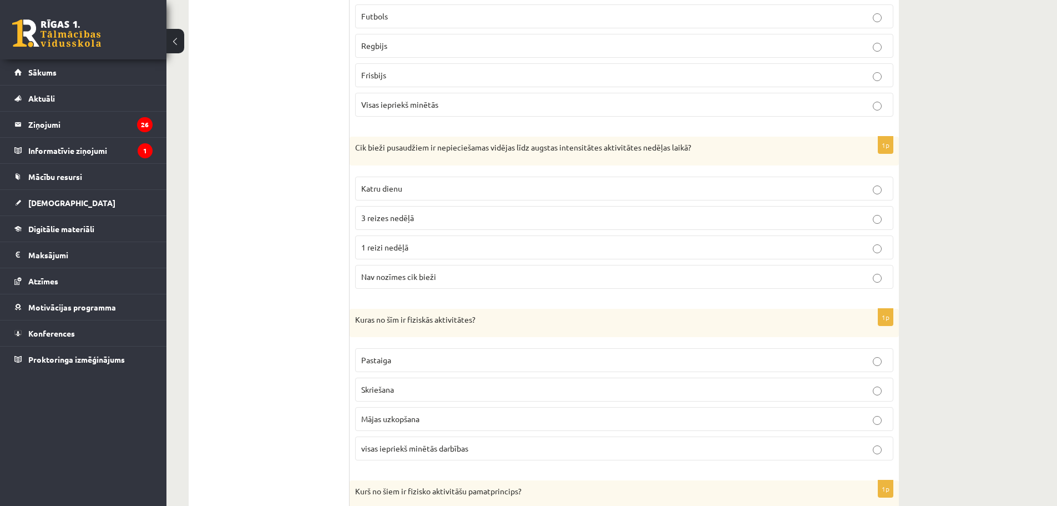
click at [401, 219] on span "3 reizes nedēļā" at bounding box center [387, 218] width 53 height 10
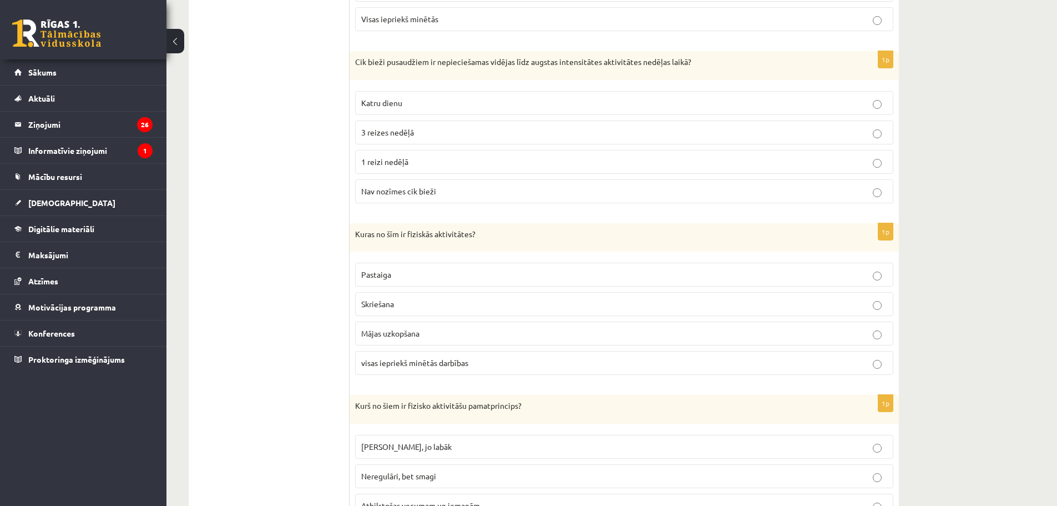
scroll to position [1443, 0]
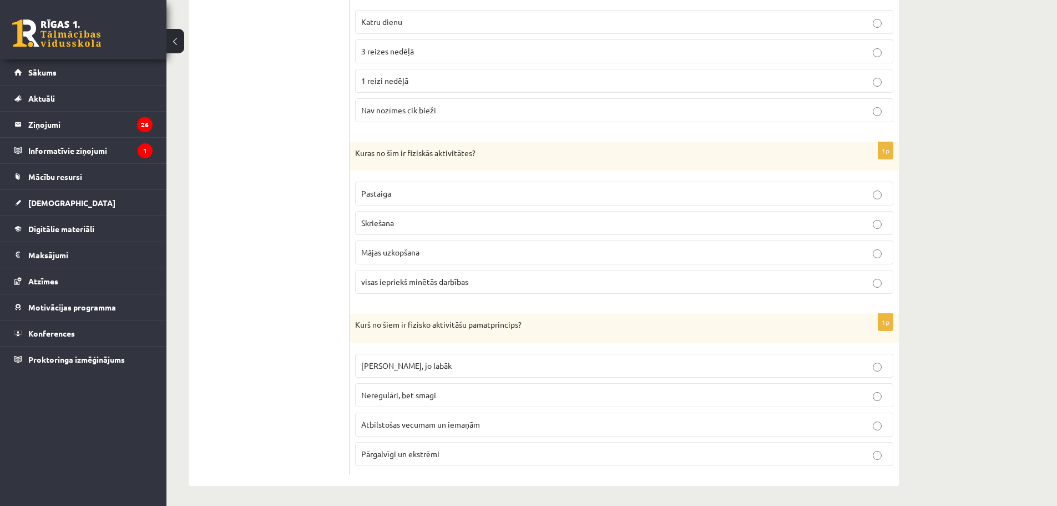
click at [416, 284] on span "visas iepriekš minētās darbības" at bounding box center [414, 281] width 107 height 10
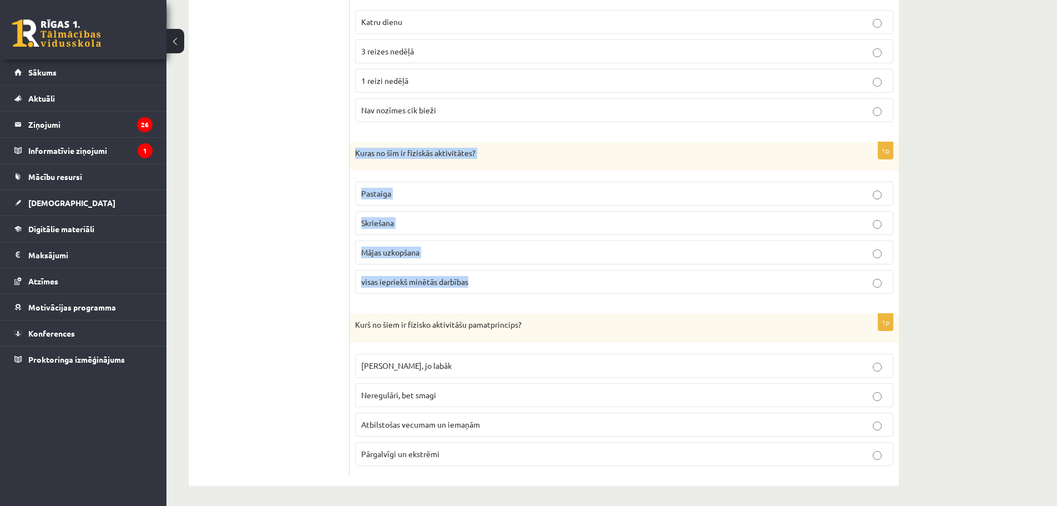
drag, startPoint x: 355, startPoint y: 149, endPoint x: 516, endPoint y: 275, distance: 203.6
click at [516, 275] on div "1p Kuras no šīm ir fiziskās aktivitātes? Pastaiga Skriešana Mājas uzkopšana vis…" at bounding box center [624, 222] width 549 height 161
copy div "Kuras no šīm ir fiziskās aktivitātes? Pastaiga Skriešana Mājas uzkopšana visas …"
click at [440, 295] on fieldset "Pastaiga Skriešana Mājas uzkopšana visas iepriekš minētās darbības" at bounding box center [624, 236] width 538 height 121
click at [445, 281] on span "visas iepriekš minētās darbības" at bounding box center [414, 281] width 107 height 10
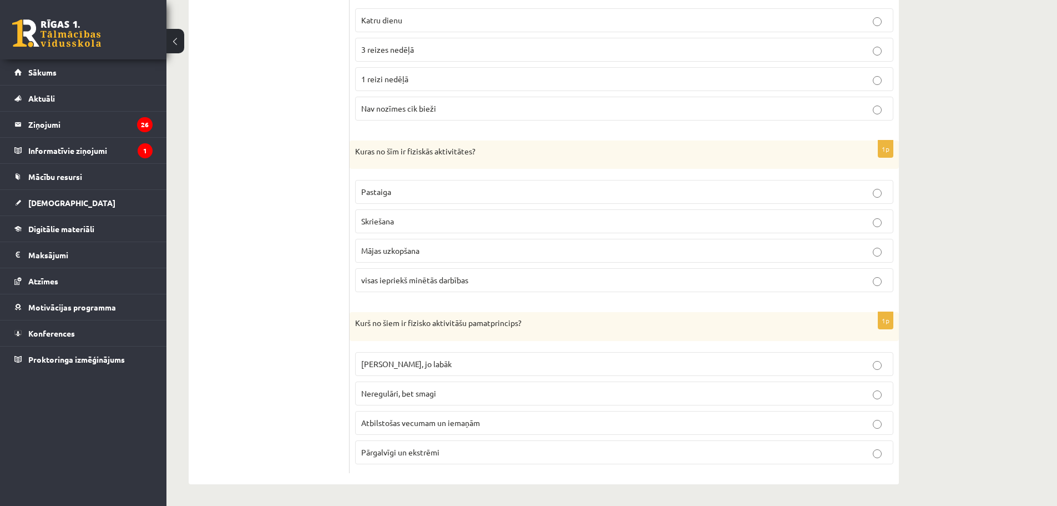
scroll to position [1446, 0]
click at [403, 425] on span "Atbilstošas vecumam un iemaņām" at bounding box center [420, 421] width 119 height 10
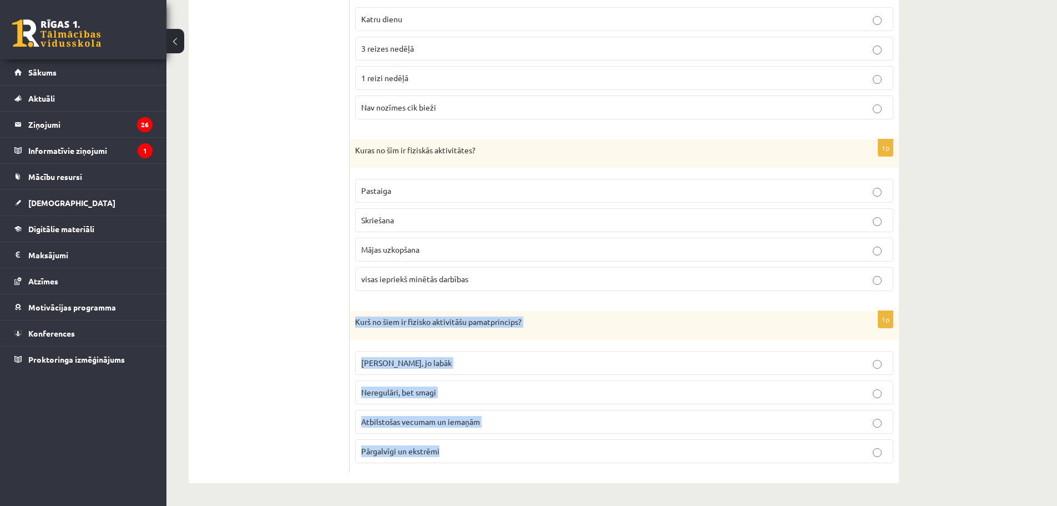
drag, startPoint x: 356, startPoint y: 322, endPoint x: 496, endPoint y: 449, distance: 188.6
click at [496, 449] on div "1p Kurš no šiem ir fizisko aktivitāšu pamatprincips? Jo grūtāk, jo labāk Neregu…" at bounding box center [624, 391] width 549 height 161
copy div "Kurš no šiem ir fizisko aktivitāšu pamatprincips? Jo grūtāk, jo labāk Neregulār…"
click at [475, 427] on p "Atbilstošas vecumam un iemaņām" at bounding box center [624, 422] width 526 height 12
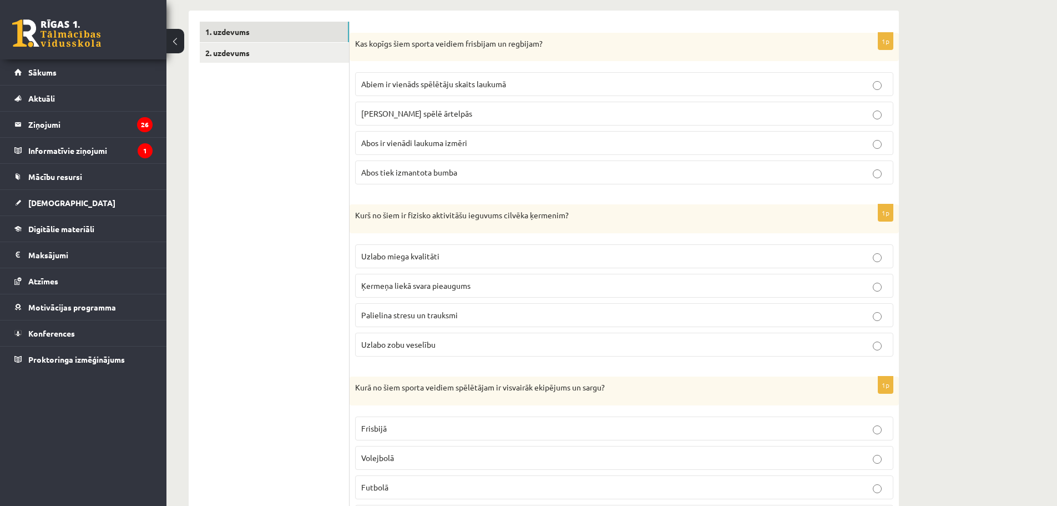
scroll to position [0, 0]
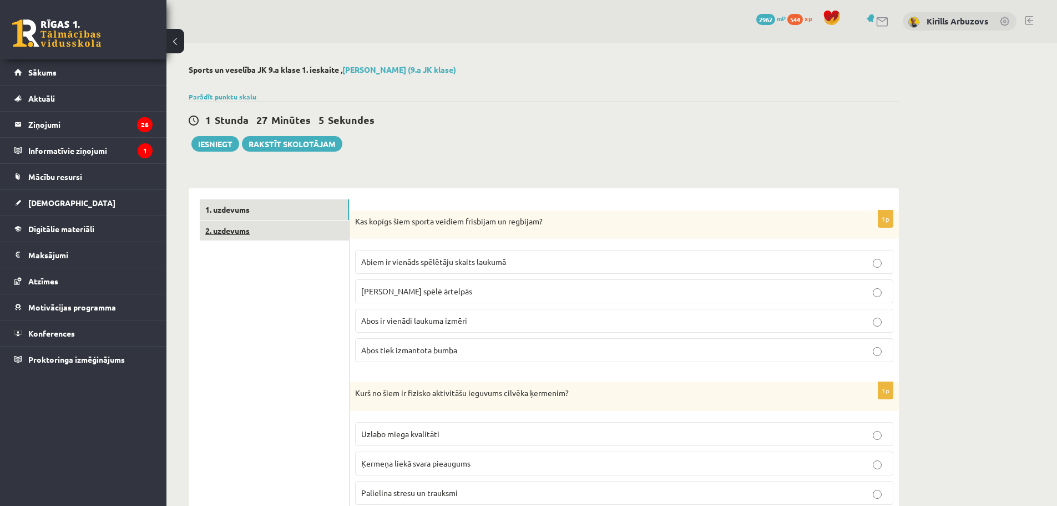
click at [286, 229] on link "2. uzdevums" at bounding box center [274, 230] width 149 height 21
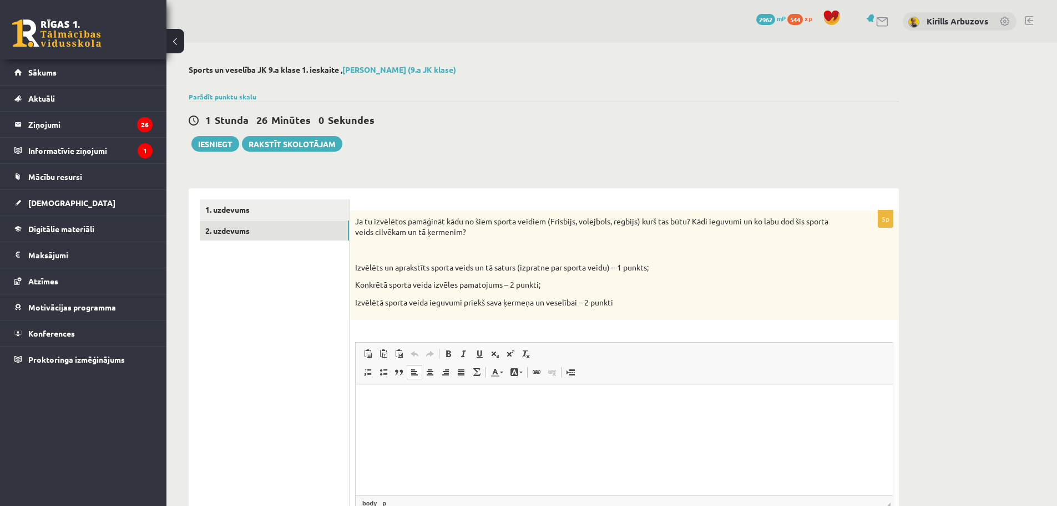
click at [456, 412] on html at bounding box center [624, 401] width 537 height 34
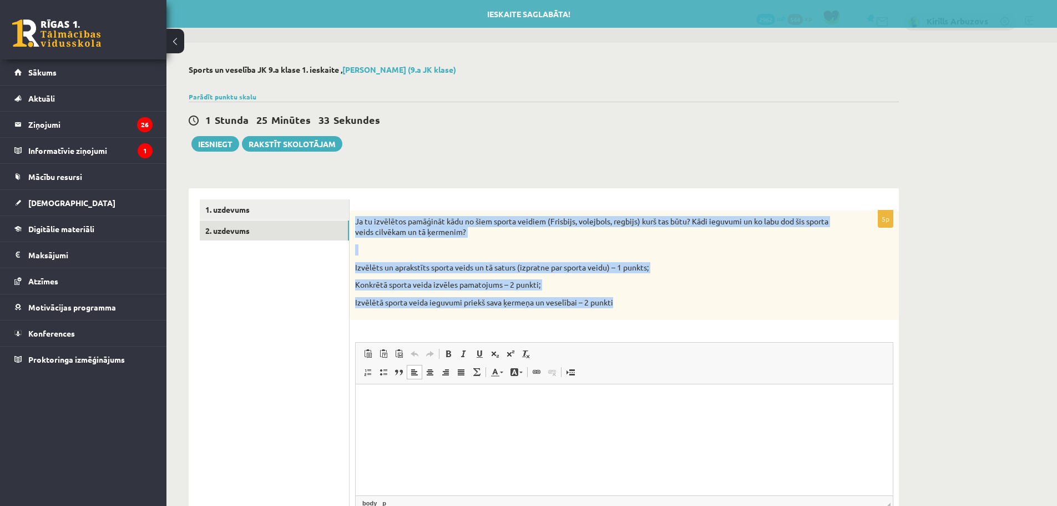
drag, startPoint x: 353, startPoint y: 221, endPoint x: 634, endPoint y: 317, distance: 296.8
click at [634, 317] on div "Ja tu izvēlētos pamāģināt kādu no šiem sporta veidiem (Frisbijs, volejbols, reg…" at bounding box center [624, 265] width 549 height 110
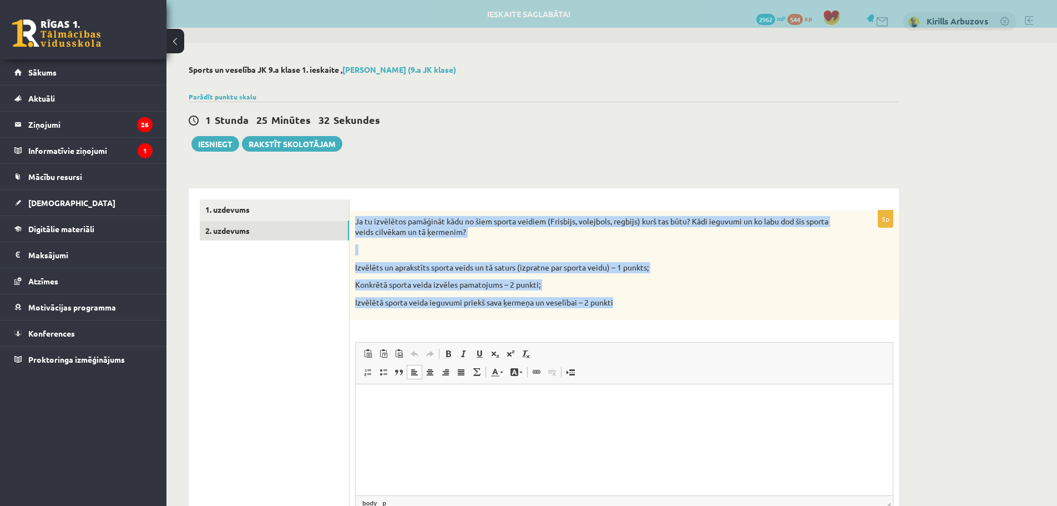
copy div "Ja tu izvēlētos pamāģināt kādu no šiem sporta veidiem (Frisbijs, volejbols, reg…"
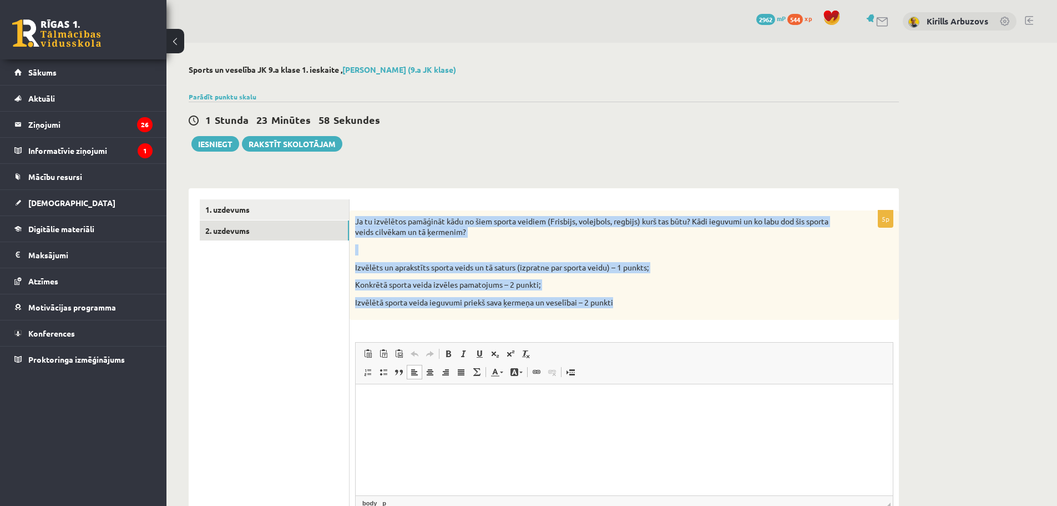
click at [428, 297] on p "Izvēlētā sporta veida ieguvumi priekš sava ķermeņa un veselībai – 2 punkti" at bounding box center [596, 302] width 483 height 11
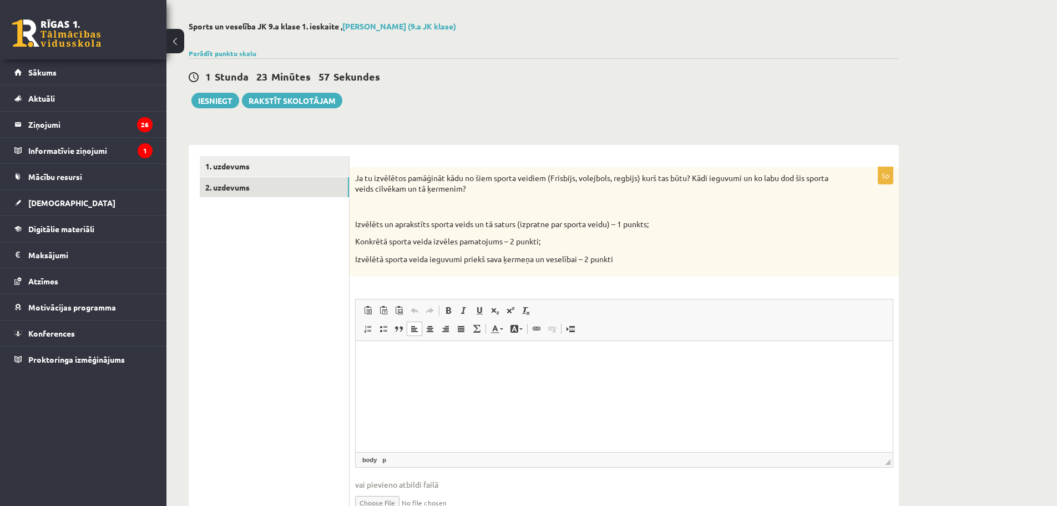
scroll to position [102, 0]
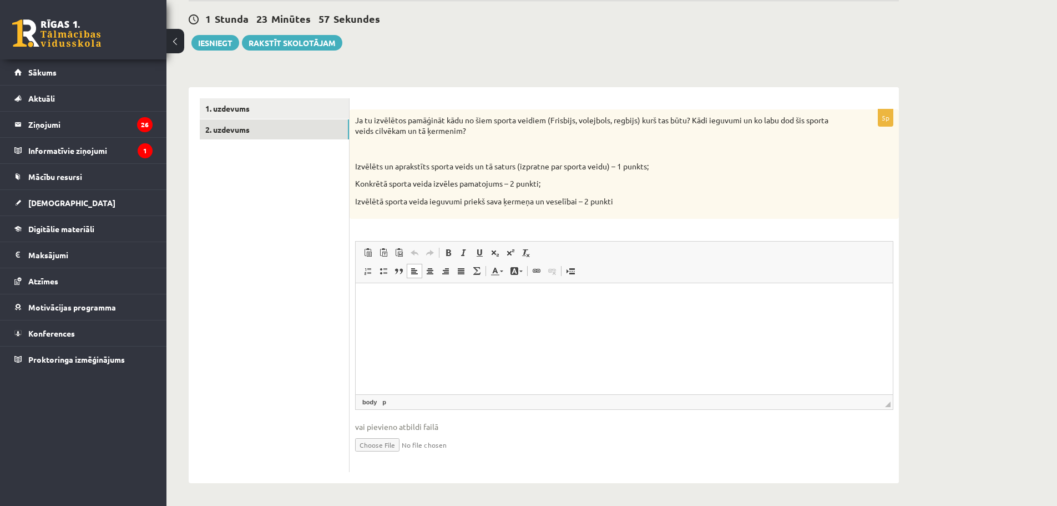
click at [402, 303] on p "Визуальный текстовый редактор, wiswyg-editor-user-answer-47433751779200" at bounding box center [624, 300] width 515 height 12
click at [426, 300] on p "**********" at bounding box center [624, 300] width 515 height 12
click at [543, 302] on p "**********" at bounding box center [624, 300] width 515 height 12
click at [587, 307] on html "**********" at bounding box center [624, 300] width 537 height 34
click at [358, 120] on p "Ja tu izvēlētos pamāģināt kādu no šiem sporta veidiem (Frisbijs, volejbols, reg…" at bounding box center [596, 126] width 483 height 22
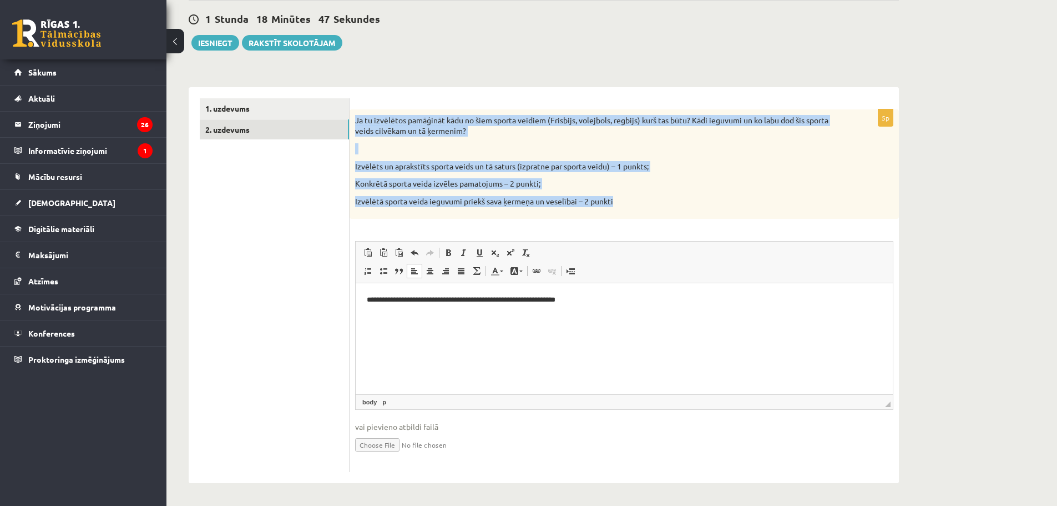
drag, startPoint x: 357, startPoint y: 120, endPoint x: 633, endPoint y: 198, distance: 287.1
click at [633, 198] on div "Ja tu izvēlētos pamāģināt kādu no šiem sporta veidiem (Frisbijs, volejbols, reg…" at bounding box center [624, 164] width 549 height 110
copy div "Ja tu izvēlētos pamāģināt kādu no šiem sporta veidiem (Frisbijs, volejbols, reg…"
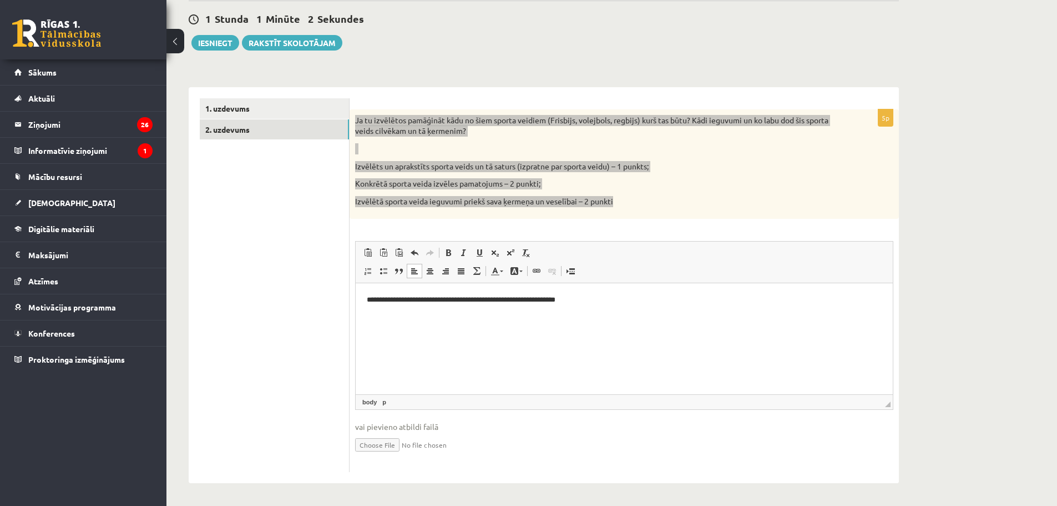
click at [490, 317] on html "**********" at bounding box center [624, 300] width 537 height 34
click at [491, 317] on html "**********" at bounding box center [624, 300] width 537 height 34
drag, startPoint x: 593, startPoint y: 307, endPoint x: 332, endPoint y: 294, distance: 261.7
click at [356, 294] on html "**********" at bounding box center [624, 300] width 537 height 34
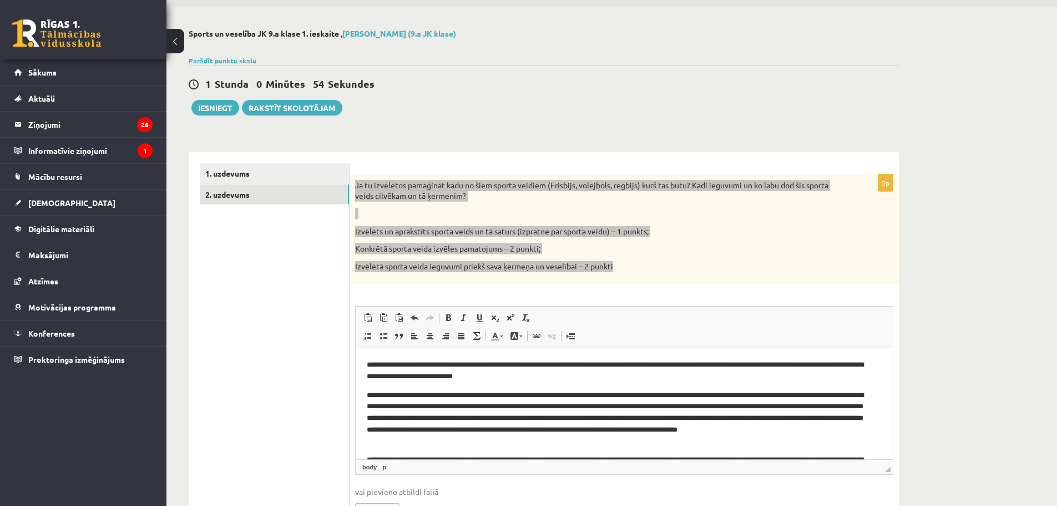
scroll to position [56, 0]
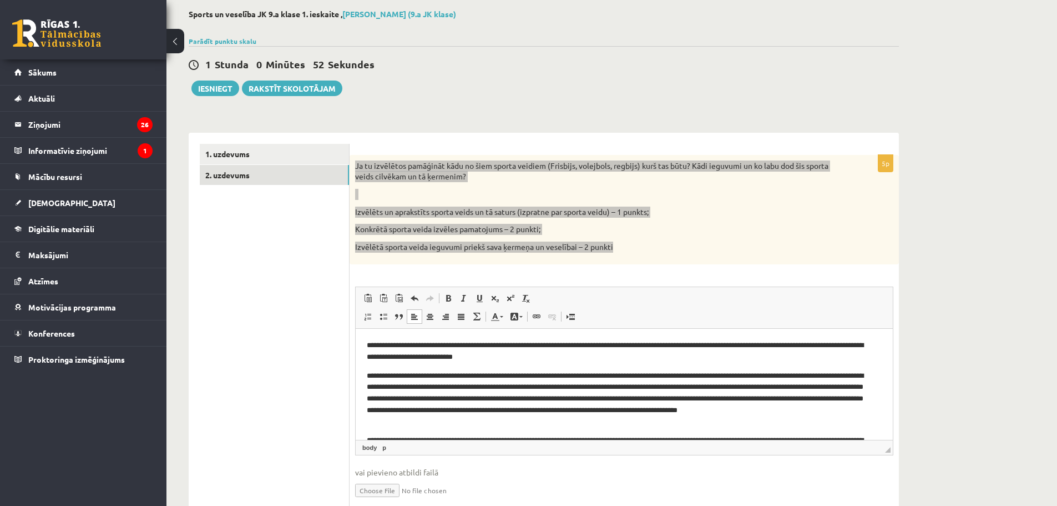
click at [561, 377] on p "**********" at bounding box center [620, 399] width 507 height 58
drag, startPoint x: 669, startPoint y: 385, endPoint x: 660, endPoint y: 387, distance: 8.6
click at [660, 387] on p "**********" at bounding box center [620, 399] width 507 height 58
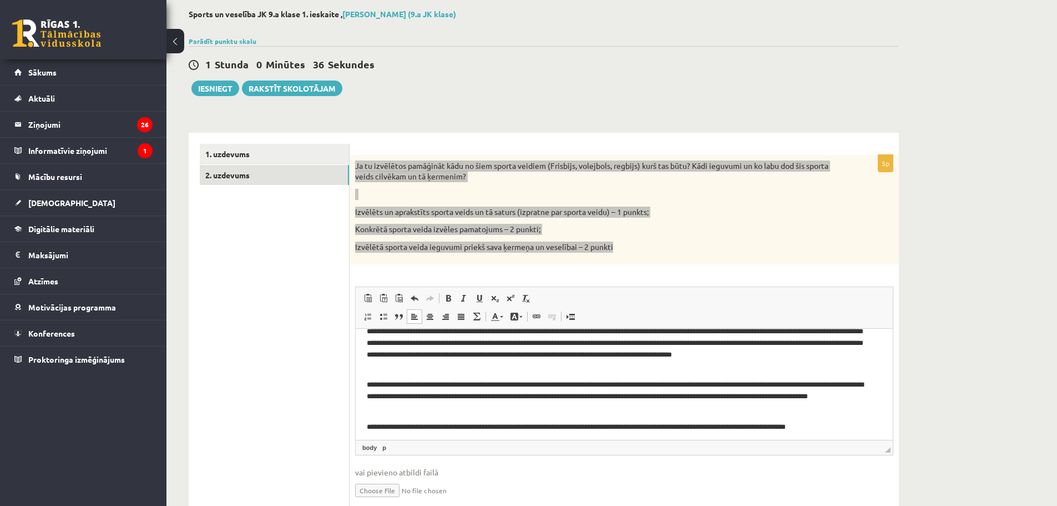
scroll to position [60, 0]
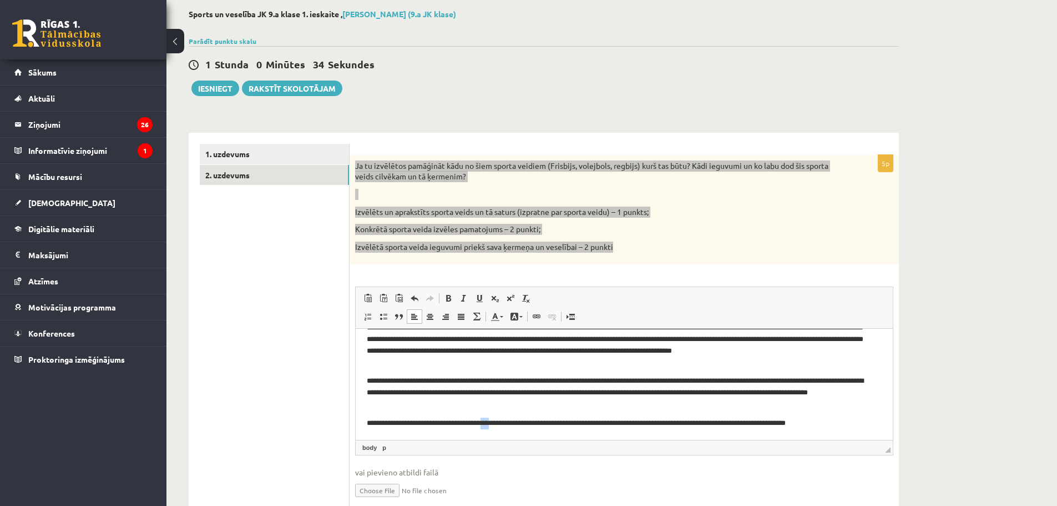
drag, startPoint x: 502, startPoint y: 421, endPoint x: 492, endPoint y: 423, distance: 10.1
click at [495, 423] on p "**********" at bounding box center [620, 423] width 507 height 12
drag, startPoint x: 796, startPoint y: 394, endPoint x: 785, endPoint y: 392, distance: 11.2
click at [785, 392] on p "**********" at bounding box center [620, 392] width 507 height 34
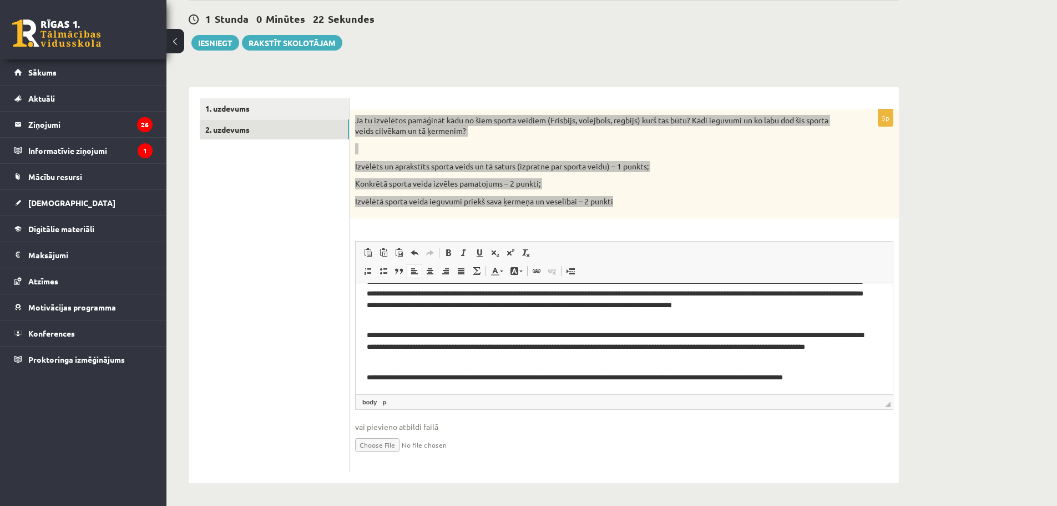
click at [499, 377] on p "**********" at bounding box center [620, 378] width 507 height 12
drag, startPoint x: 730, startPoint y: 377, endPoint x: 720, endPoint y: 376, distance: 10.1
click at [720, 376] on p "**********" at bounding box center [620, 378] width 507 height 12
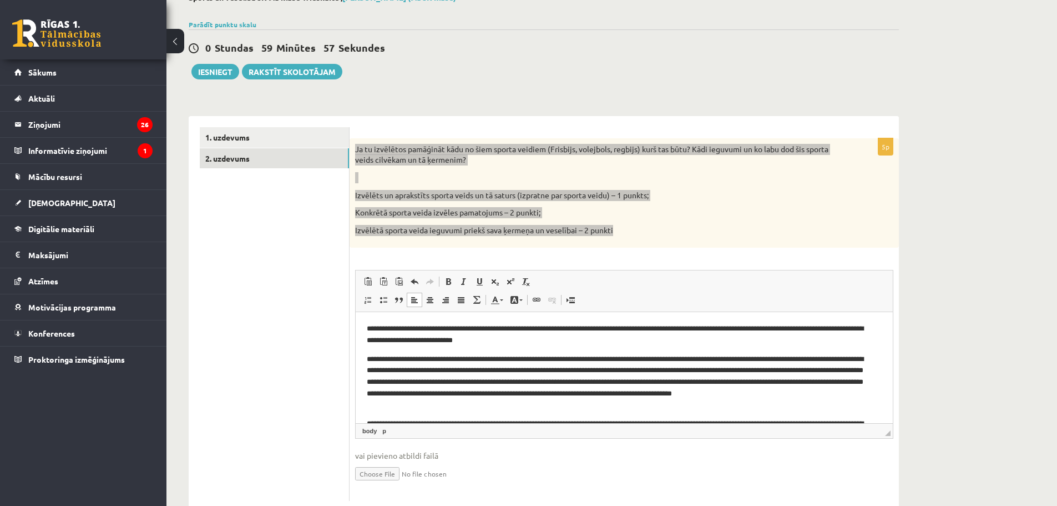
scroll to position [46, 0]
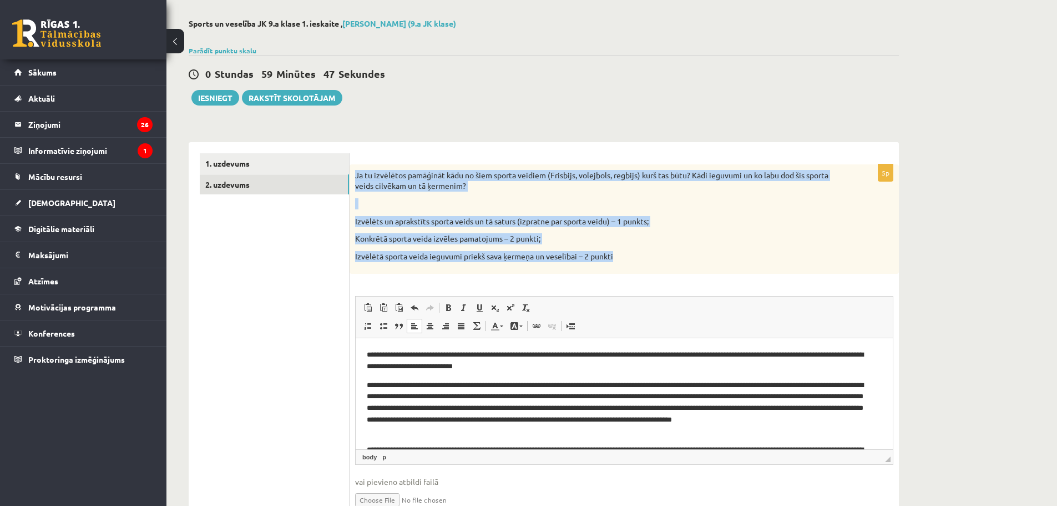
click at [670, 262] on p "Izvēlētā sporta veida ieguvumi priekš sava ķermeņa un veselībai – 2 punkti" at bounding box center [596, 256] width 483 height 11
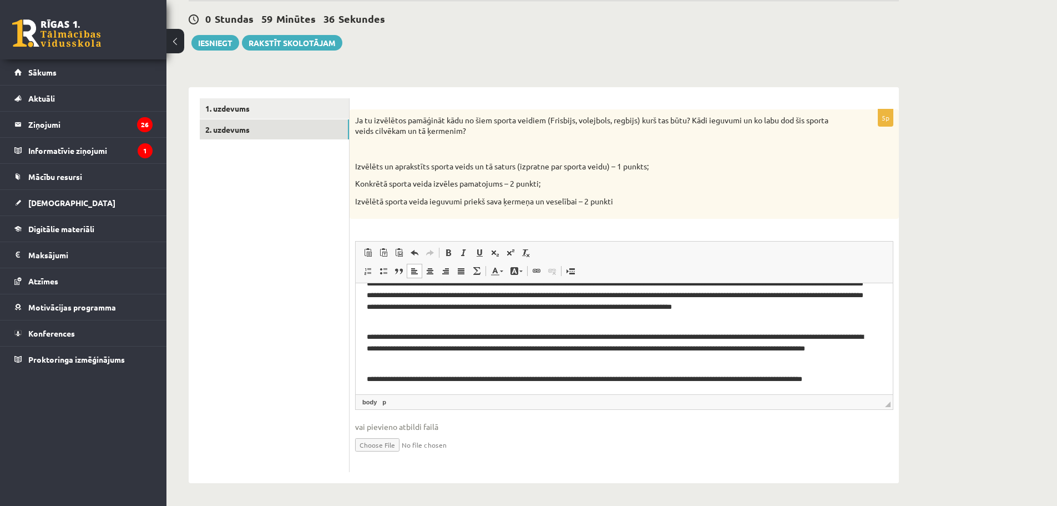
scroll to position [60, 0]
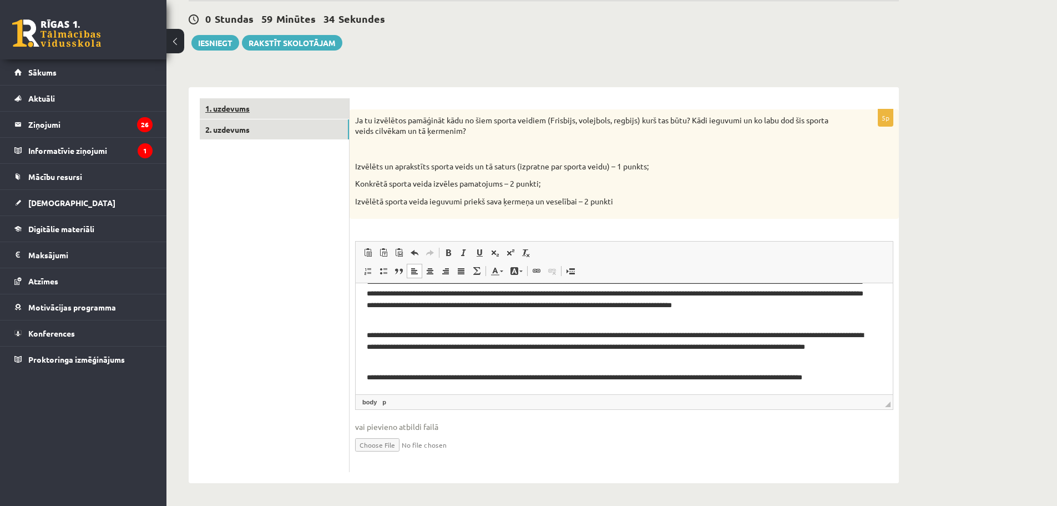
click at [244, 117] on link "1. uzdevums" at bounding box center [274, 108] width 149 height 21
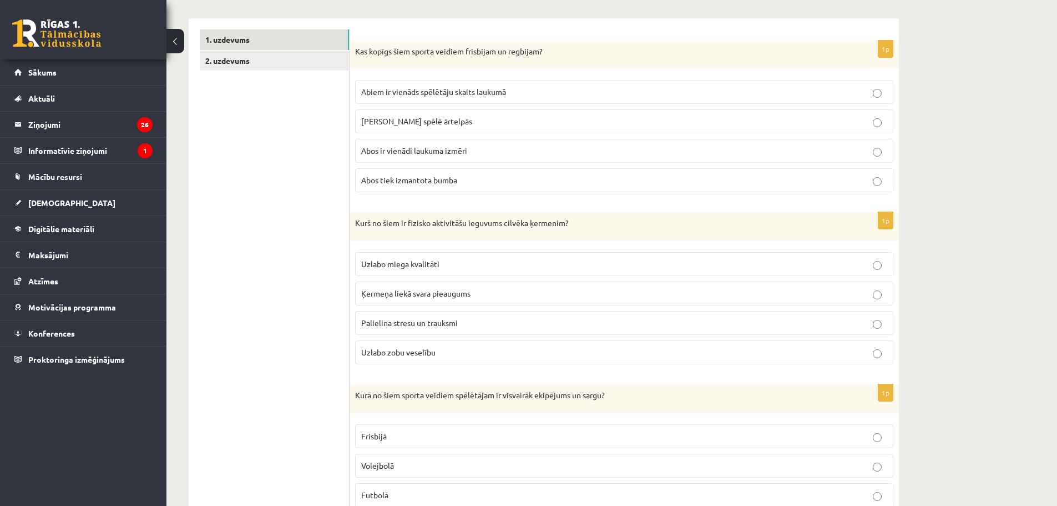
scroll to position [0, 0]
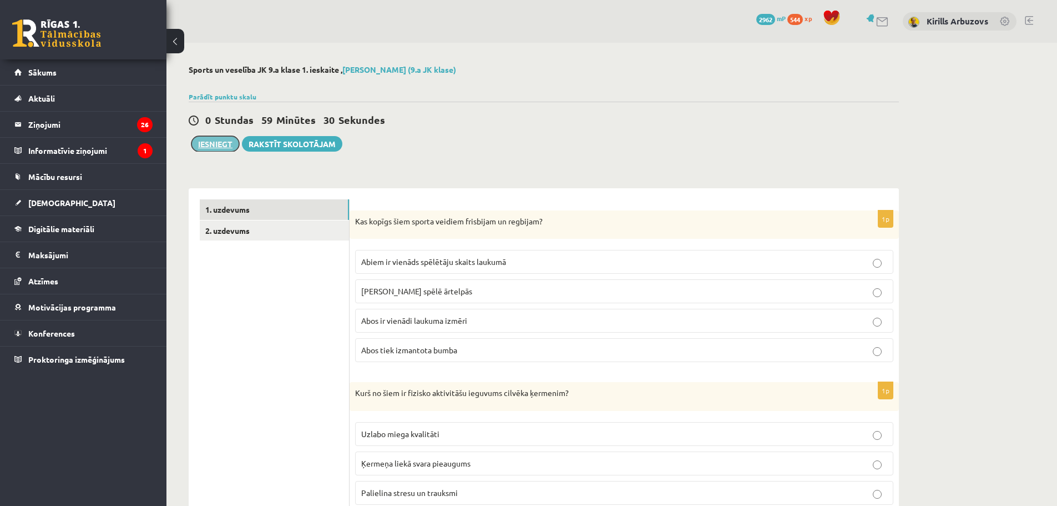
click at [210, 139] on button "Iesniegt" at bounding box center [215, 144] width 48 height 16
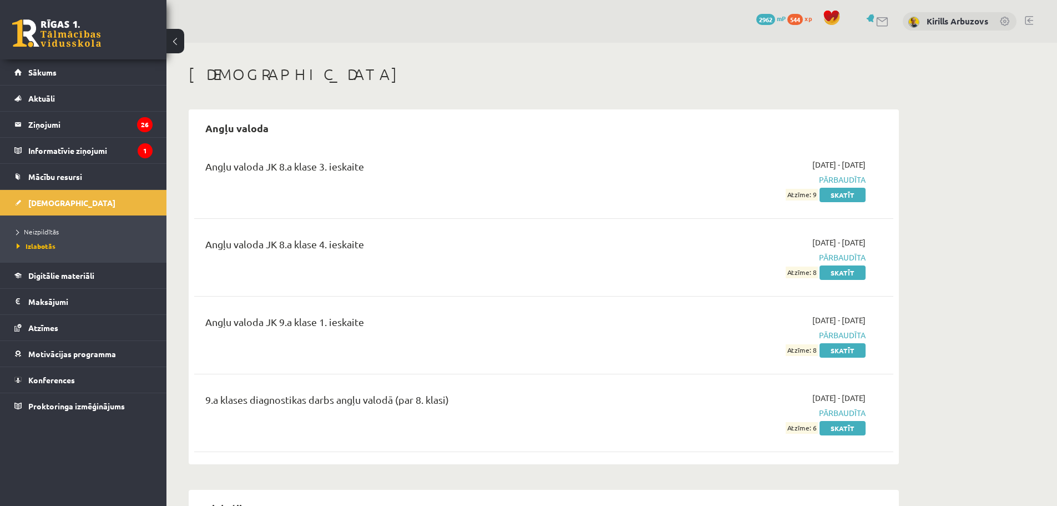
scroll to position [278, 0]
